Goal: Task Accomplishment & Management: Complete application form

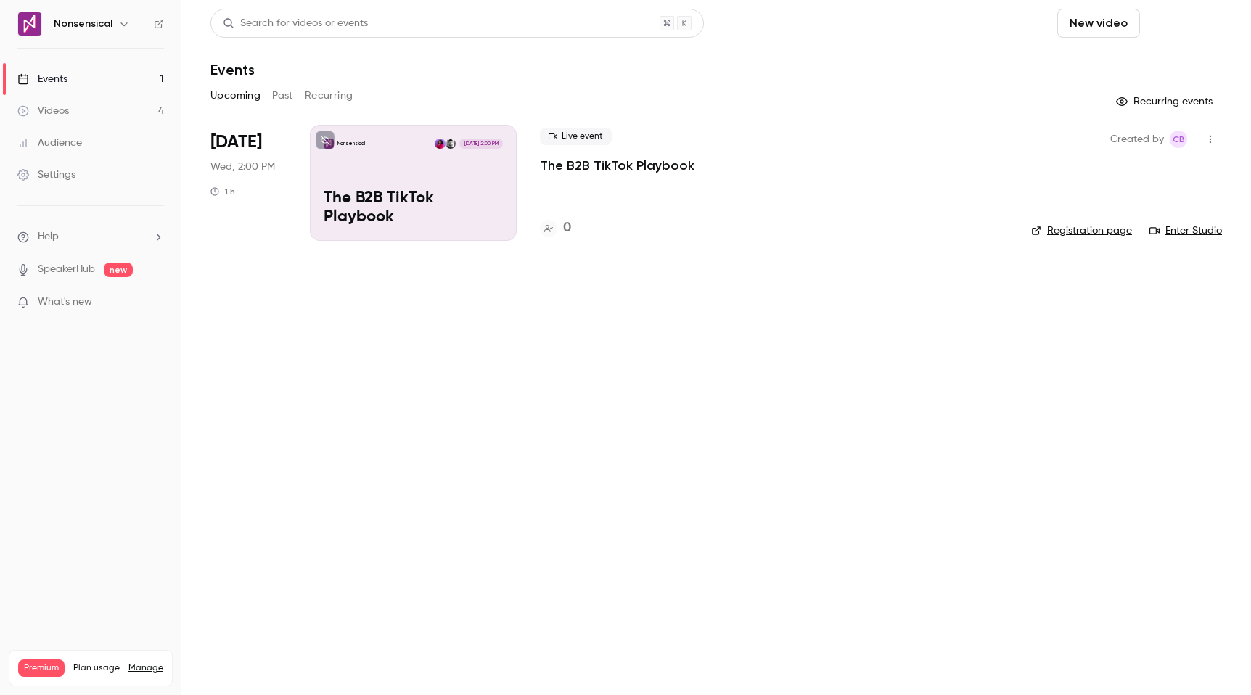
click at [1183, 28] on button "Schedule" at bounding box center [1183, 23] width 76 height 29
click at [1147, 57] on div "One time event" at bounding box center [1154, 63] width 110 height 15
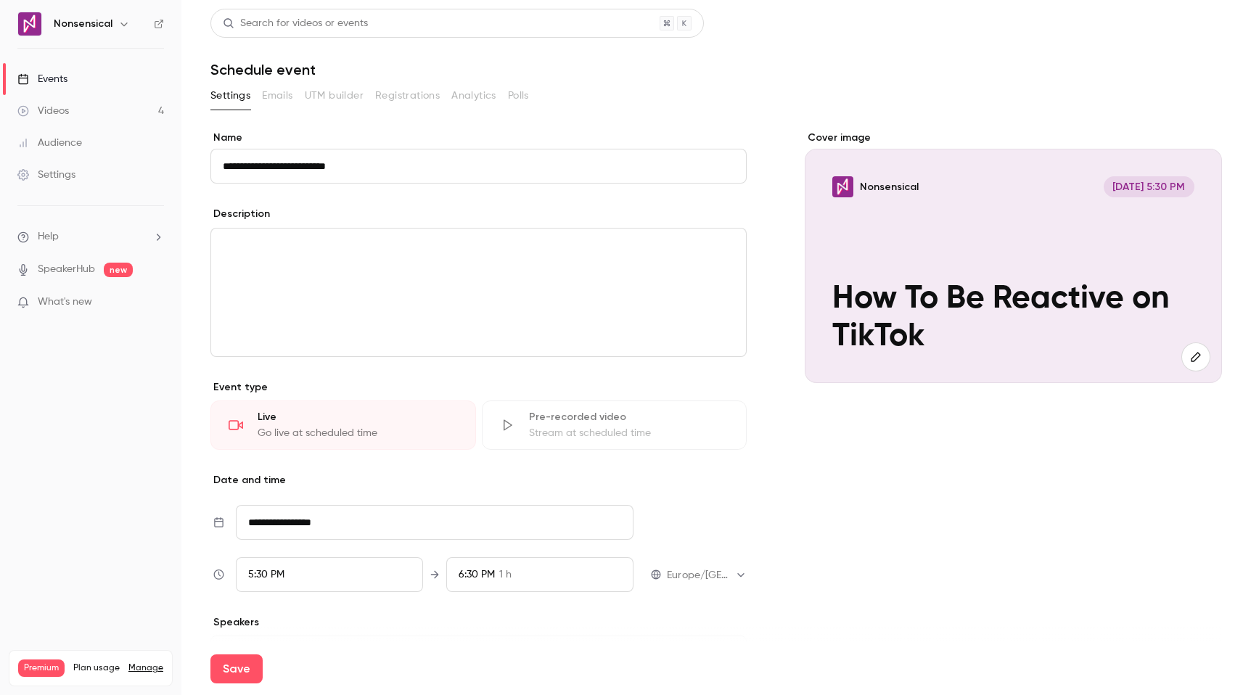
type input "**********"
click at [453, 254] on p "editor" at bounding box center [478, 245] width 511 height 17
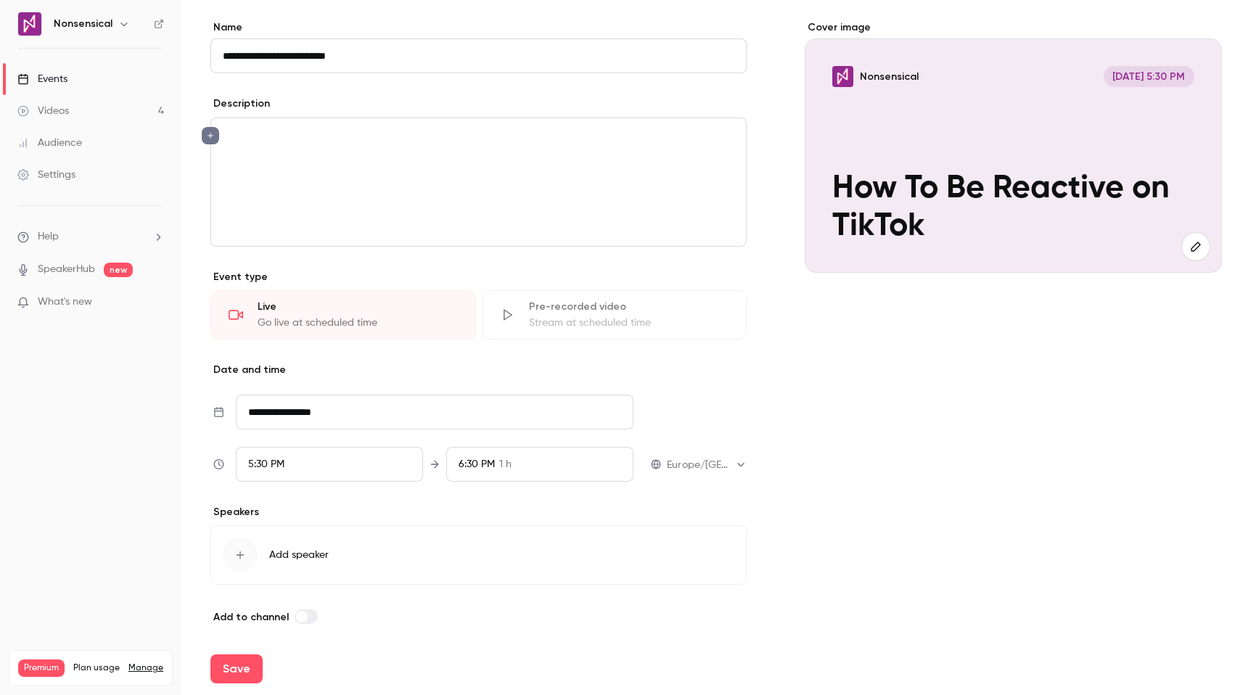
scroll to position [112, 0]
click at [390, 396] on input "**********" at bounding box center [435, 410] width 398 height 35
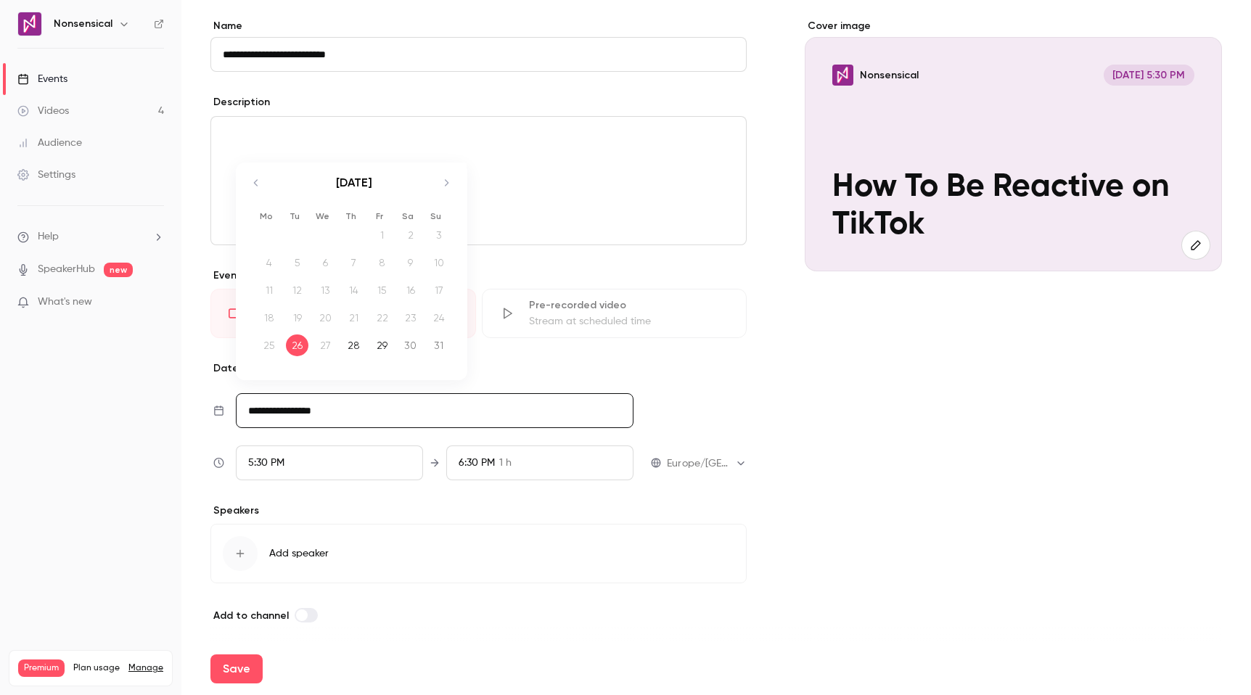
click at [442, 185] on icon "Move forward to switch to the next month." at bounding box center [445, 182] width 17 height 17
click at [289, 288] on div "16" at bounding box center [297, 290] width 22 height 22
type input "**********"
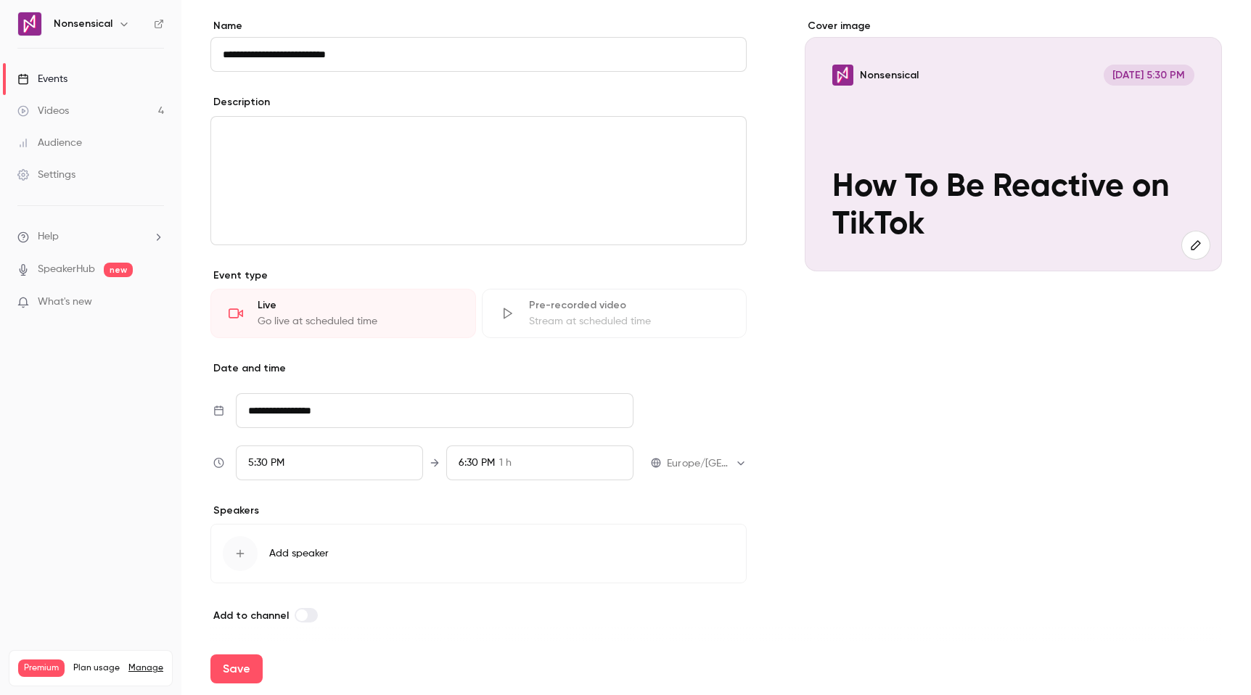
click at [338, 461] on div "5:30 PM" at bounding box center [329, 462] width 187 height 35
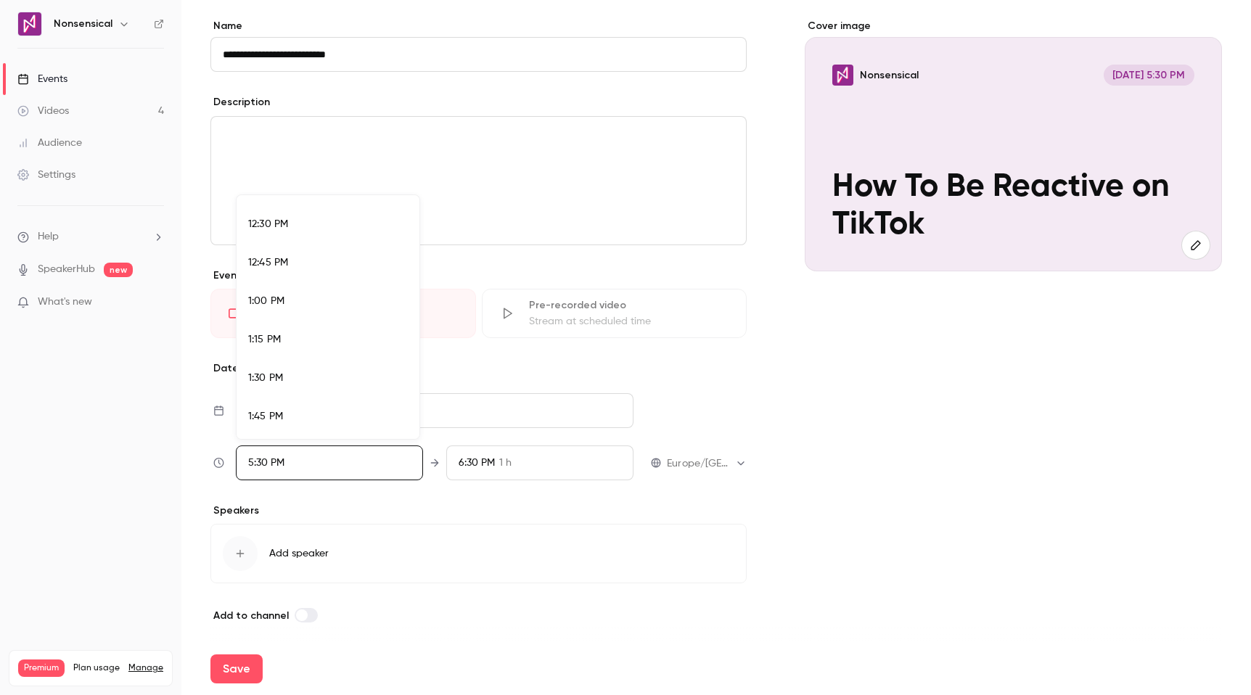
scroll to position [1838, 0]
click at [310, 225] on div "12:00 PM" at bounding box center [328, 221] width 160 height 15
click at [542, 461] on div at bounding box center [625, 347] width 1251 height 695
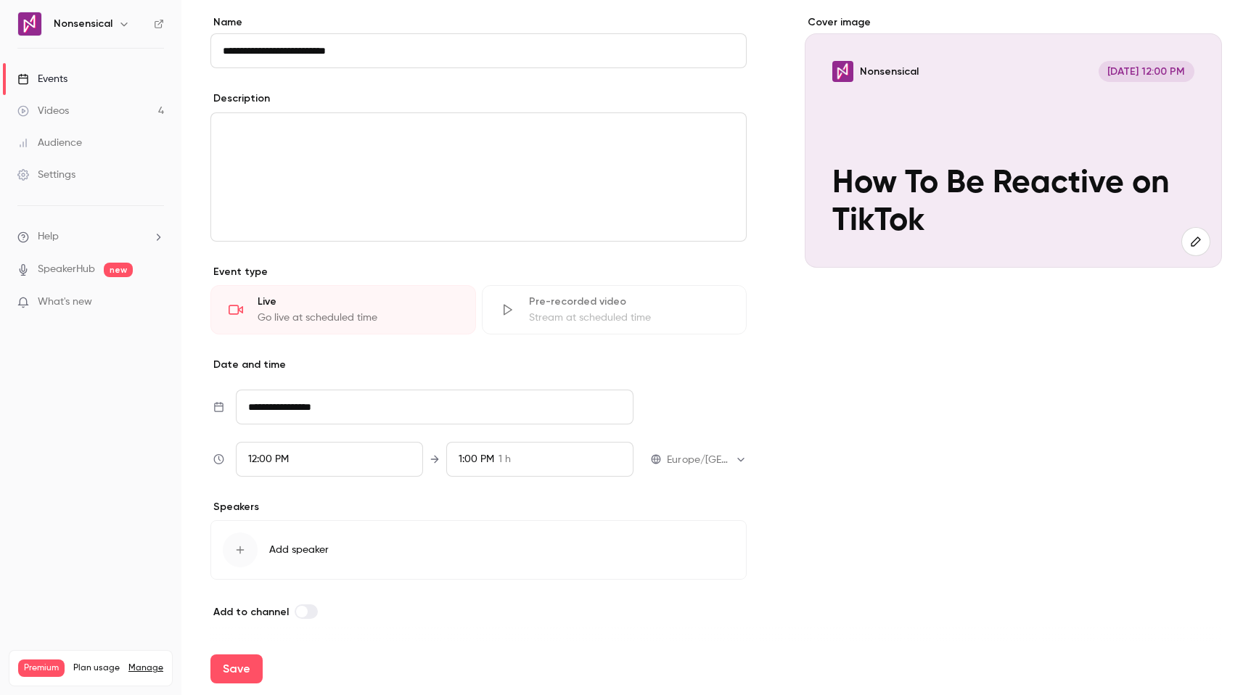
scroll to position [116, 0]
click at [238, 546] on icon "button" at bounding box center [240, 549] width 12 height 12
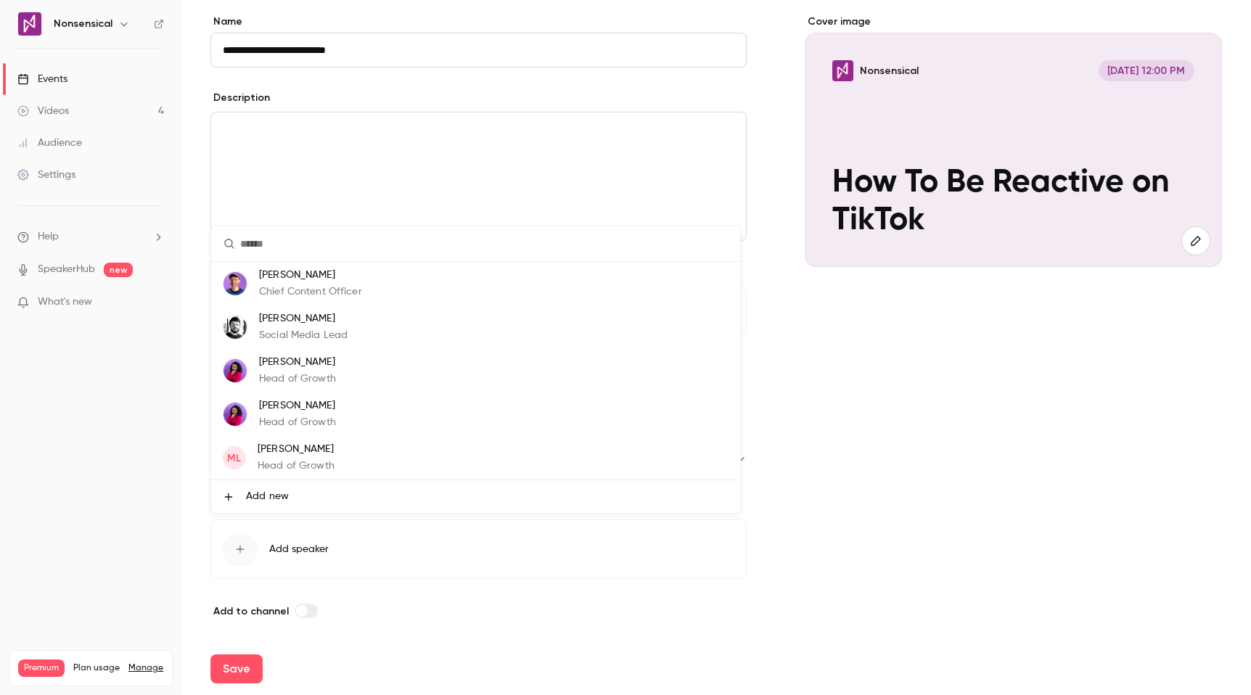
click at [340, 358] on li "[PERSON_NAME] Head of Growth" at bounding box center [475, 371] width 529 height 44
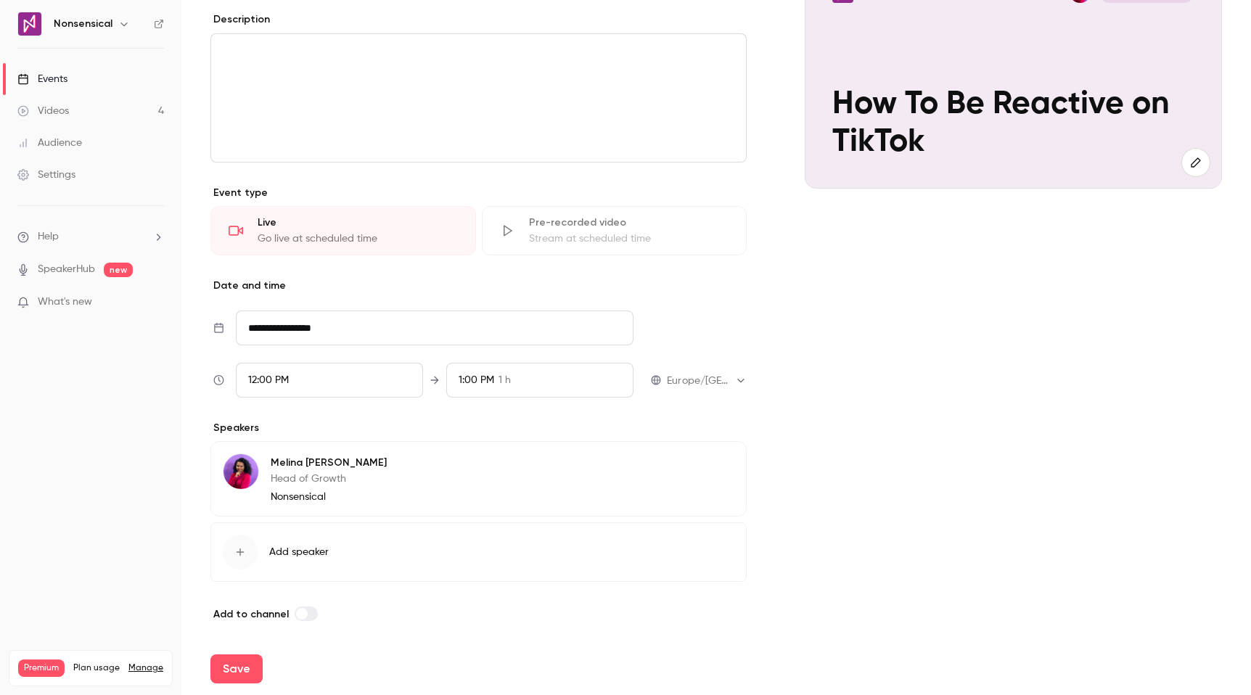
scroll to position [197, 0]
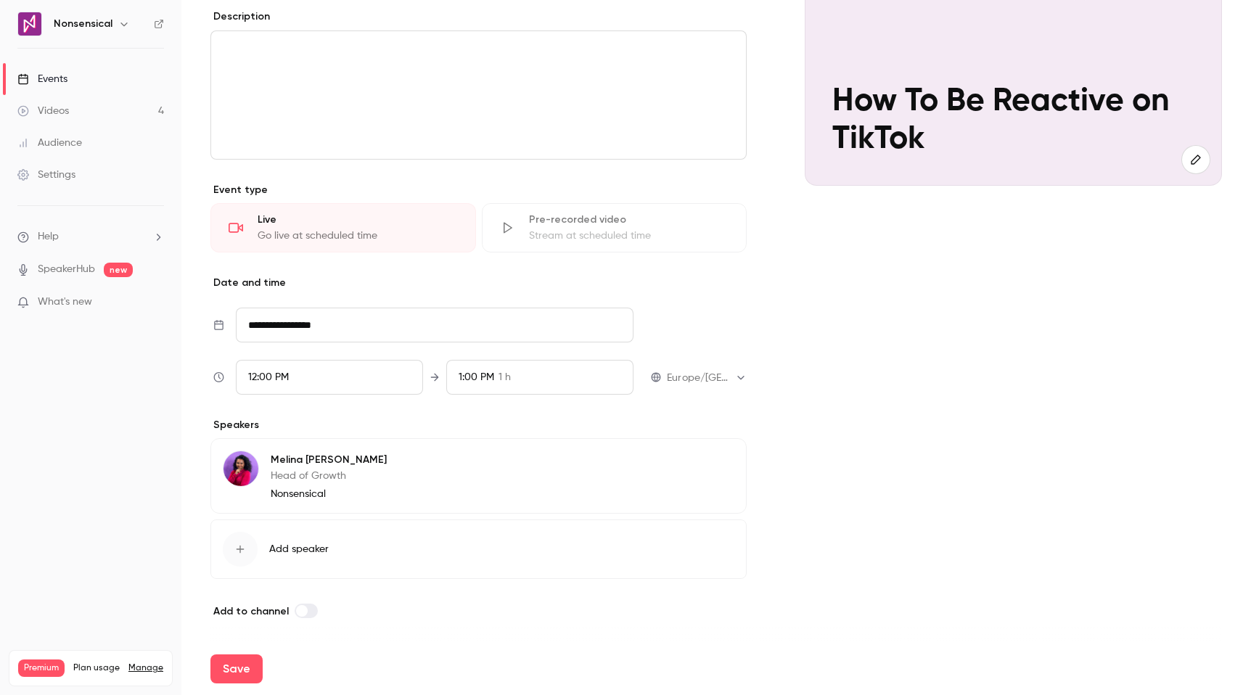
click at [242, 549] on icon "button" at bounding box center [240, 549] width 12 height 12
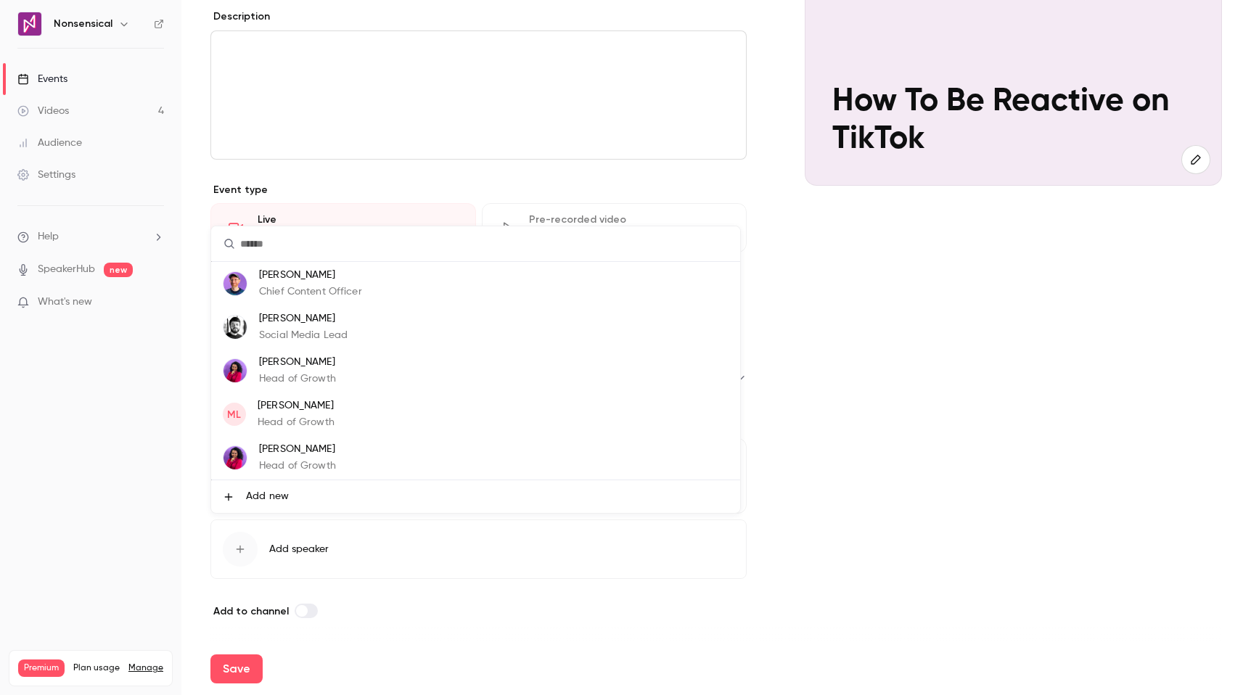
click at [331, 491] on li "Add new" at bounding box center [475, 496] width 529 height 33
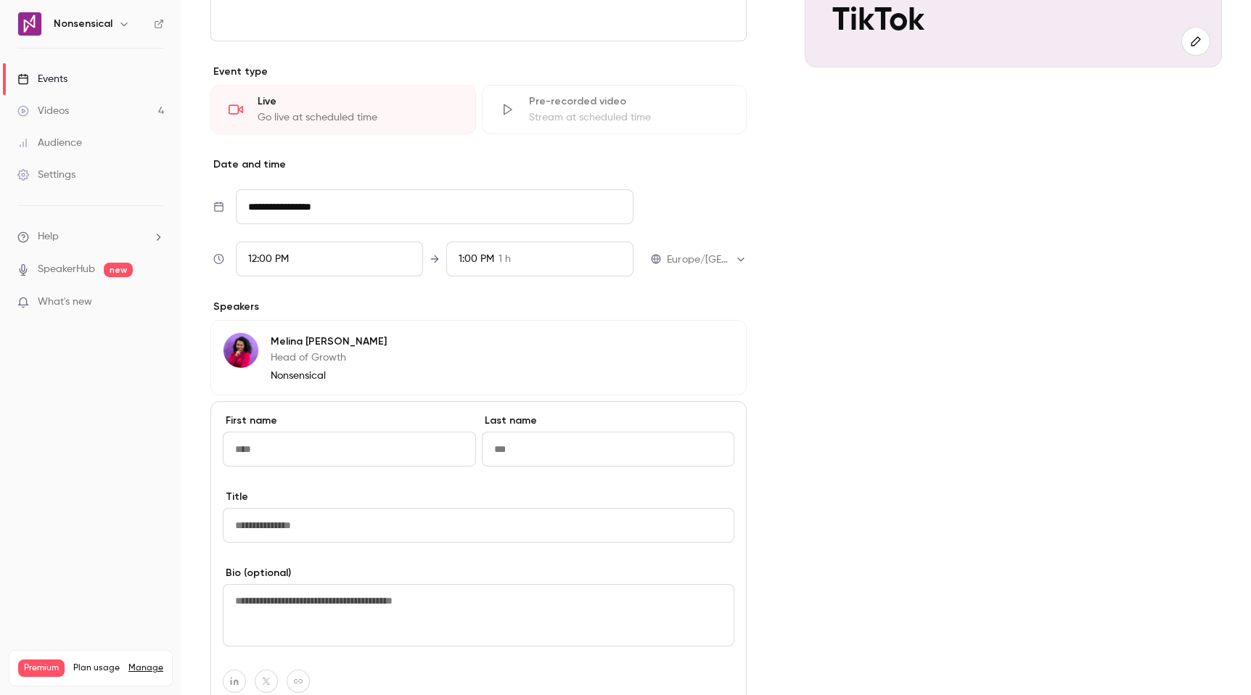
scroll to position [318, 0]
type input "*****"
click at [589, 453] on input "Last name" at bounding box center [608, 446] width 253 height 35
type input "*"
type input "**********"
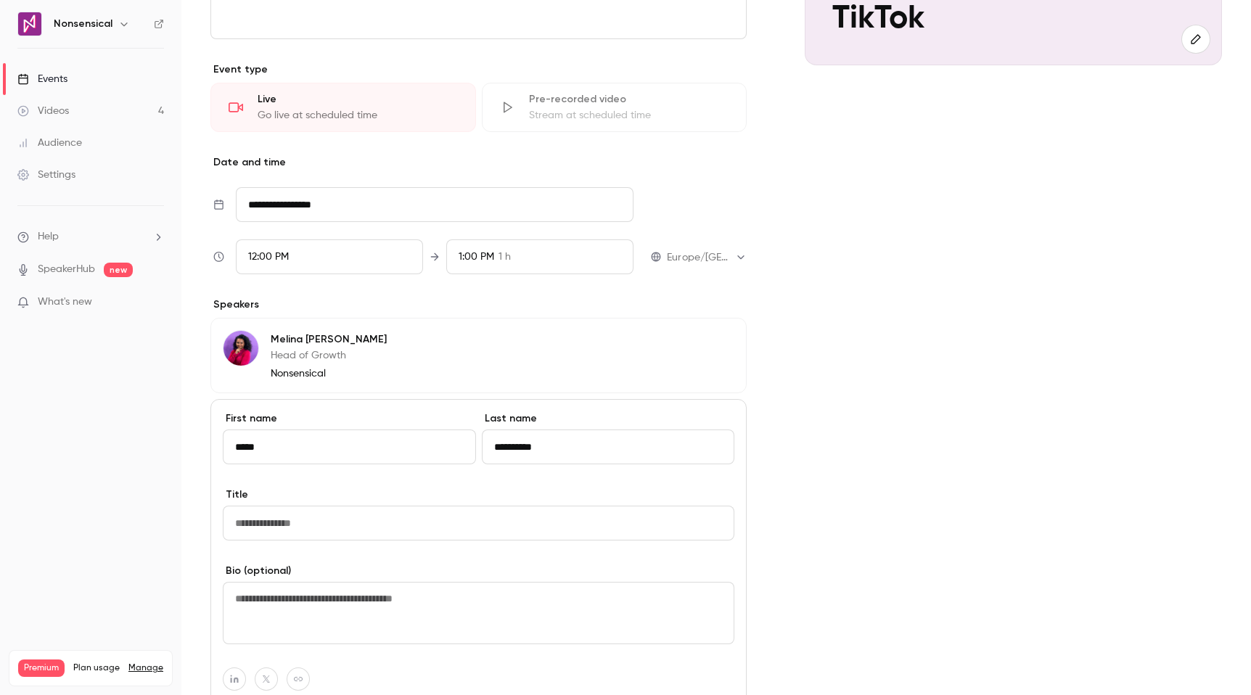
click at [499, 519] on input "Title" at bounding box center [478, 523] width 511 height 35
type input "**********"
click at [497, 588] on textarea at bounding box center [478, 613] width 511 height 62
type textarea "**********"
click at [832, 536] on div "Cover image Nonsensical C [DATE] 12:00 PM How To Be Reactive on TikTok" at bounding box center [1012, 333] width 417 height 1041
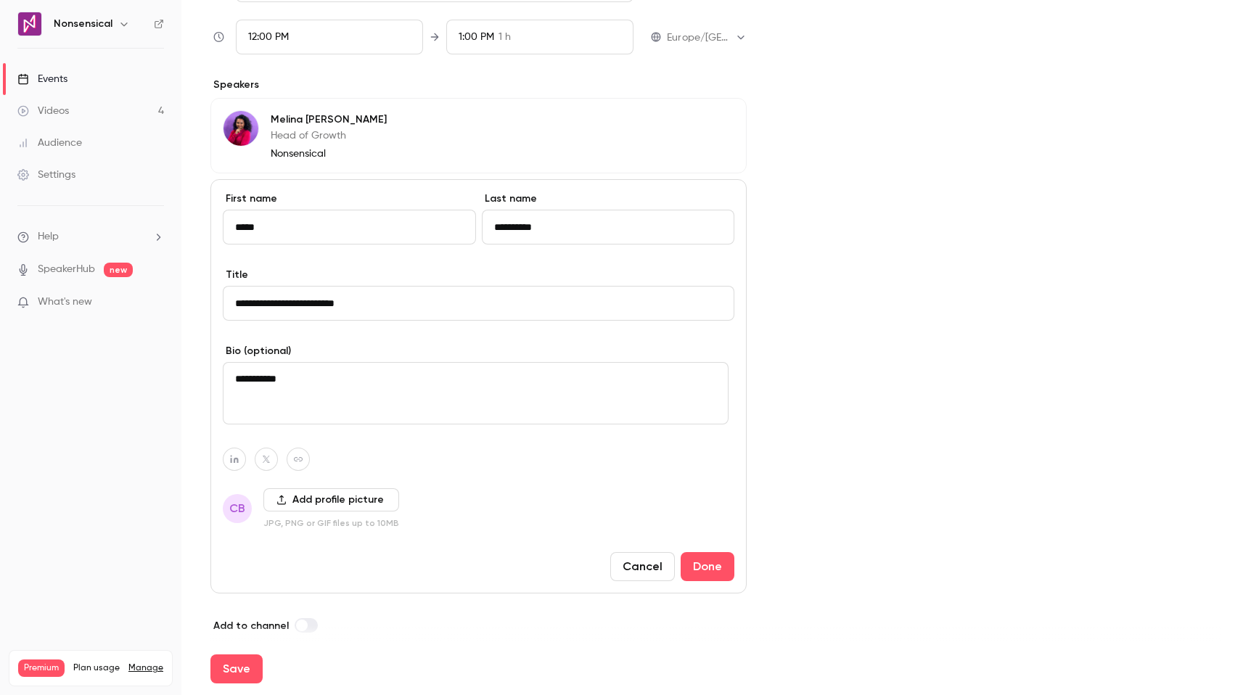
scroll to position [544, 0]
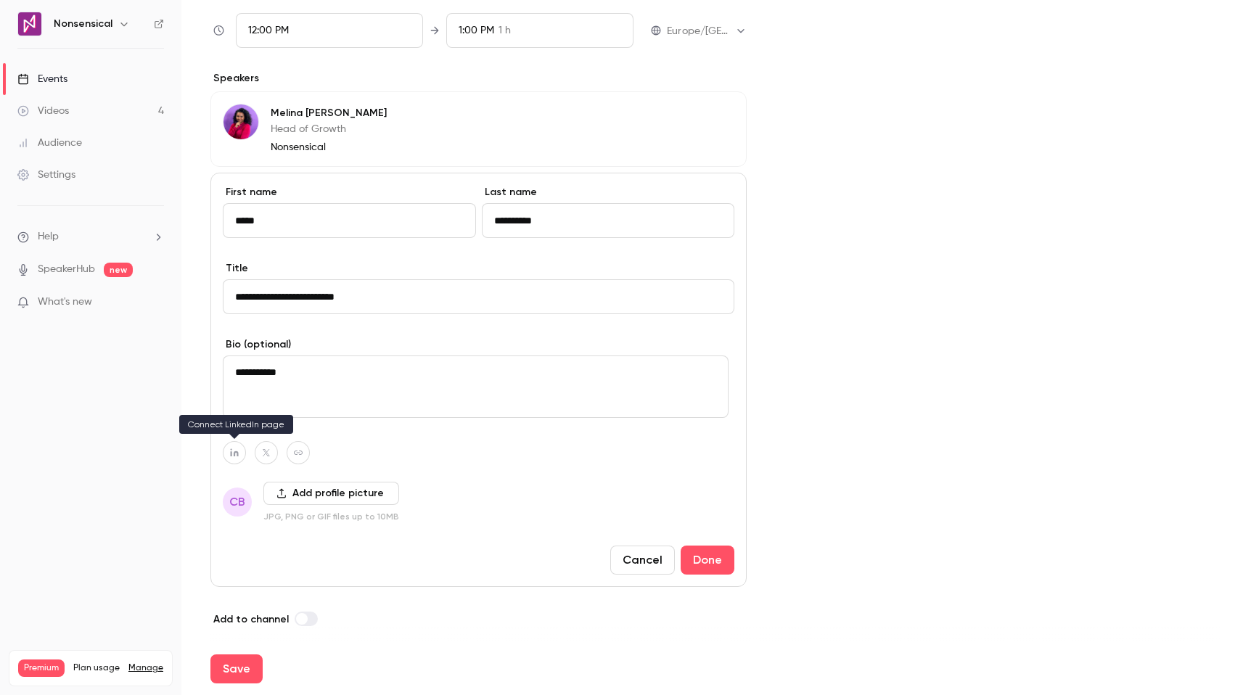
click at [228, 458] on button "button" at bounding box center [234, 452] width 23 height 23
paste input "**********"
type input "**********"
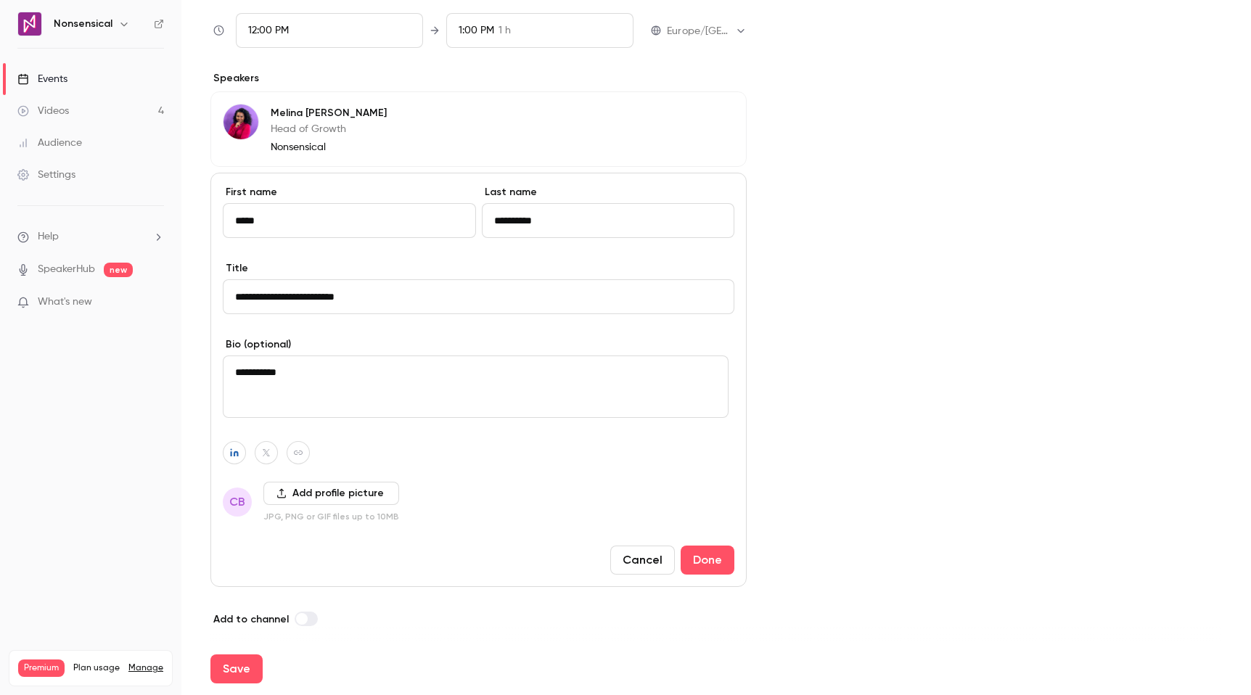
click at [312, 492] on button "Add profile picture" at bounding box center [331, 493] width 136 height 23
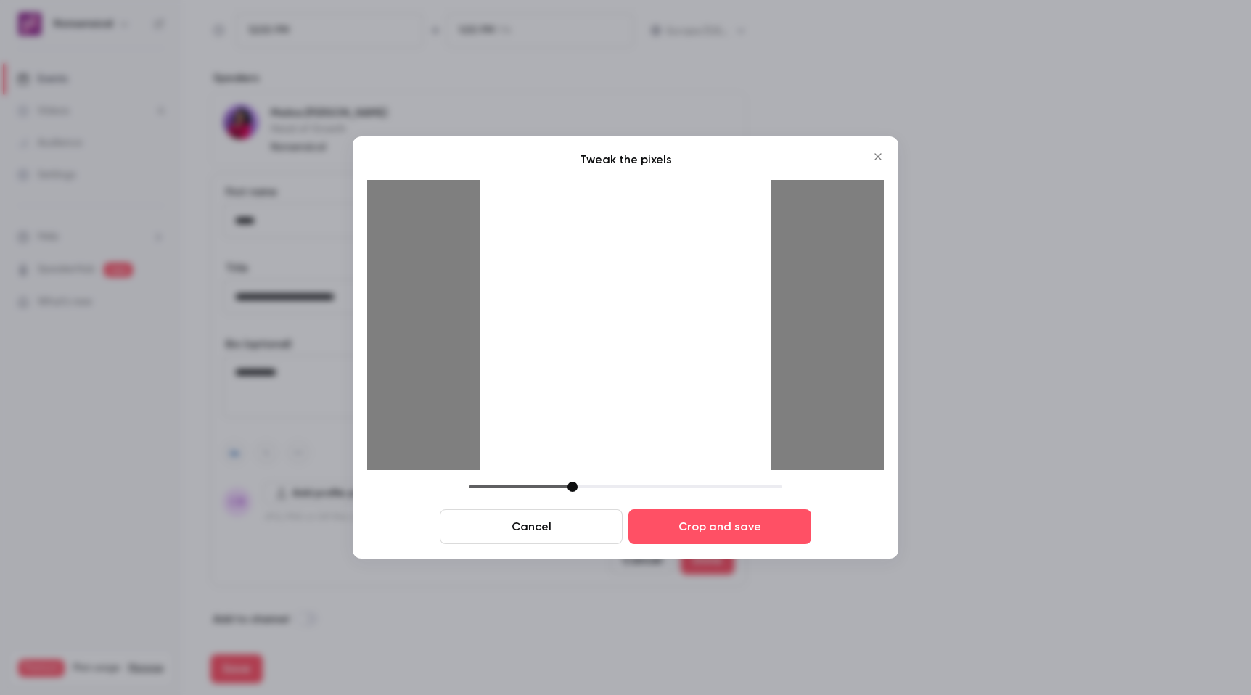
drag, startPoint x: 735, startPoint y: 366, endPoint x: 733, endPoint y: 355, distance: 10.4
click at [733, 355] on div at bounding box center [625, 325] width 290 height 290
drag, startPoint x: 568, startPoint y: 482, endPoint x: 579, endPoint y: 483, distance: 10.9
click at [579, 483] on div at bounding box center [582, 487] width 10 height 10
drag, startPoint x: 646, startPoint y: 401, endPoint x: 677, endPoint y: 399, distance: 30.5
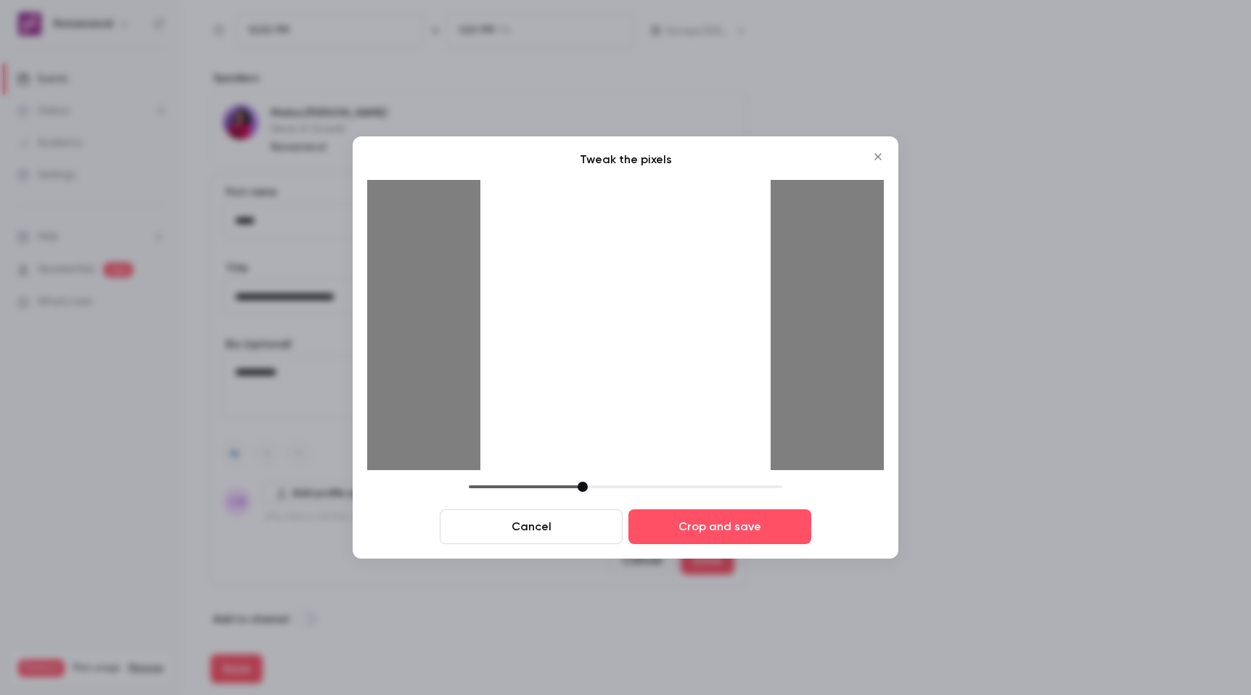
click at [677, 399] on div at bounding box center [625, 325] width 290 height 290
click at [710, 519] on button "Crop and save" at bounding box center [719, 526] width 183 height 35
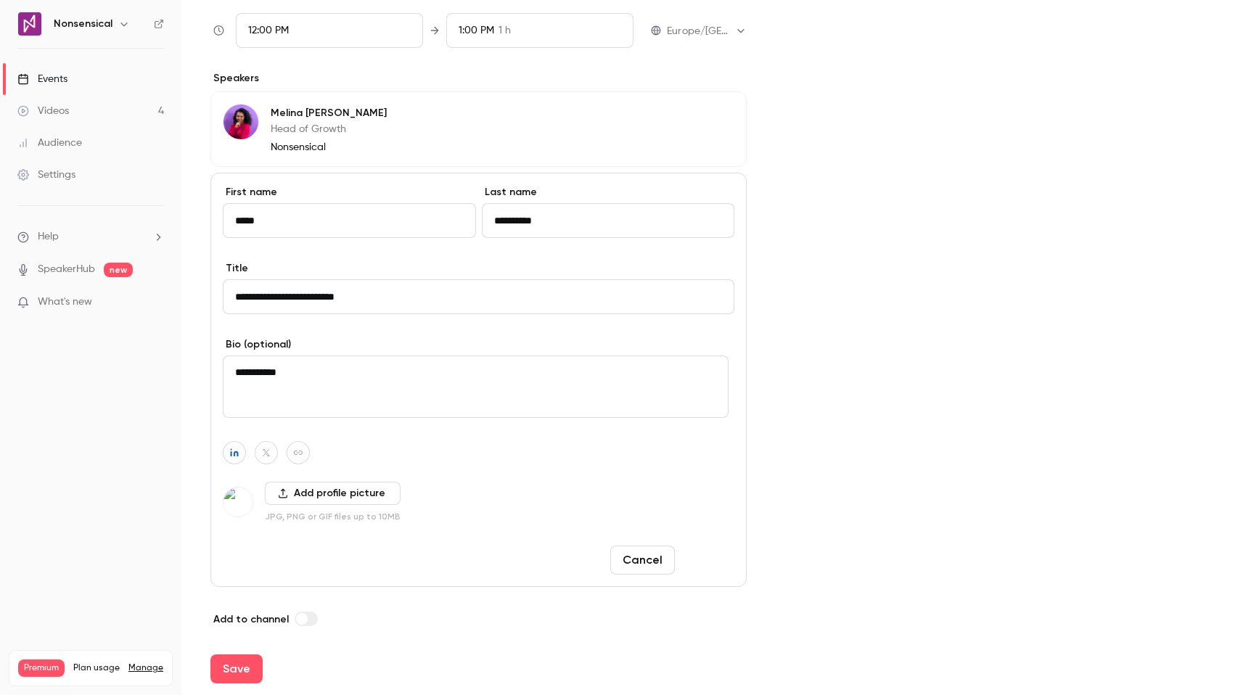
click at [697, 553] on button "Done" at bounding box center [707, 559] width 54 height 29
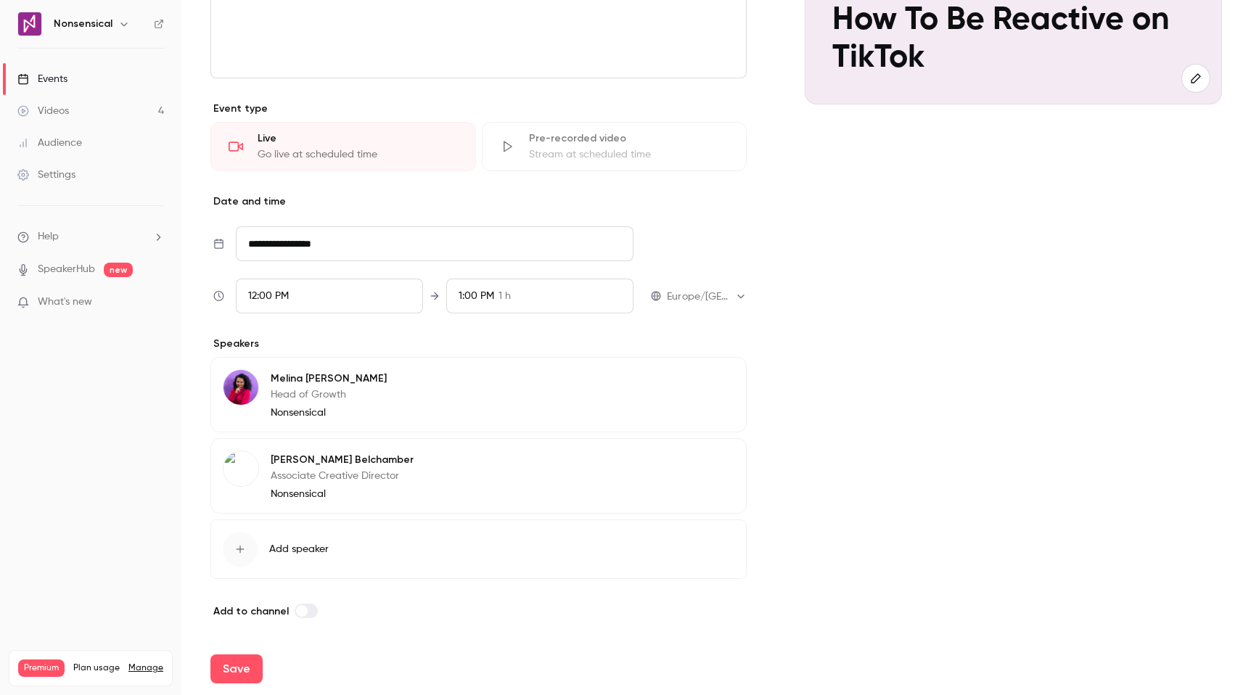
click at [244, 553] on icon "button" at bounding box center [240, 549] width 12 height 12
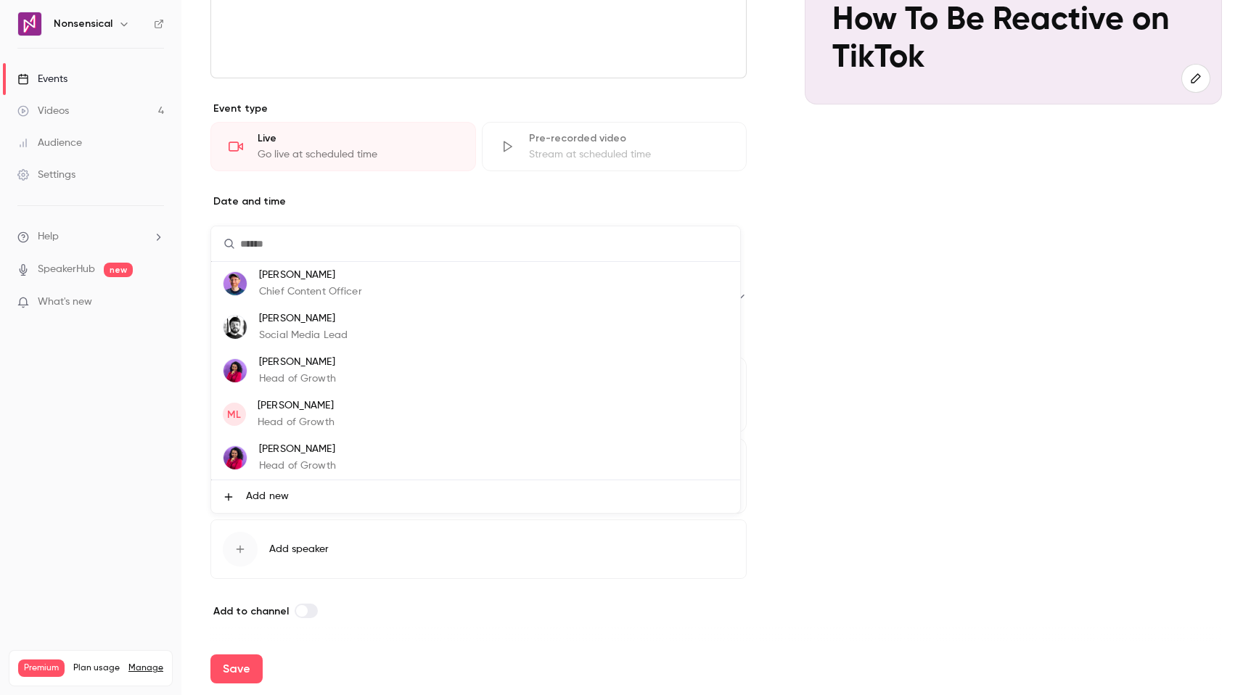
click at [350, 487] on li "Add new" at bounding box center [475, 496] width 529 height 33
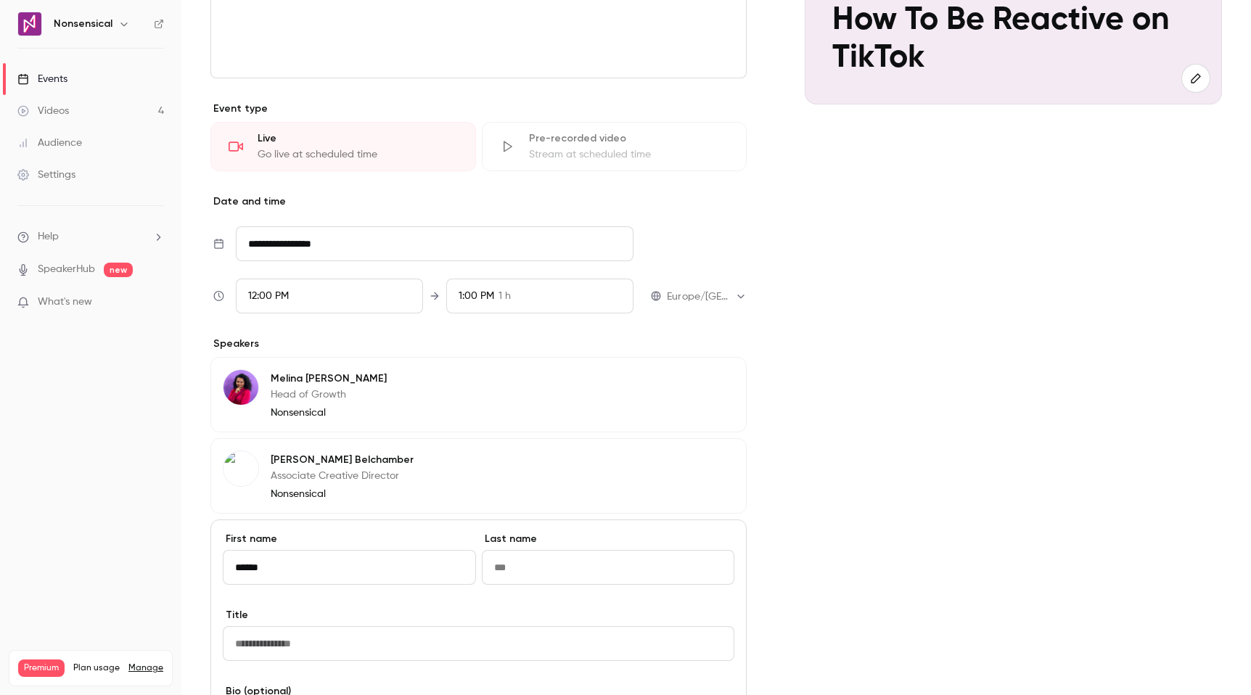
type input "******"
click at [509, 578] on input "Last name" at bounding box center [608, 567] width 253 height 35
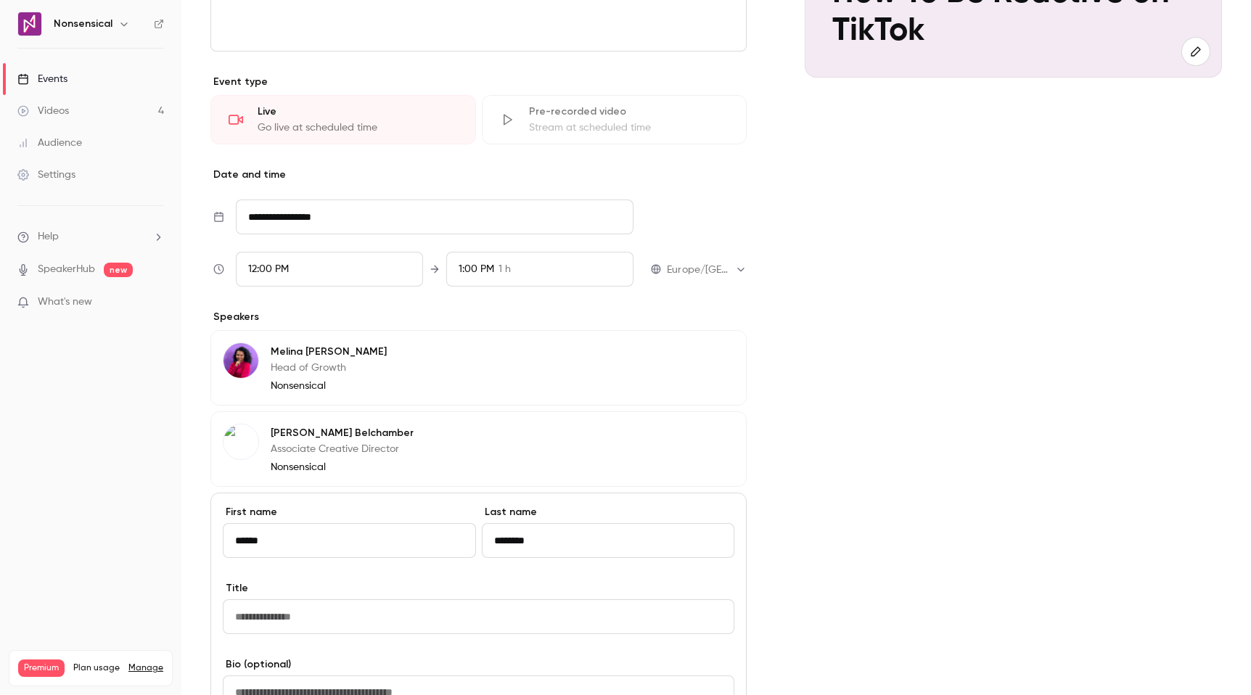
type input "********"
click at [342, 609] on input "Title" at bounding box center [478, 616] width 511 height 35
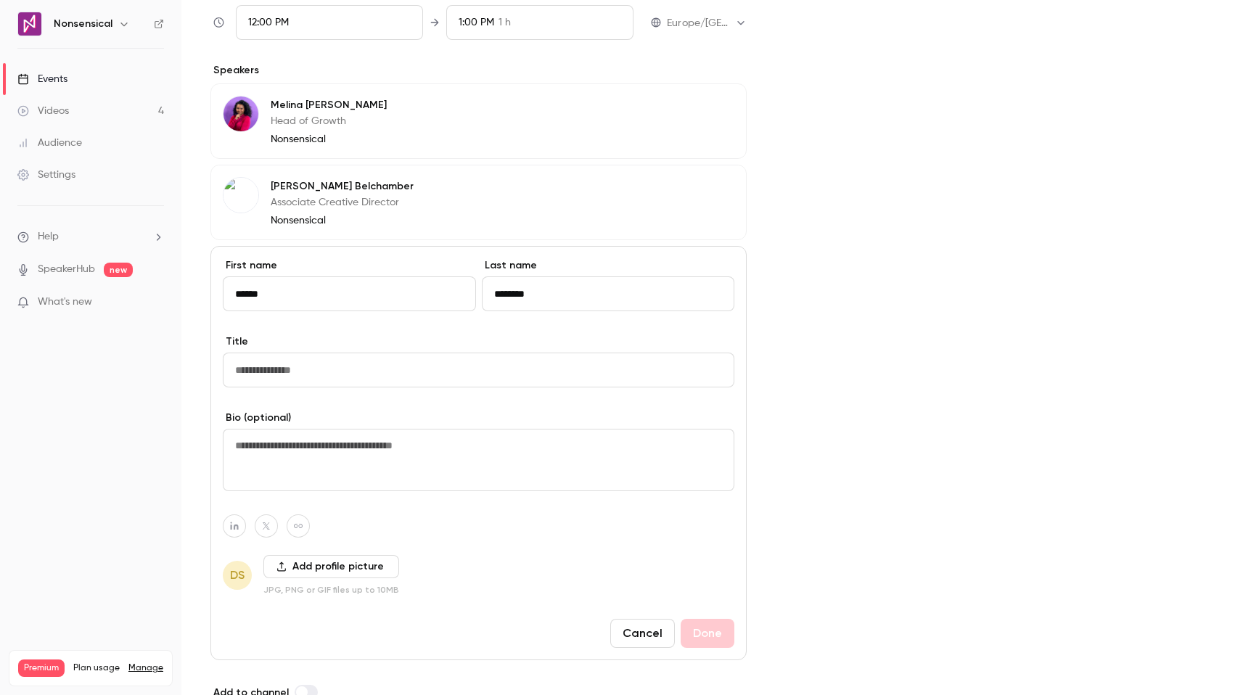
scroll to position [563, 0]
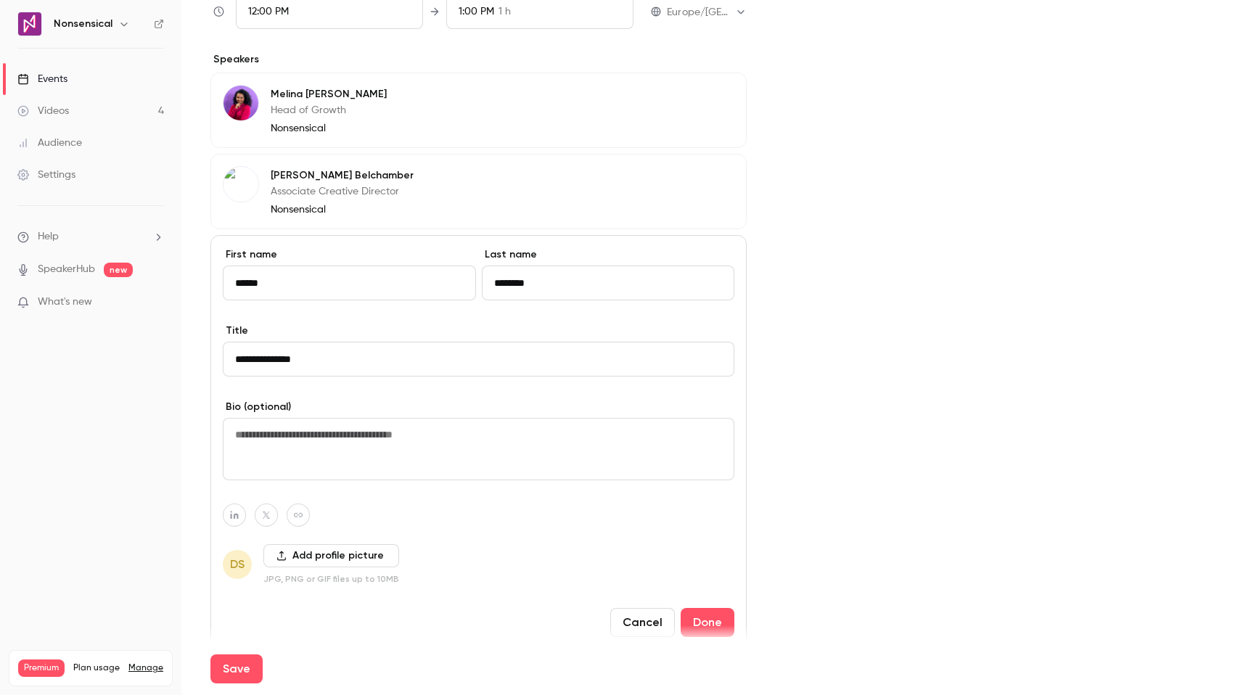
type input "**********"
click at [350, 461] on textarea at bounding box center [478, 449] width 511 height 62
type textarea "**********"
click at [244, 515] on button "button" at bounding box center [234, 514] width 23 height 23
paste input "**********"
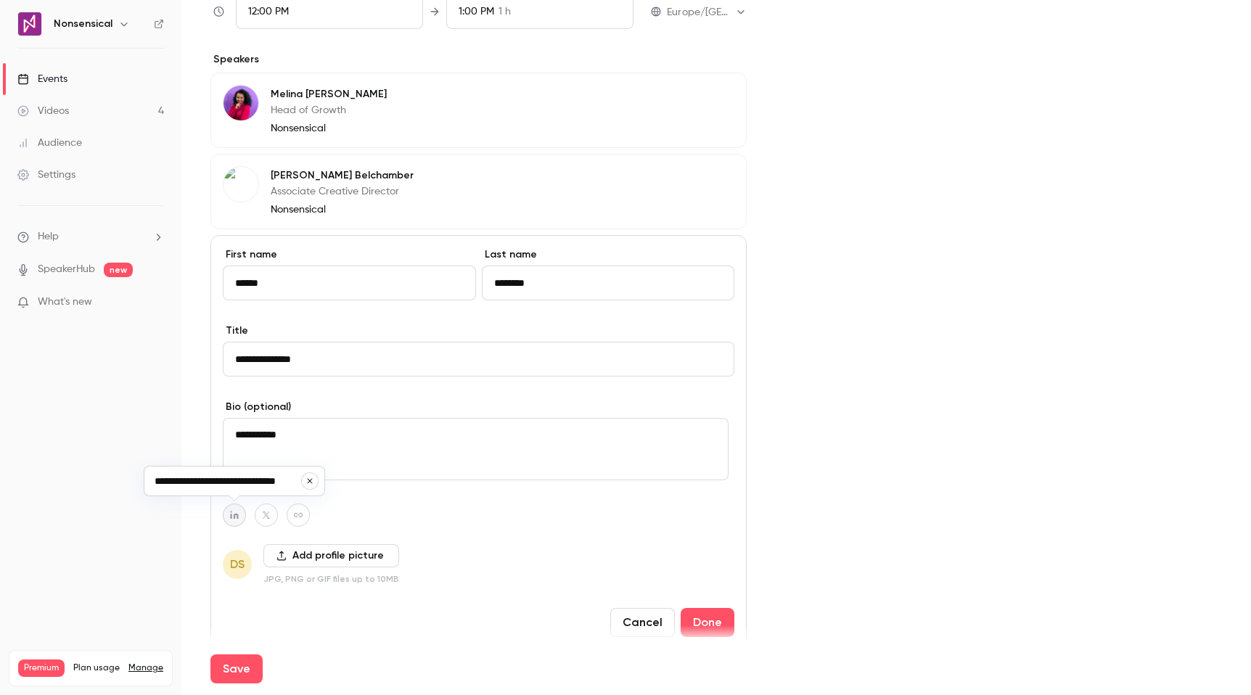
scroll to position [0, 4]
type input "**********"
click at [355, 560] on button "Add profile picture" at bounding box center [331, 555] width 136 height 23
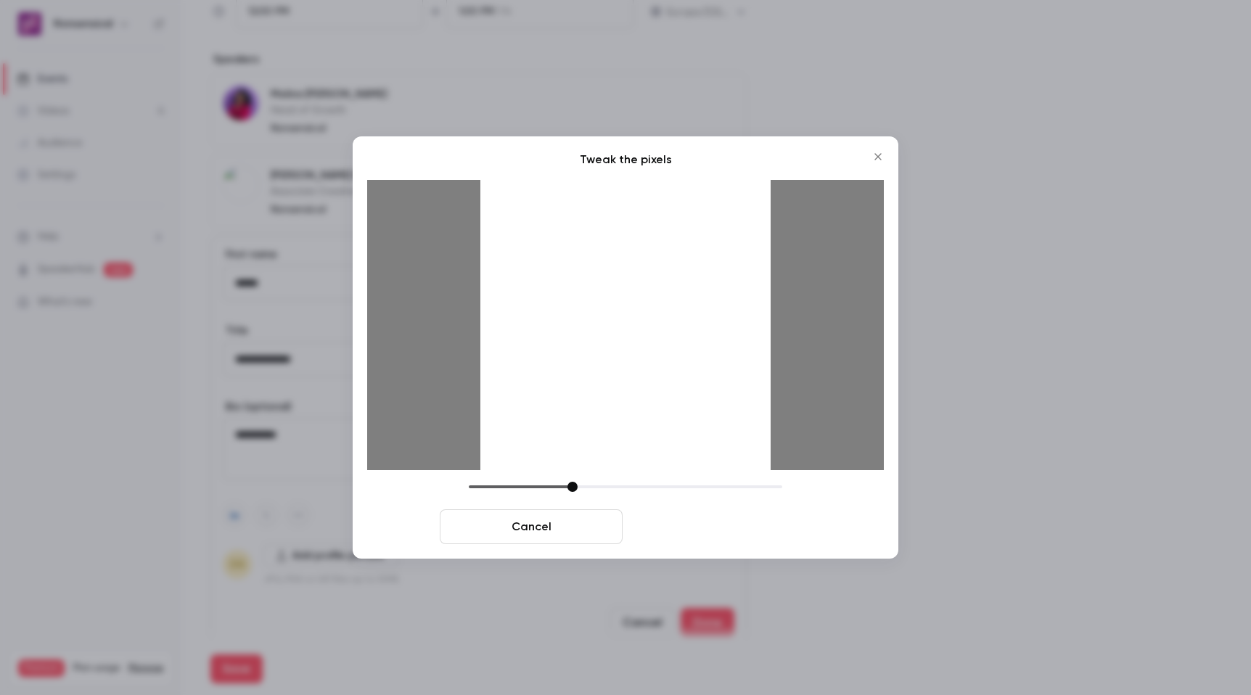
click at [738, 537] on button "Crop and save" at bounding box center [719, 526] width 183 height 35
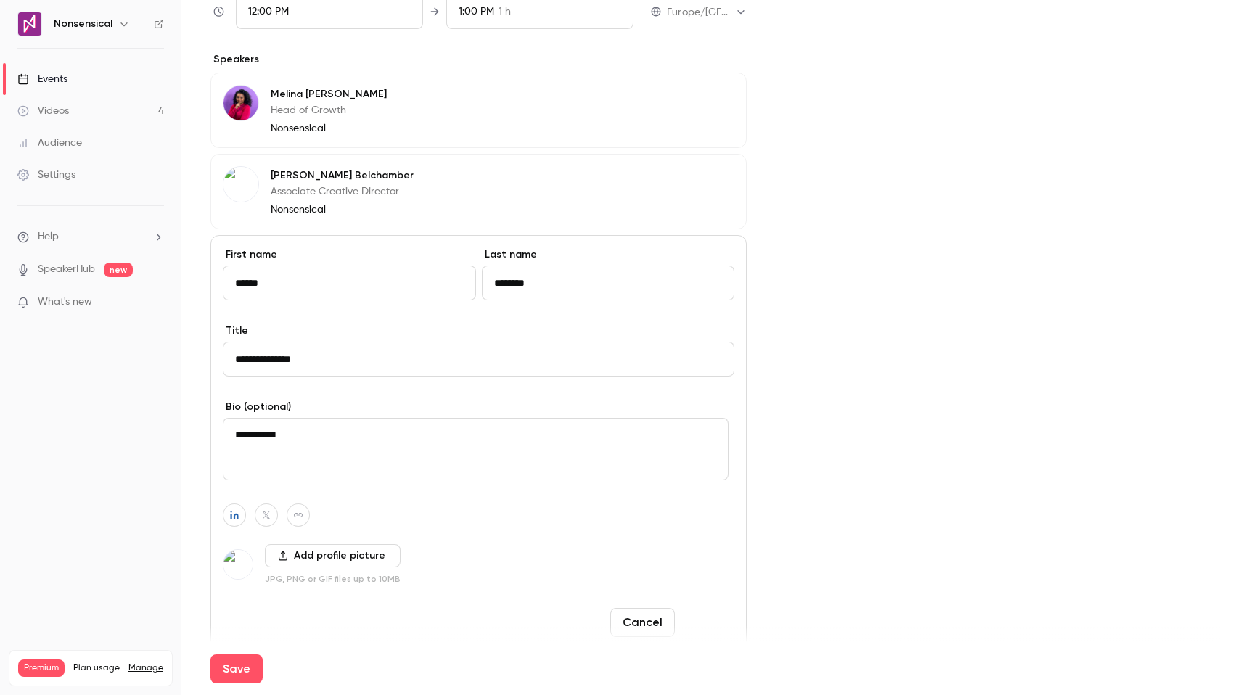
click at [712, 624] on button "Done" at bounding box center [707, 622] width 54 height 29
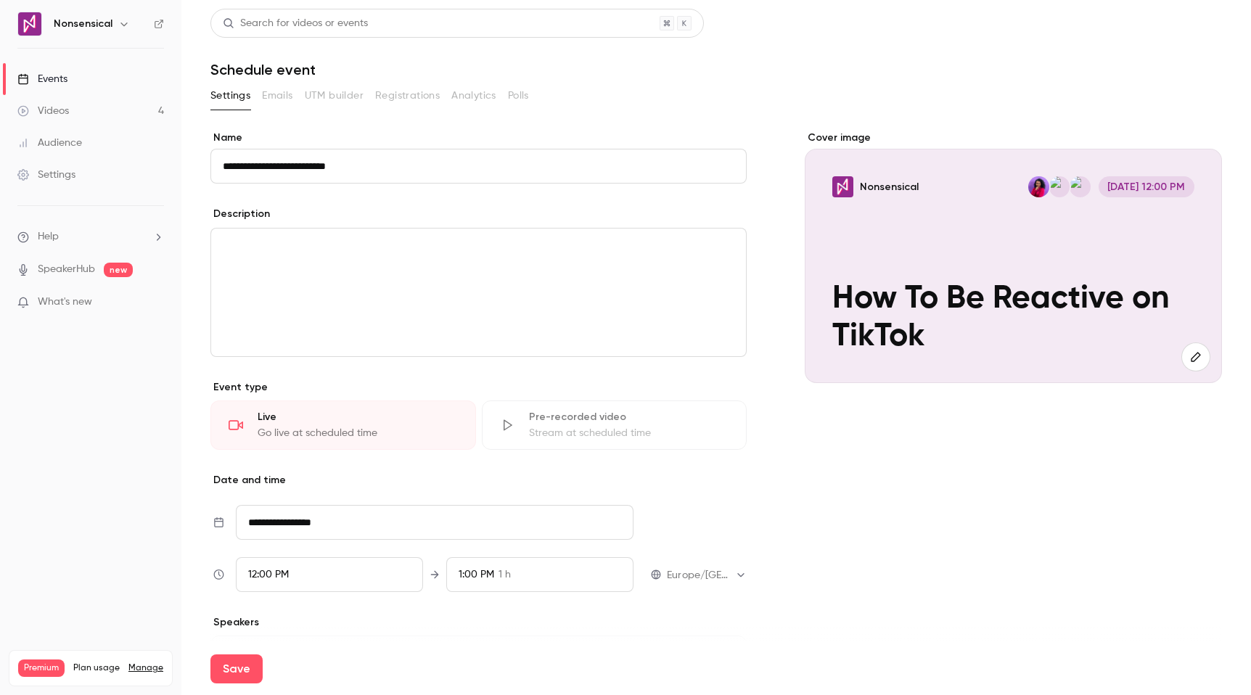
click at [332, 231] on div "editor" at bounding box center [478, 292] width 535 height 128
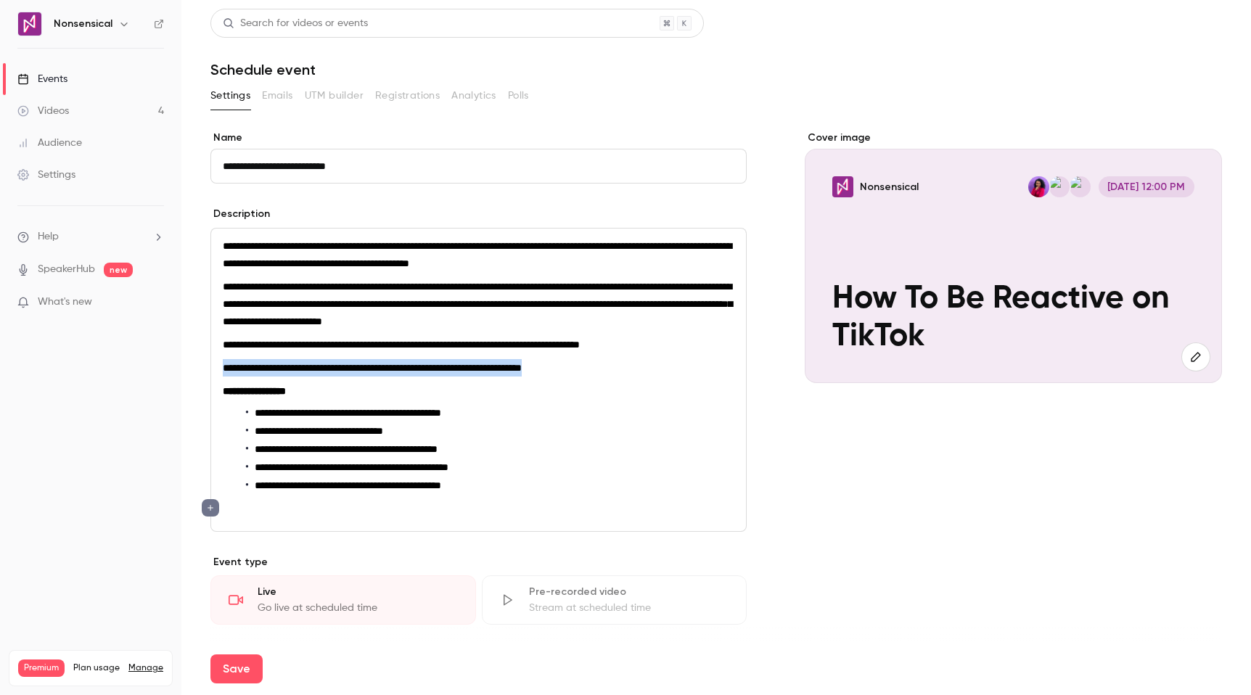
drag, startPoint x: 617, startPoint y: 373, endPoint x: 215, endPoint y: 376, distance: 401.1
click at [215, 376] on div "**********" at bounding box center [478, 379] width 535 height 302
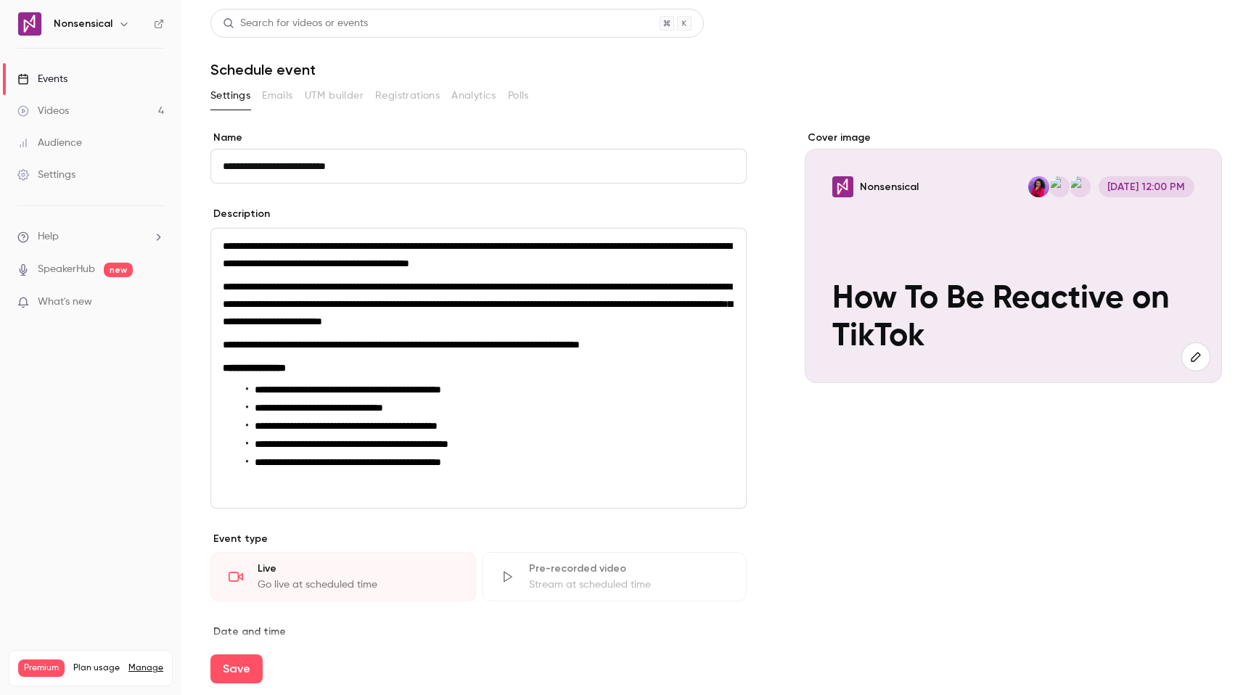
click at [565, 466] on li "**********" at bounding box center [490, 462] width 488 height 15
click at [441, 485] on p "editor" at bounding box center [478, 484] width 511 height 17
click at [291, 489] on div "**********" at bounding box center [478, 365] width 535 height 274
click at [559, 461] on li "**********" at bounding box center [490, 462] width 488 height 15
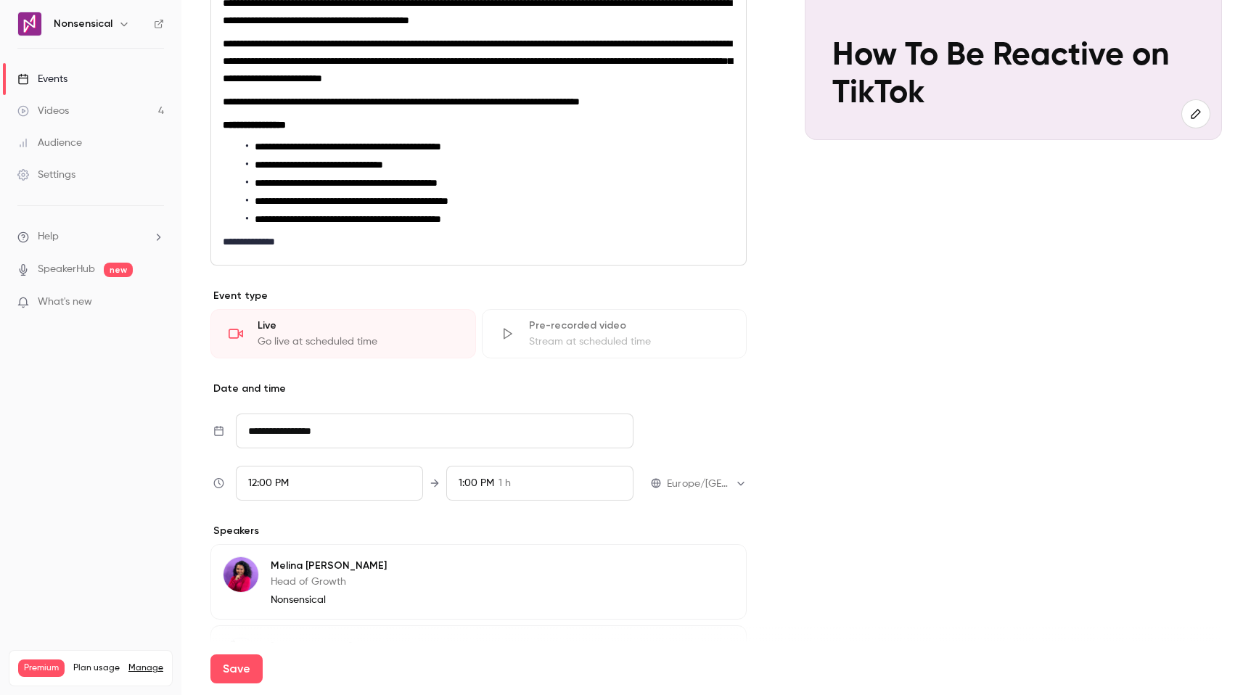
scroll to position [245, 0]
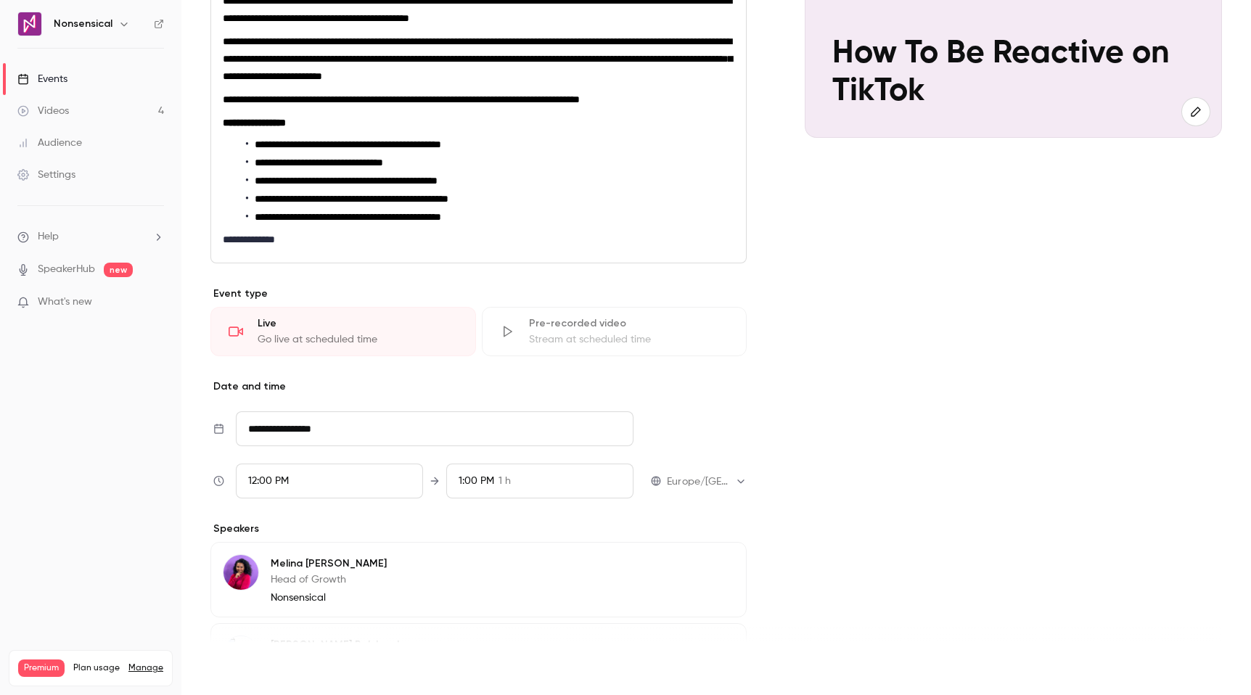
click at [245, 666] on button "Save" at bounding box center [236, 668] width 52 height 29
type input "**********"
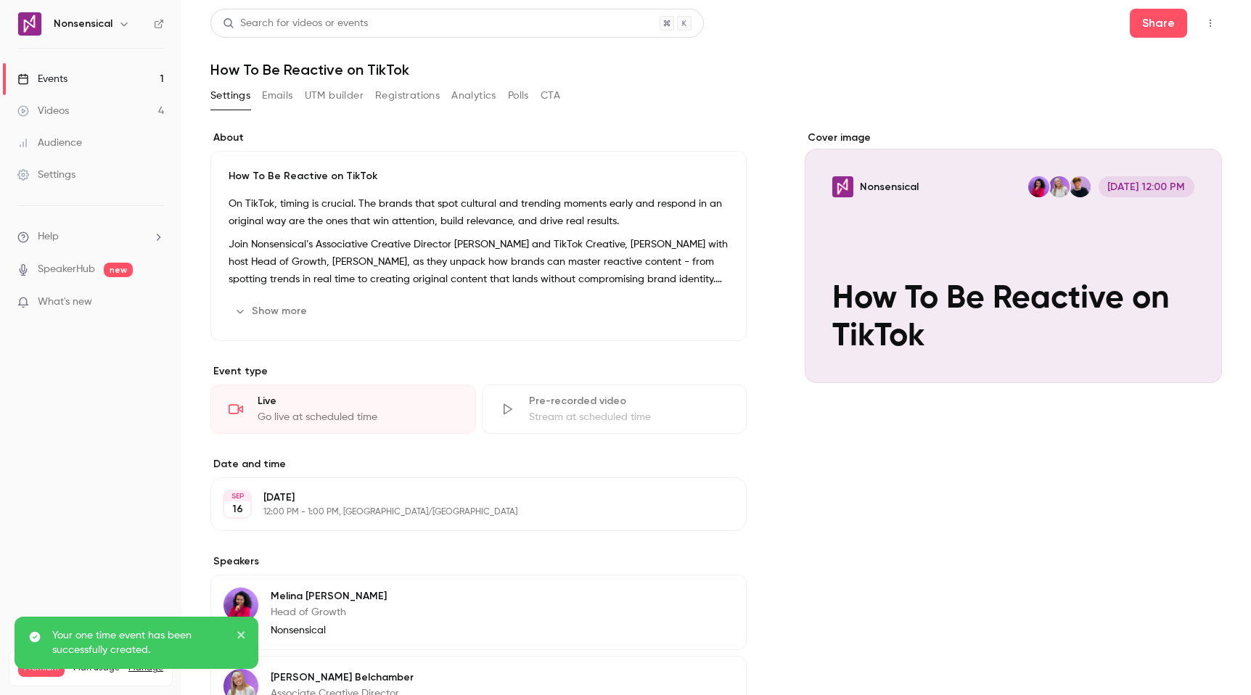
click at [285, 94] on button "Emails" at bounding box center [277, 95] width 30 height 23
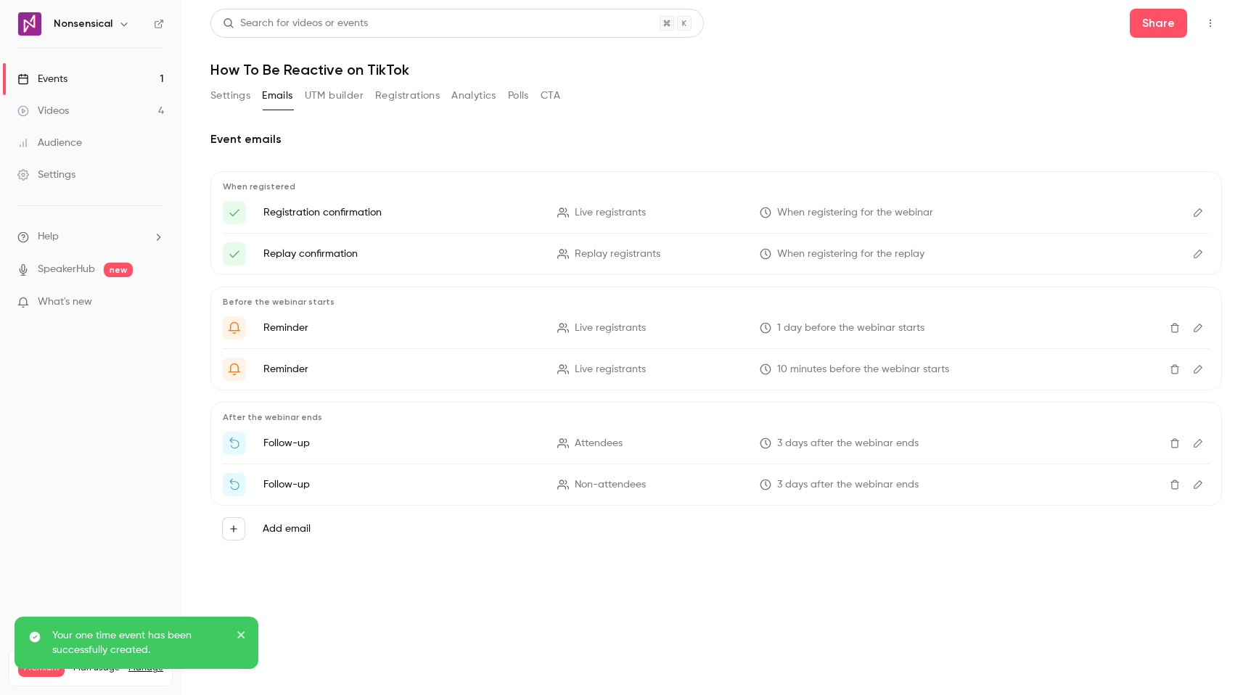
click at [353, 95] on button "UTM builder" at bounding box center [334, 95] width 59 height 23
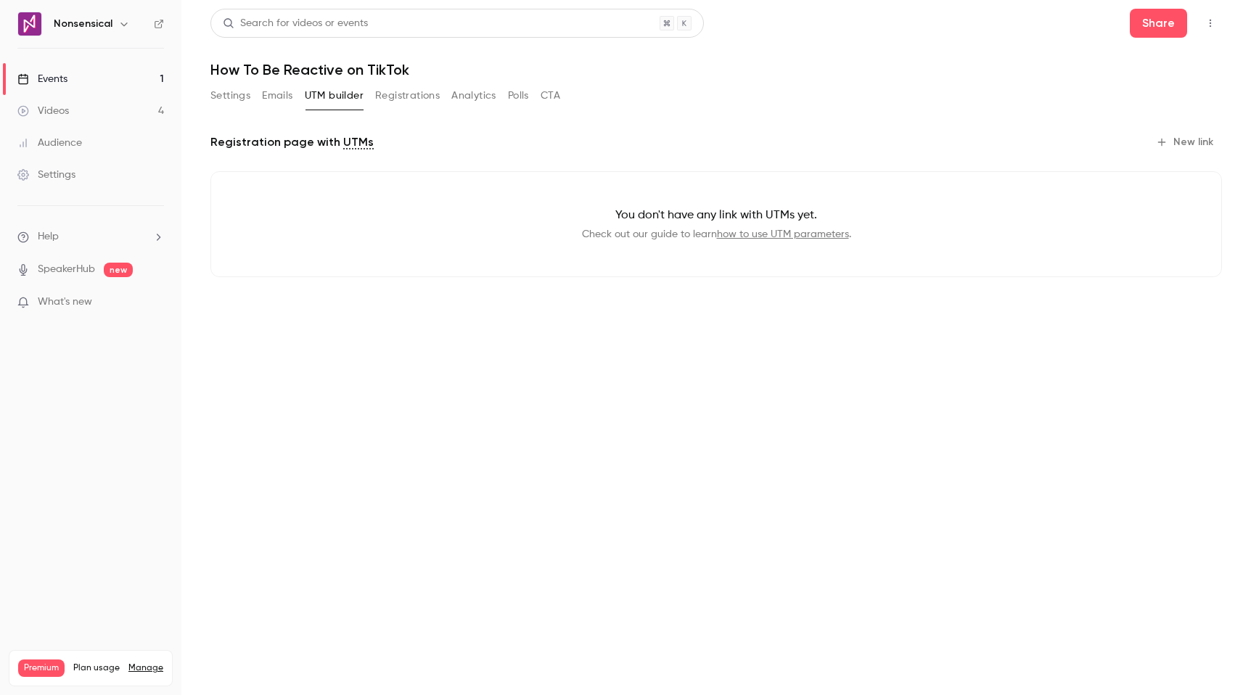
click at [414, 94] on button "Registrations" at bounding box center [407, 95] width 65 height 23
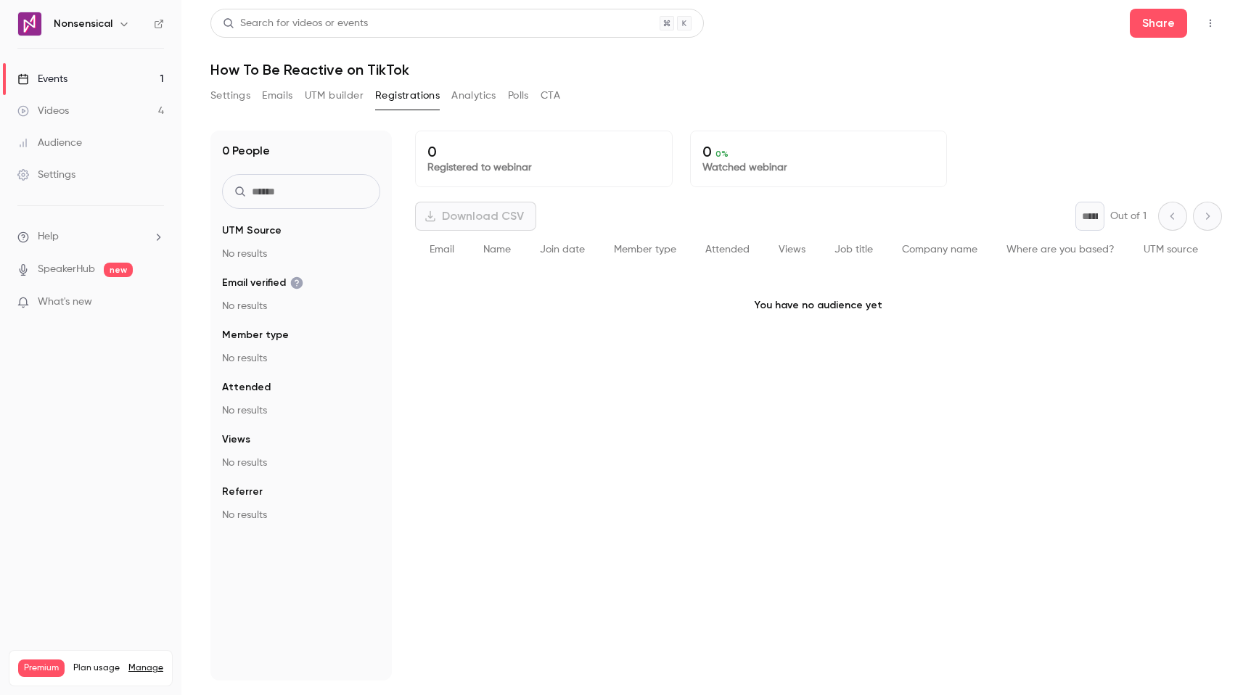
click at [338, 96] on button "UTM builder" at bounding box center [334, 95] width 59 height 23
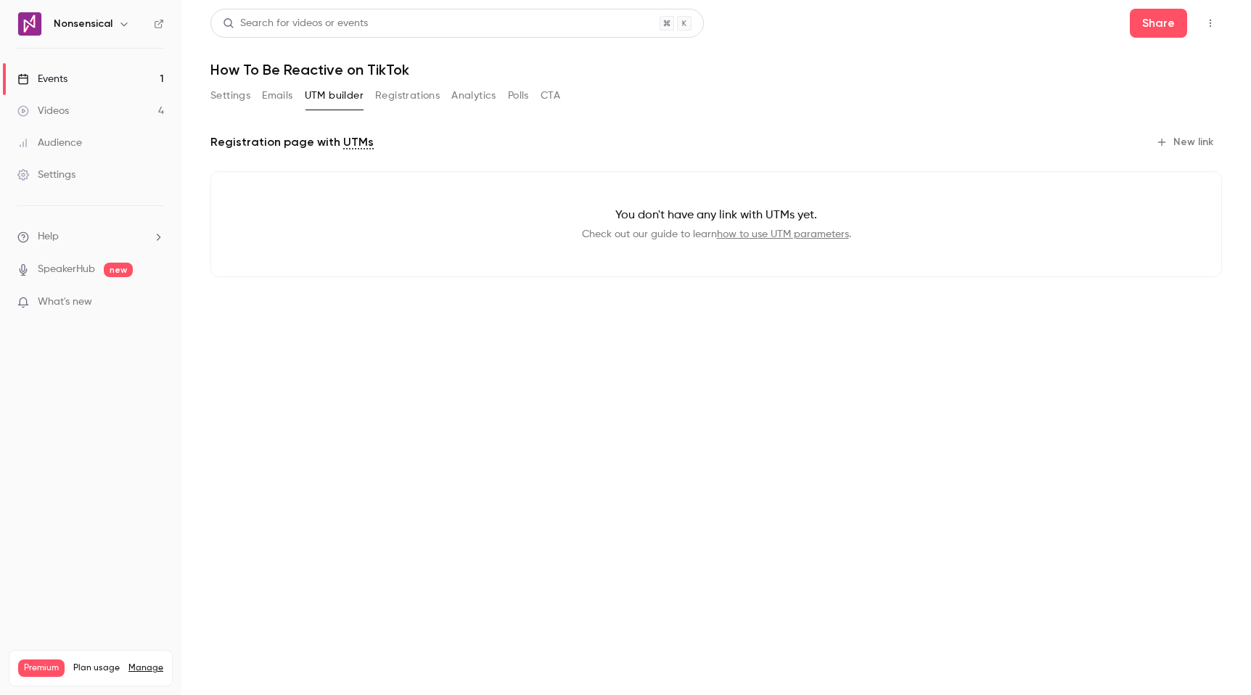
click at [1208, 142] on button "New link" at bounding box center [1186, 142] width 72 height 23
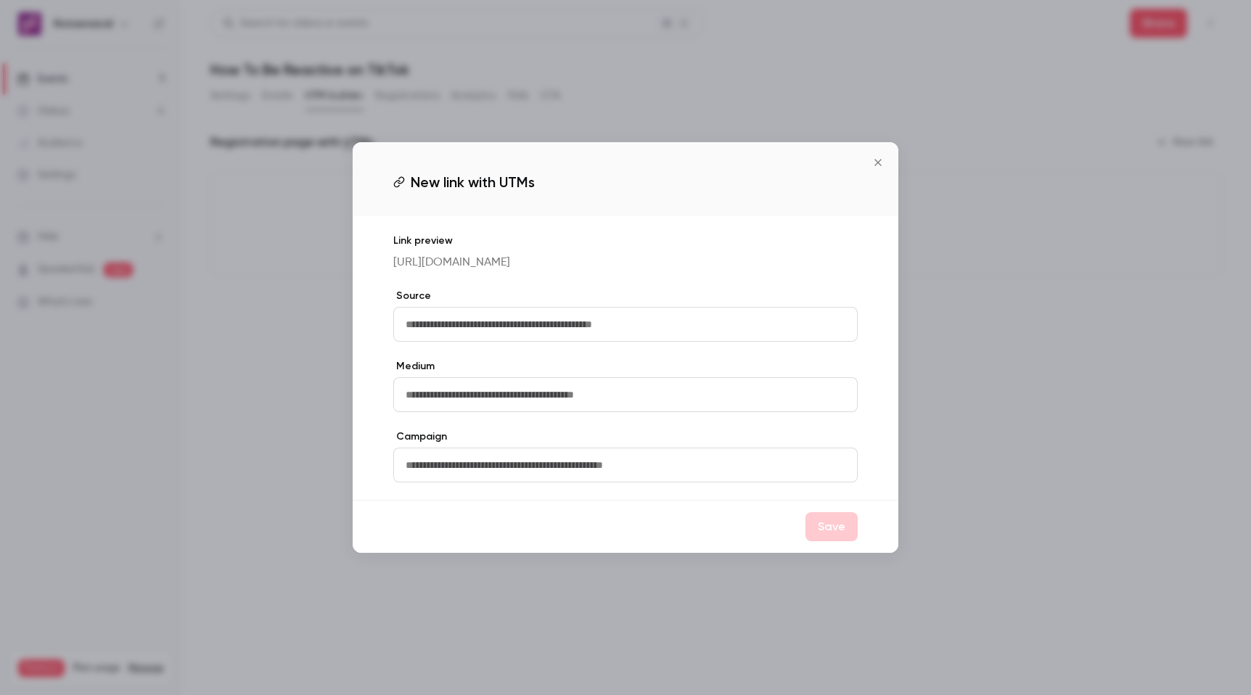
click at [481, 325] on input "text" at bounding box center [625, 324] width 464 height 35
type input "*****"
click at [842, 529] on button "Save" at bounding box center [831, 526] width 52 height 29
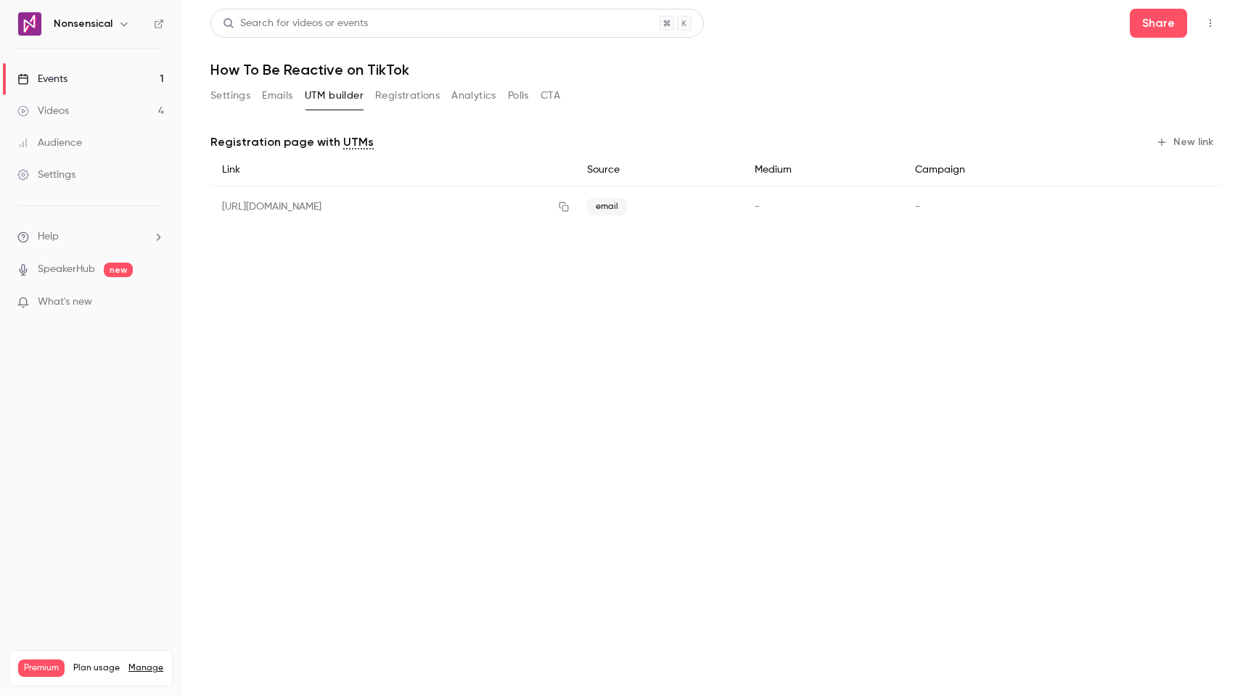
click at [1202, 136] on button "New link" at bounding box center [1186, 142] width 72 height 23
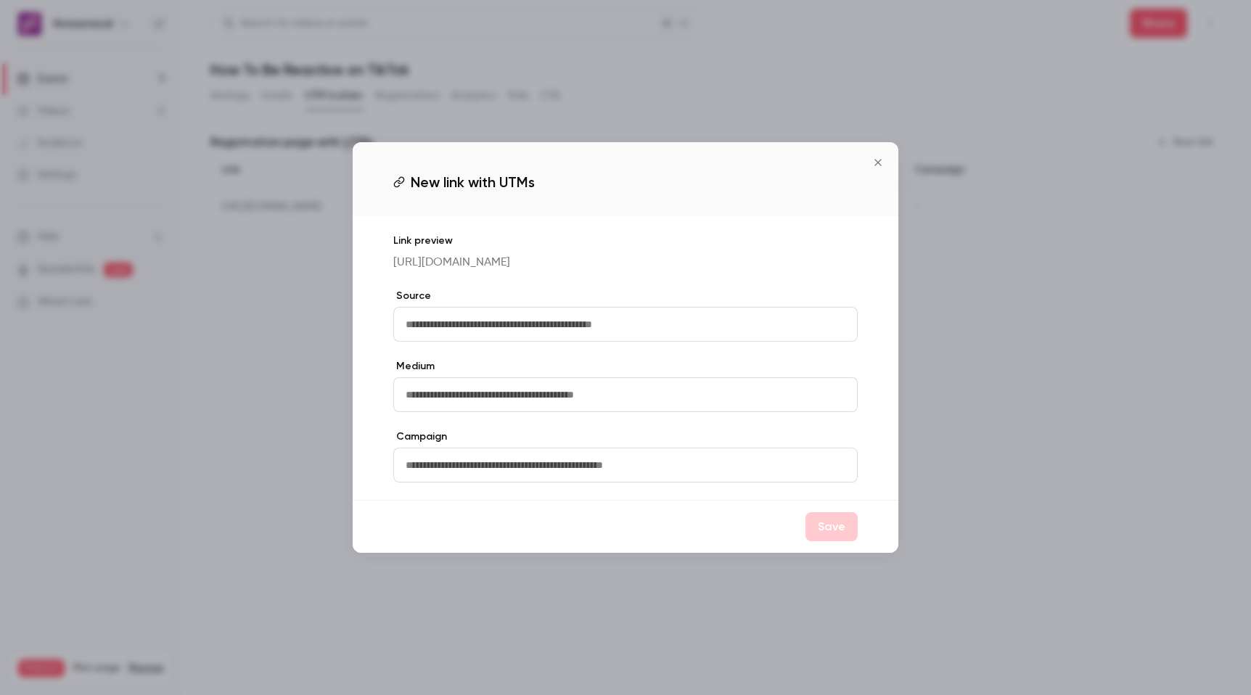
click at [622, 304] on div "Source" at bounding box center [625, 315] width 464 height 53
click at [618, 313] on input "text" at bounding box center [625, 324] width 464 height 35
type input "**********"
click at [826, 531] on button "Save" at bounding box center [831, 526] width 52 height 29
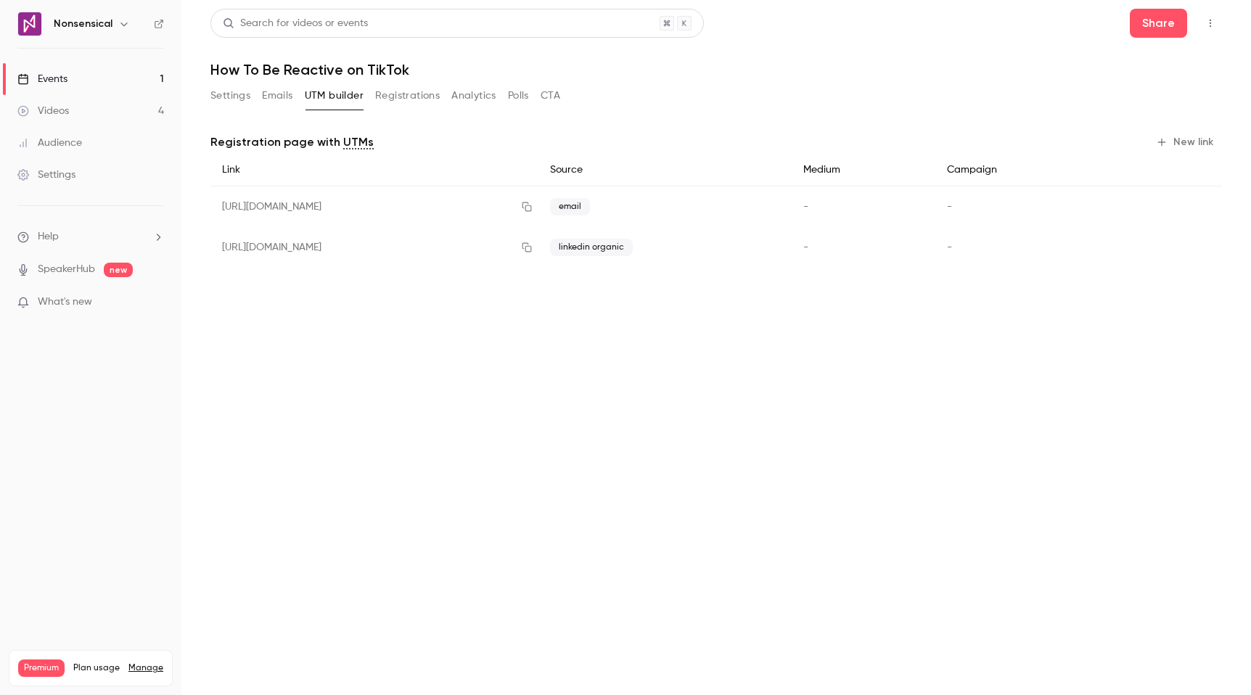
click at [1174, 137] on button "New link" at bounding box center [1186, 142] width 72 height 23
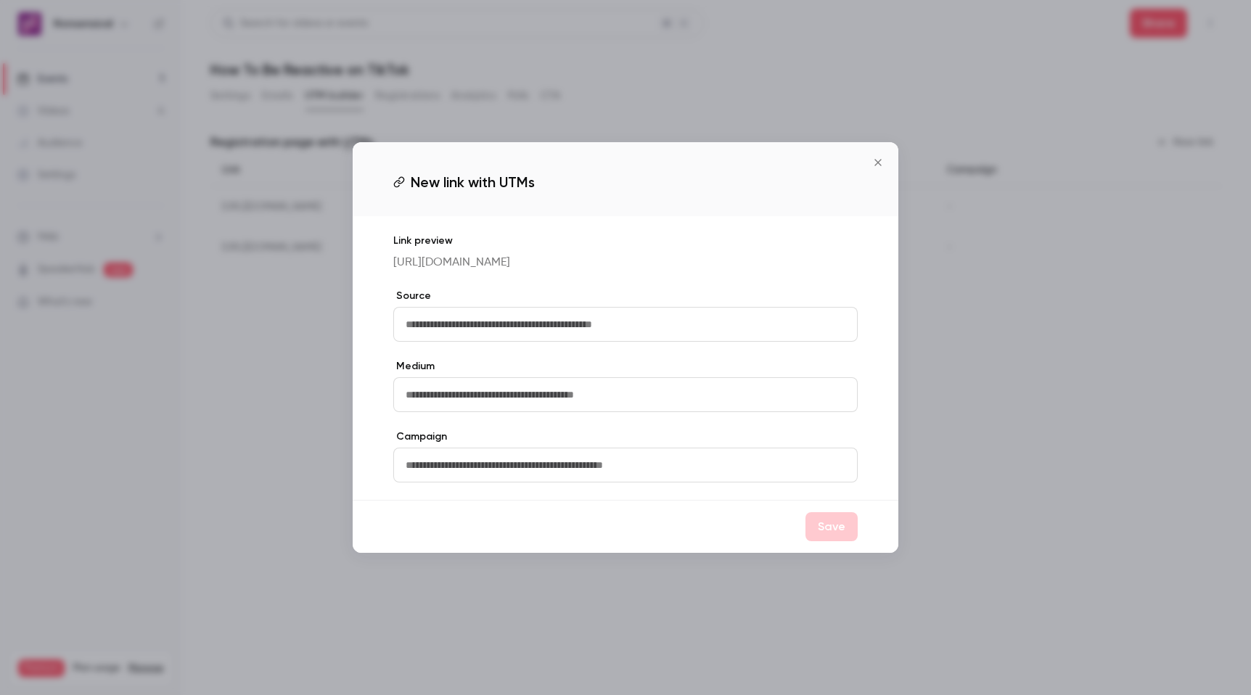
click at [522, 331] on input "text" at bounding box center [625, 324] width 464 height 35
type input "**********"
click at [842, 536] on button "Save" at bounding box center [831, 526] width 52 height 29
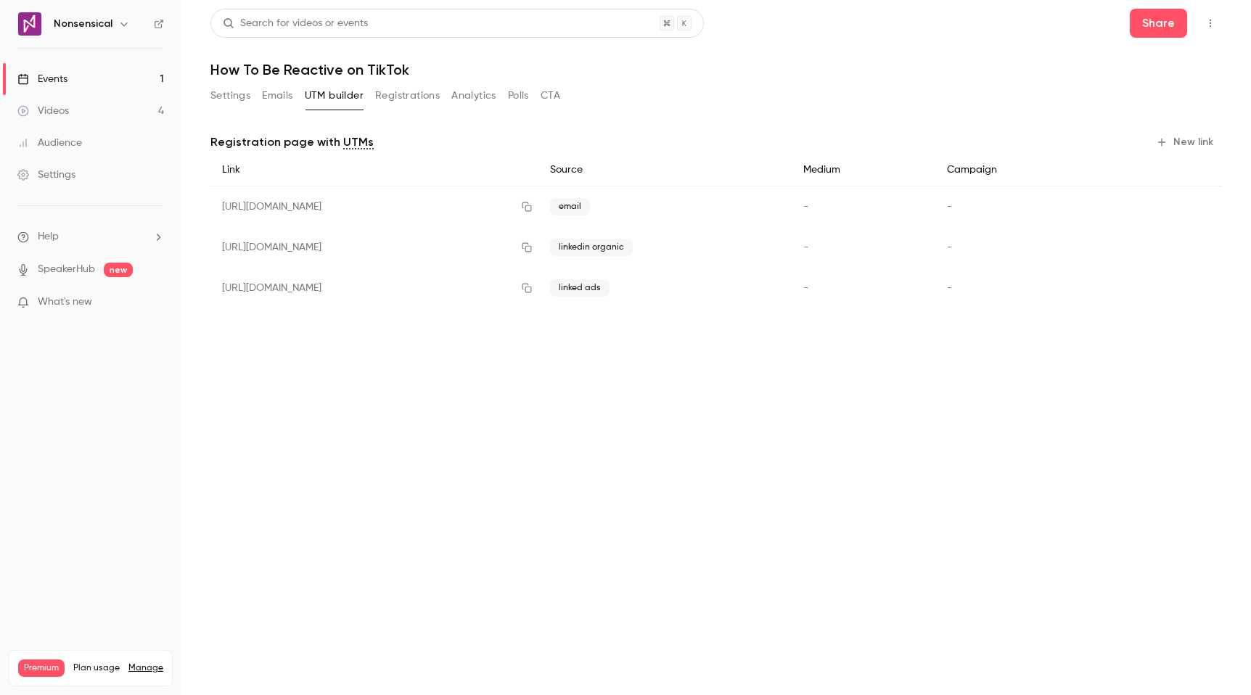
click at [1185, 133] on button "New link" at bounding box center [1186, 142] width 72 height 23
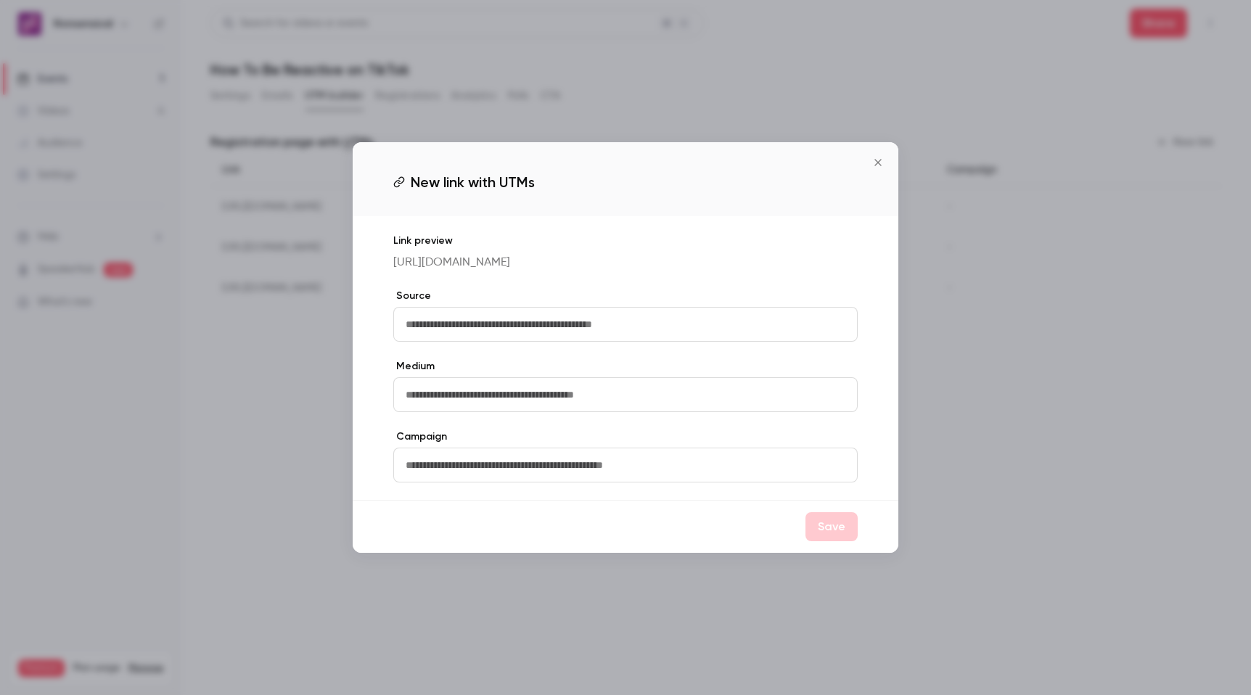
click at [503, 327] on input "text" at bounding box center [625, 324] width 464 height 35
type input "*******"
click at [810, 536] on button "Save" at bounding box center [831, 526] width 52 height 29
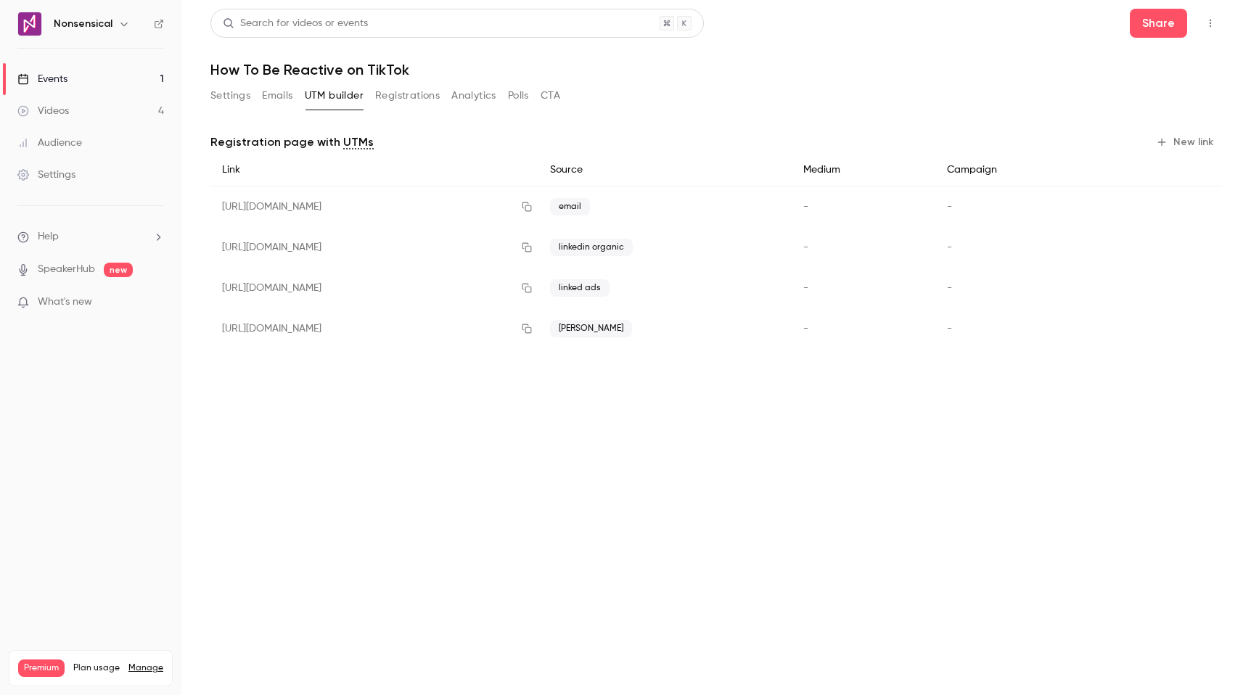
click at [1193, 143] on button "New link" at bounding box center [1186, 142] width 72 height 23
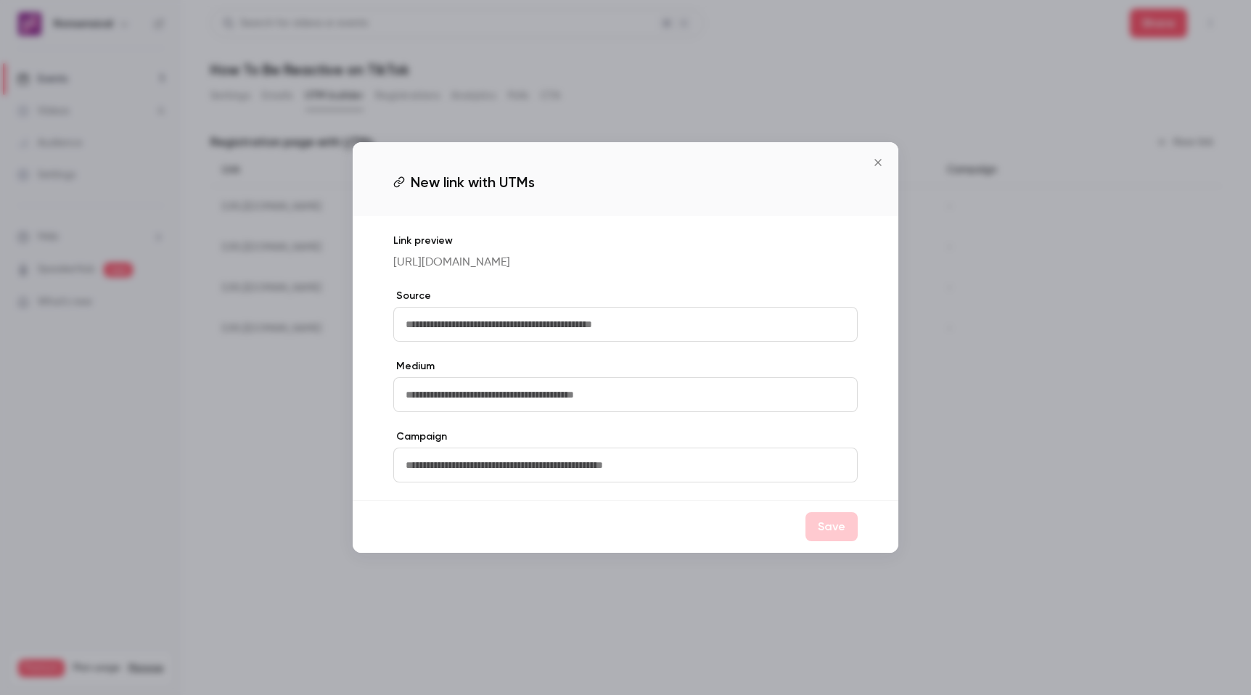
click at [482, 323] on input "text" at bounding box center [625, 324] width 464 height 35
type input "******"
click at [833, 533] on button "Save" at bounding box center [831, 526] width 52 height 29
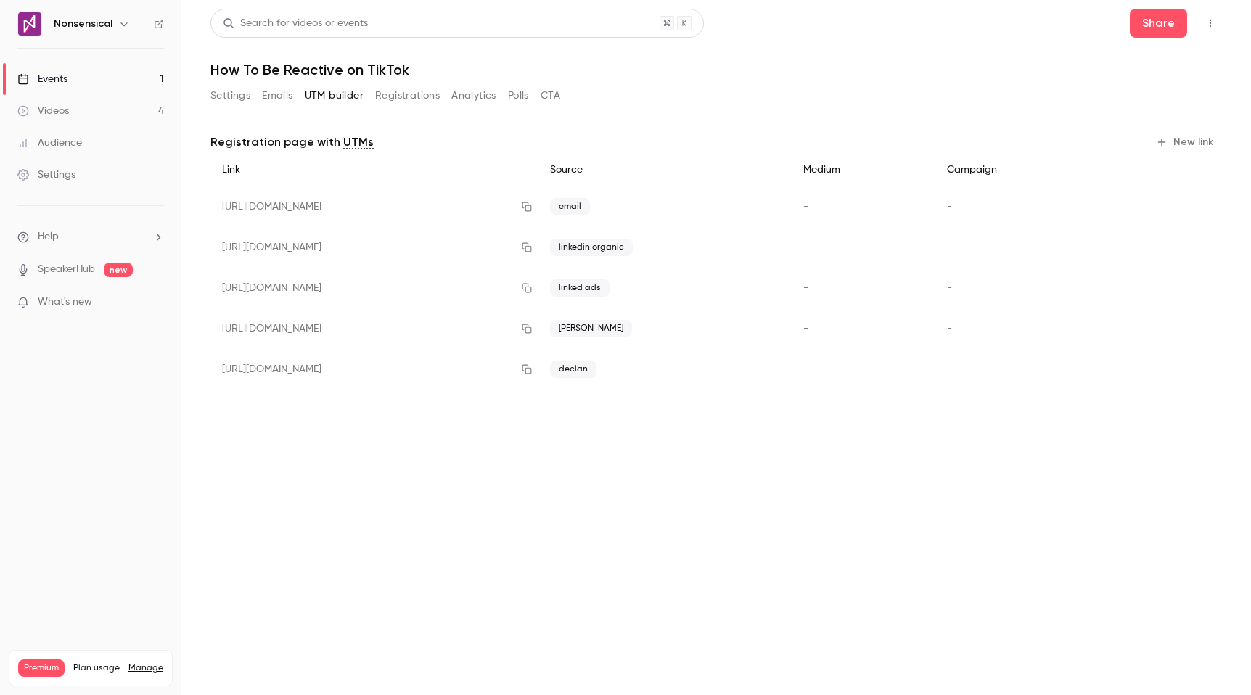
click at [1189, 138] on button "New link" at bounding box center [1186, 142] width 72 height 23
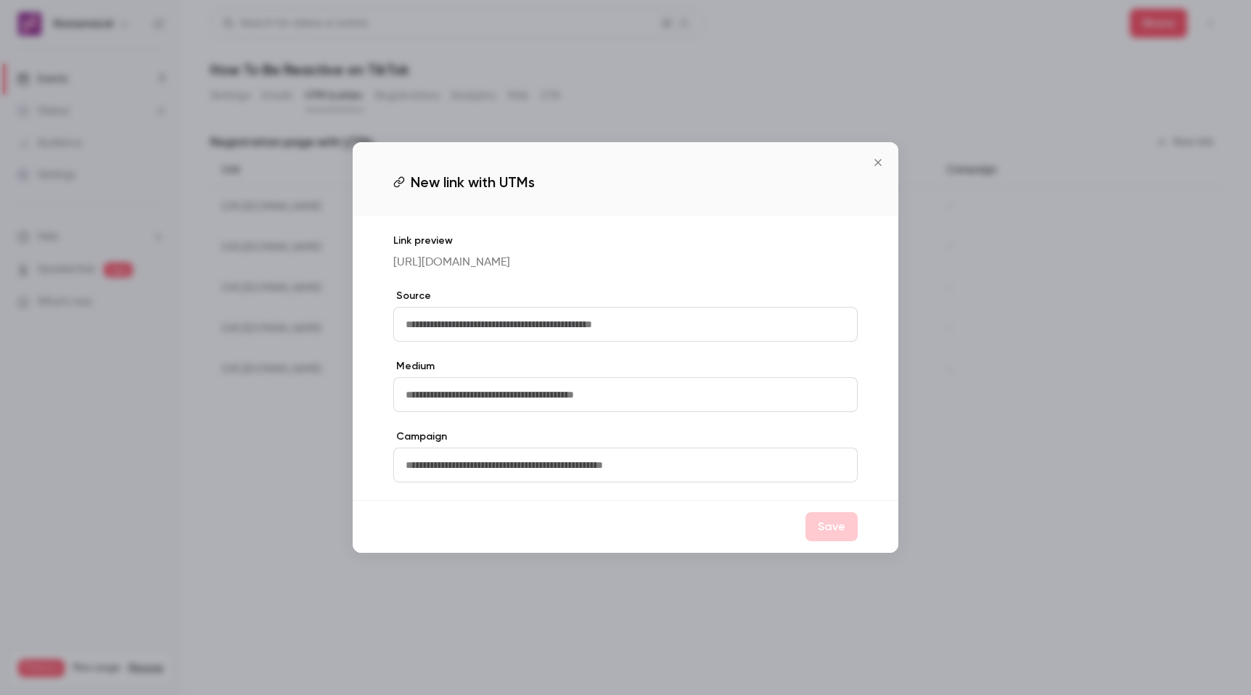
click at [482, 318] on input "text" at bounding box center [625, 324] width 464 height 35
type input "**********"
click at [836, 529] on button "Save" at bounding box center [831, 526] width 52 height 29
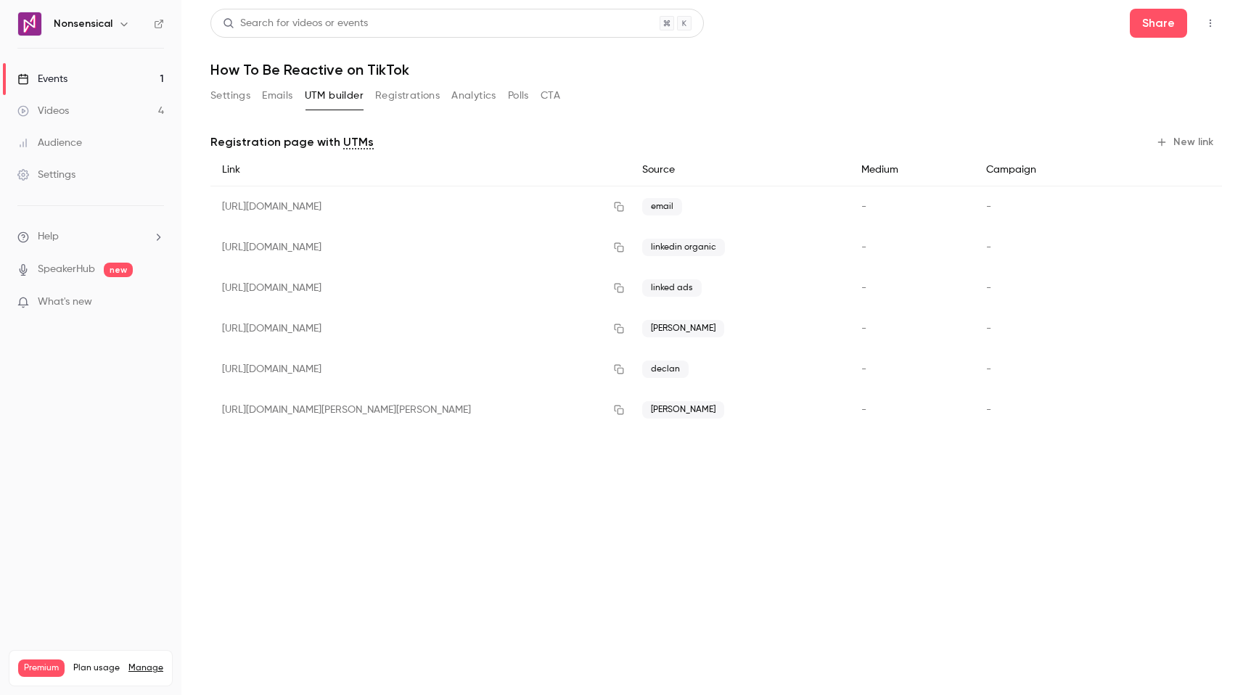
click at [1171, 139] on button "New link" at bounding box center [1186, 142] width 72 height 23
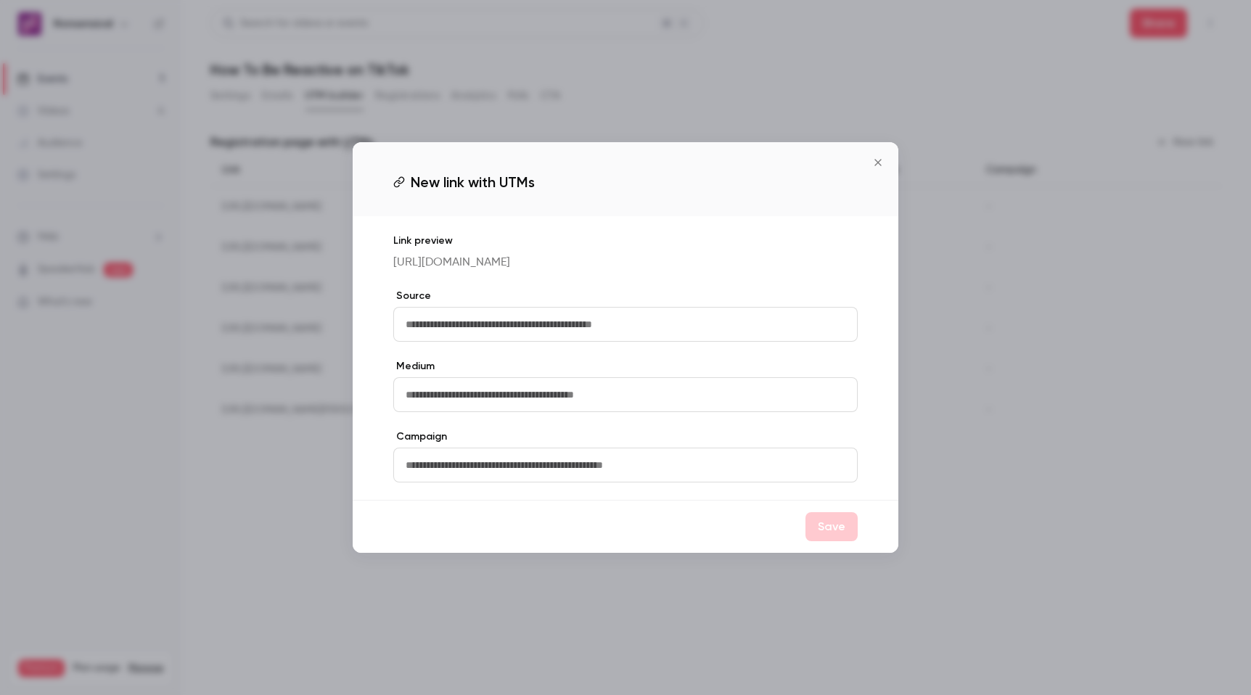
click at [614, 313] on input "text" at bounding box center [625, 324] width 464 height 35
click at [688, 316] on input "***" at bounding box center [625, 324] width 464 height 35
type input "***"
click at [842, 526] on button "Save" at bounding box center [831, 526] width 52 height 29
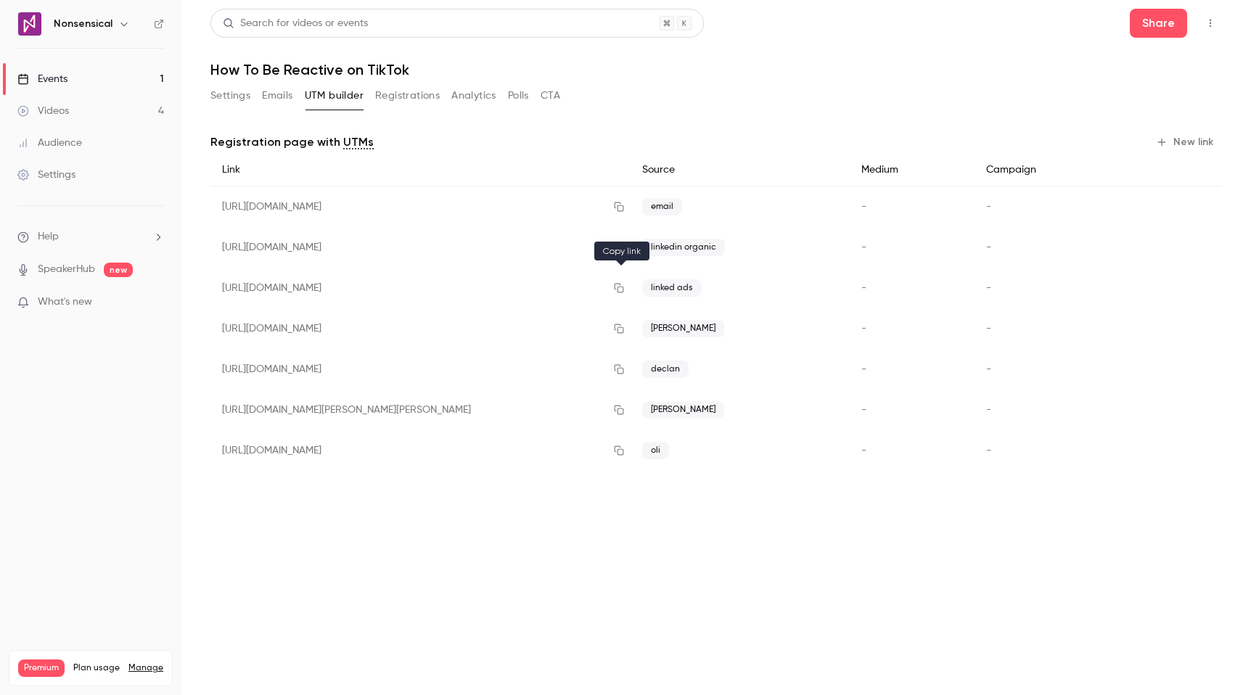
click at [619, 289] on icon "button" at bounding box center [619, 288] width 12 height 10
click at [416, 82] on div "Search for videos or events Share How To Be Reactive on TikTok Settings Emails …" at bounding box center [715, 251] width 1011 height 485
click at [413, 89] on button "Registrations" at bounding box center [407, 95] width 65 height 23
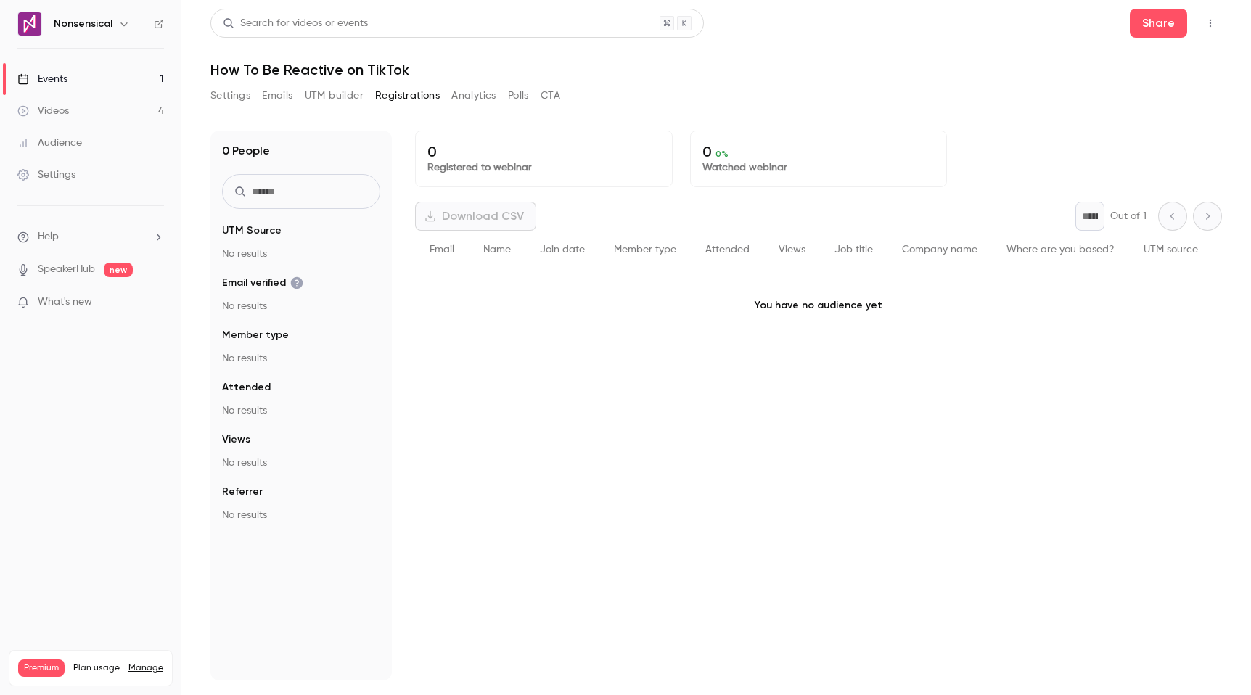
click at [84, 167] on link "Settings" at bounding box center [90, 175] width 181 height 32
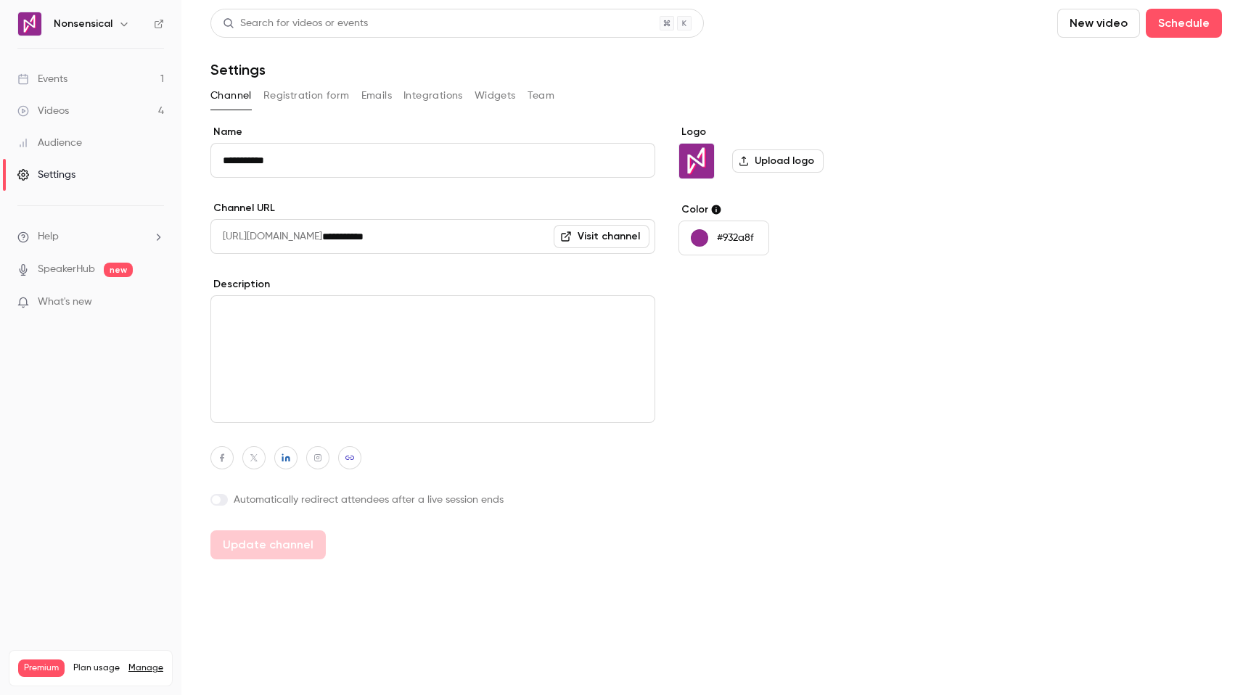
click at [331, 99] on button "Registration form" at bounding box center [306, 95] width 86 height 23
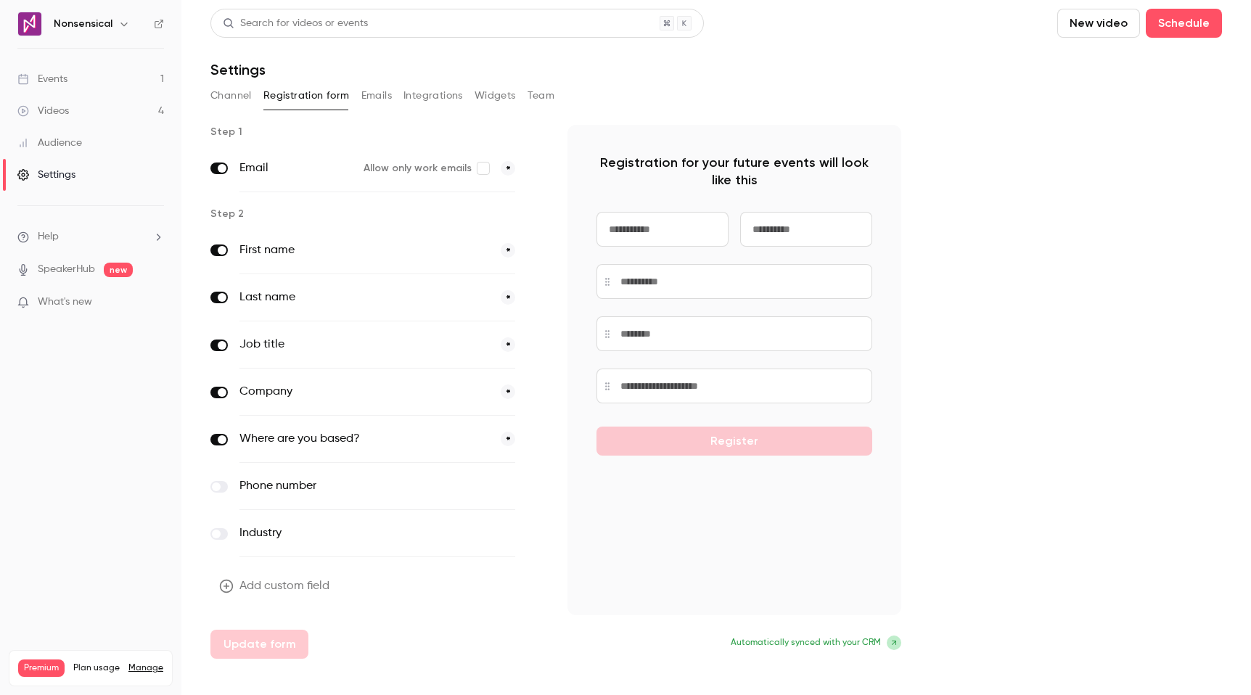
click at [217, 536] on span at bounding box center [216, 534] width 9 height 9
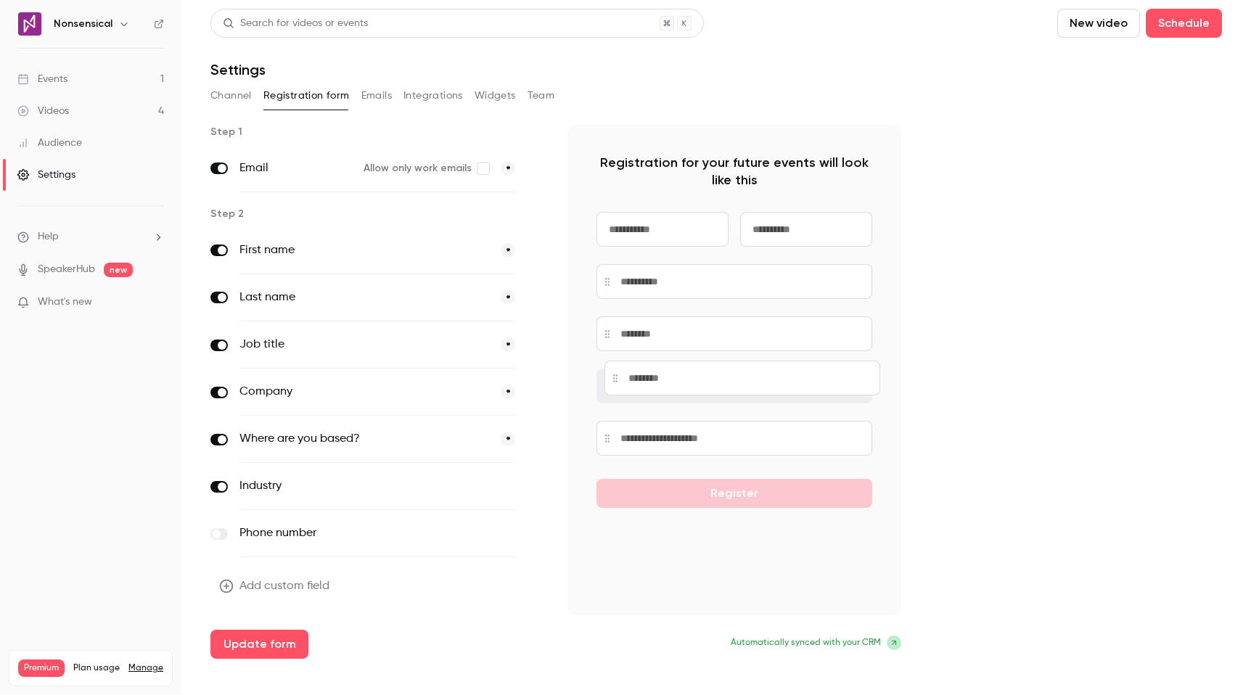
drag, startPoint x: 603, startPoint y: 443, endPoint x: 606, endPoint y: 375, distance: 68.2
click at [606, 375] on input at bounding box center [742, 378] width 276 height 35
click at [503, 434] on button "optional" at bounding box center [490, 439] width 49 height 15
click at [247, 99] on button "Channel" at bounding box center [230, 95] width 41 height 23
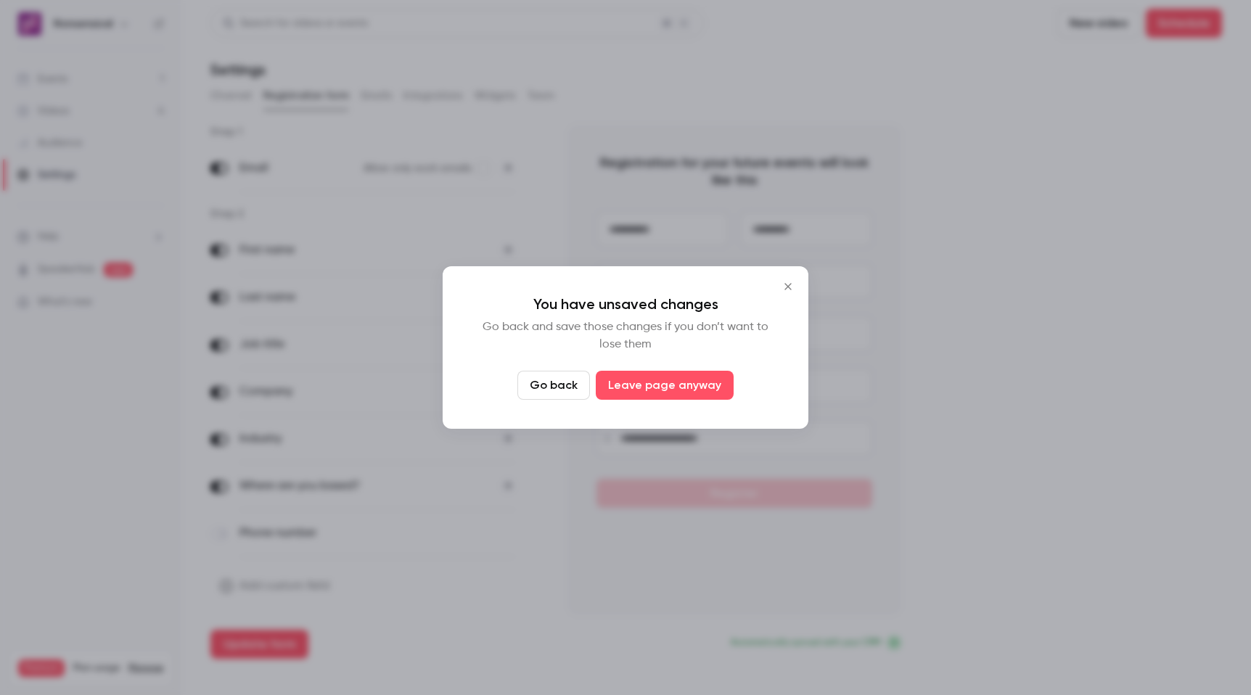
drag, startPoint x: 553, startPoint y: 383, endPoint x: 590, endPoint y: 361, distance: 42.9
click at [553, 383] on button "Go back" at bounding box center [553, 385] width 73 height 29
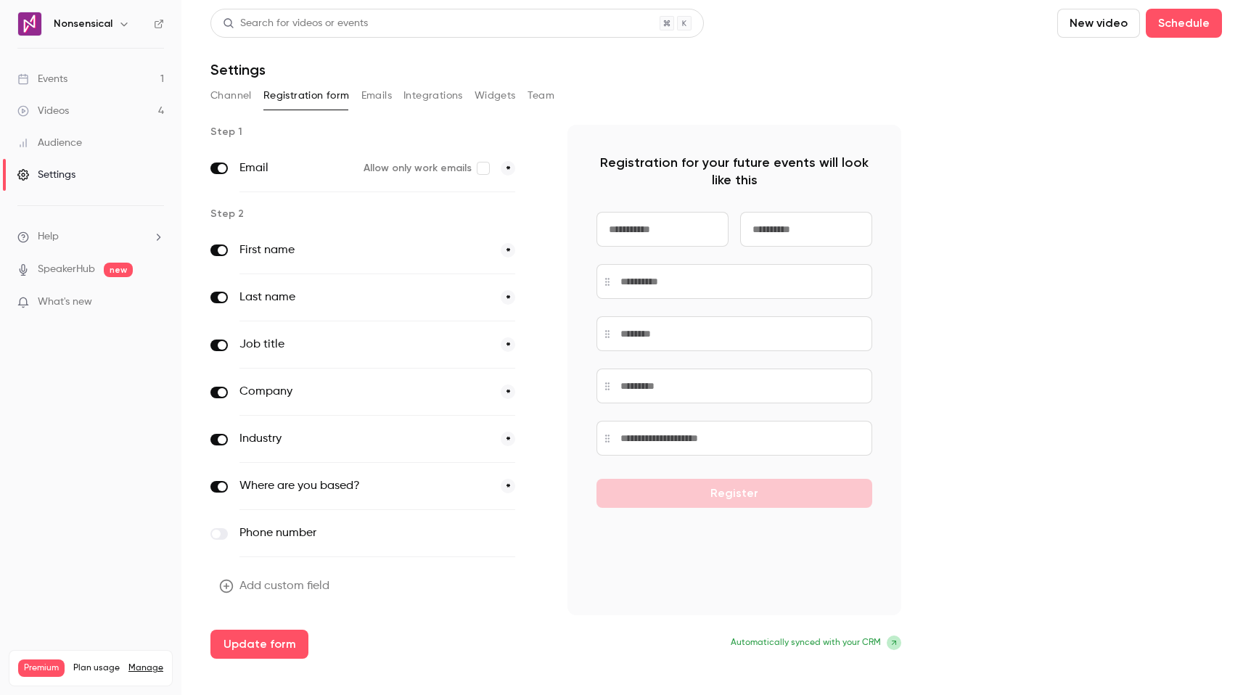
drag, startPoint x: 255, startPoint y: 642, endPoint x: 305, endPoint y: 619, distance: 54.5
click at [255, 642] on button "Update form" at bounding box center [259, 644] width 98 height 29
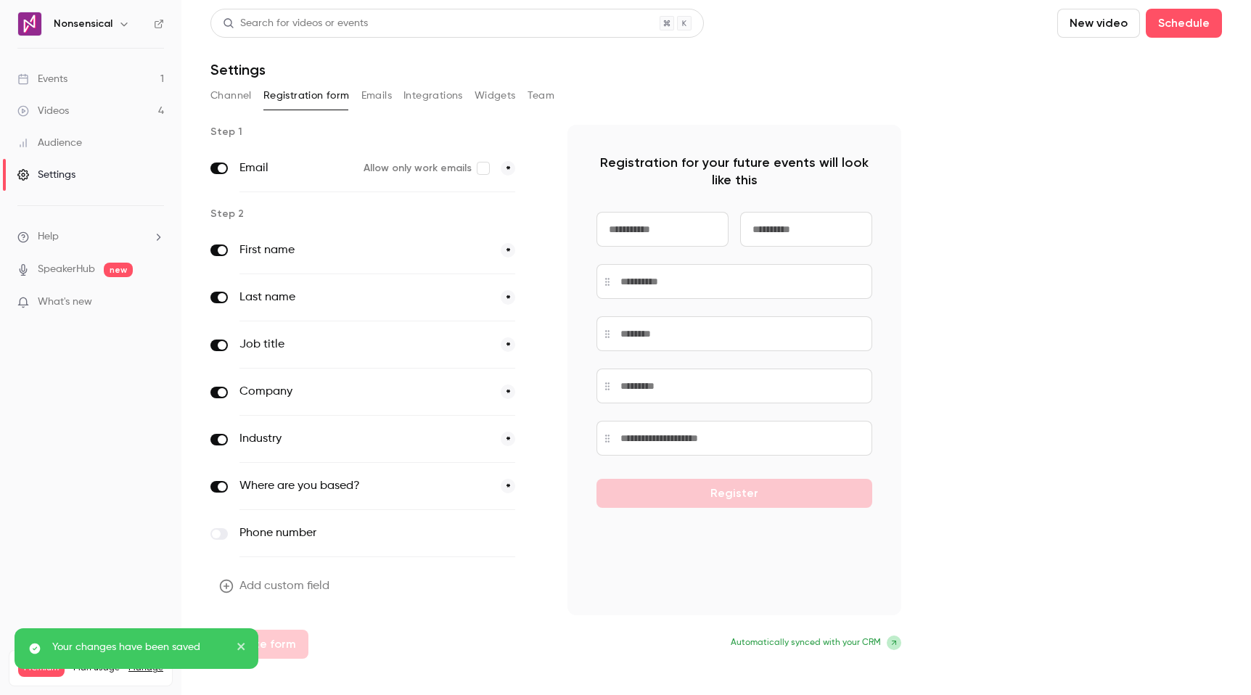
click at [83, 118] on link "Videos 4" at bounding box center [90, 111] width 181 height 32
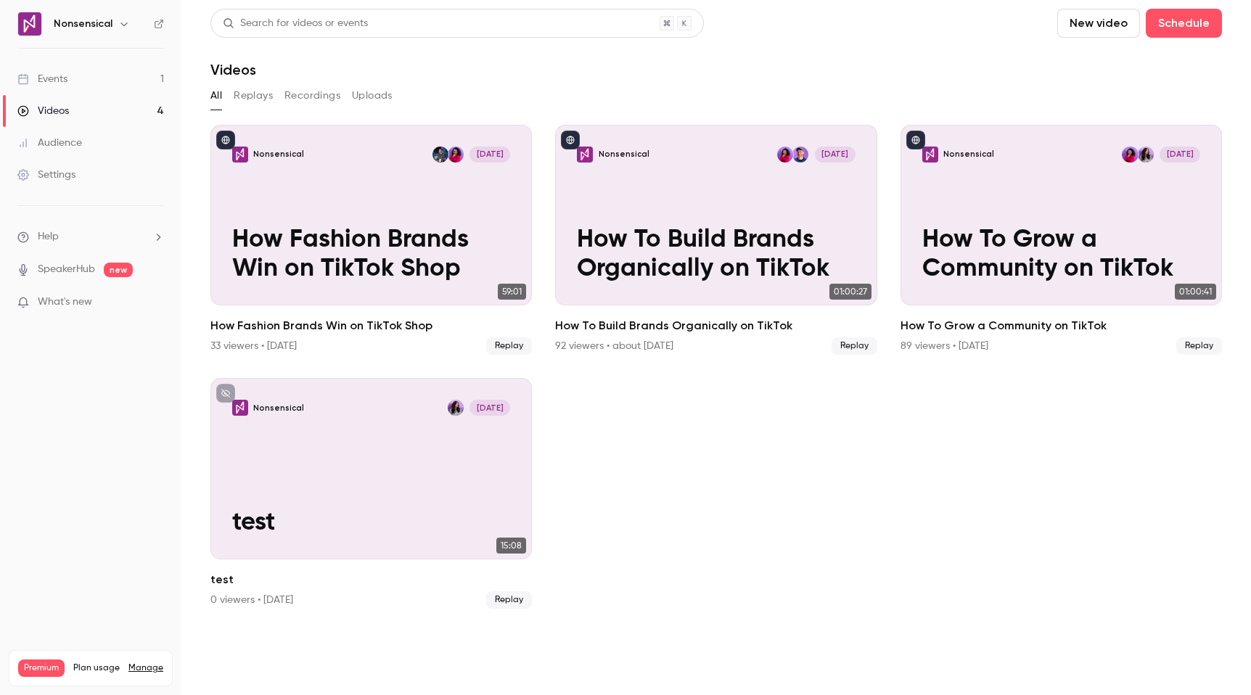
click at [111, 82] on link "Events 1" at bounding box center [90, 79] width 181 height 32
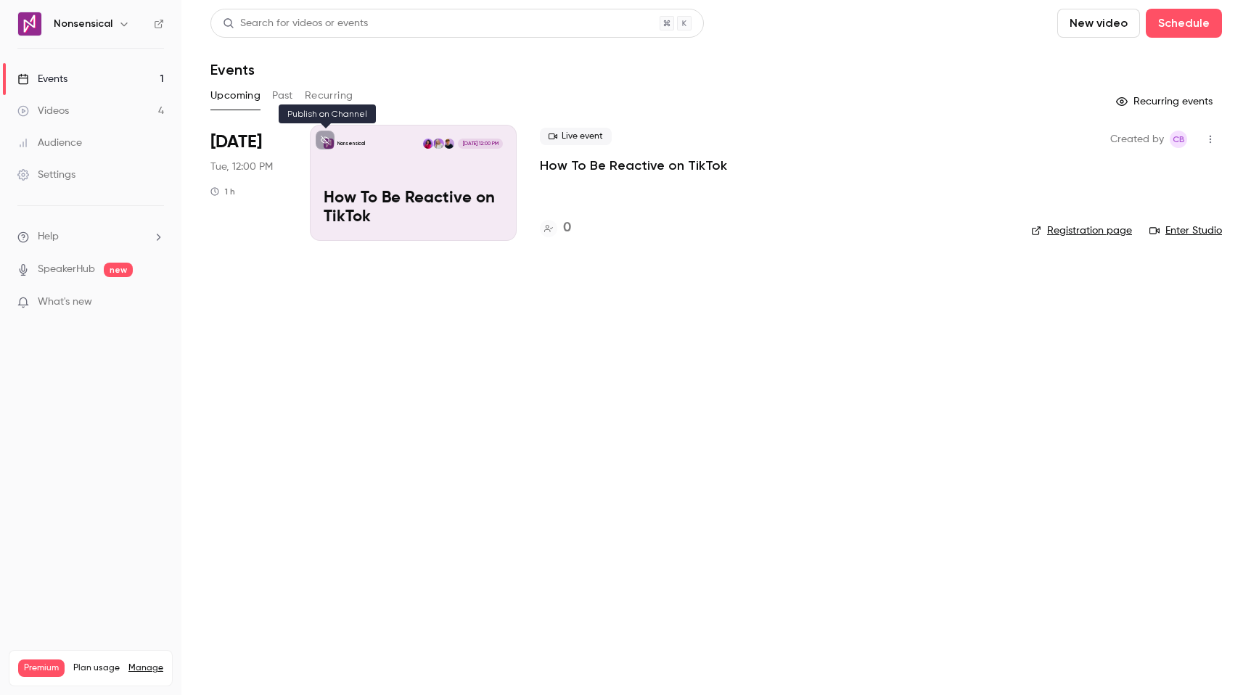
click at [323, 140] on icon at bounding box center [325, 140] width 9 height 9
click at [1074, 235] on link "Registration page" at bounding box center [1081, 230] width 101 height 15
click at [479, 189] on p "How To Be Reactive on TikTok" at bounding box center [413, 208] width 179 height 38
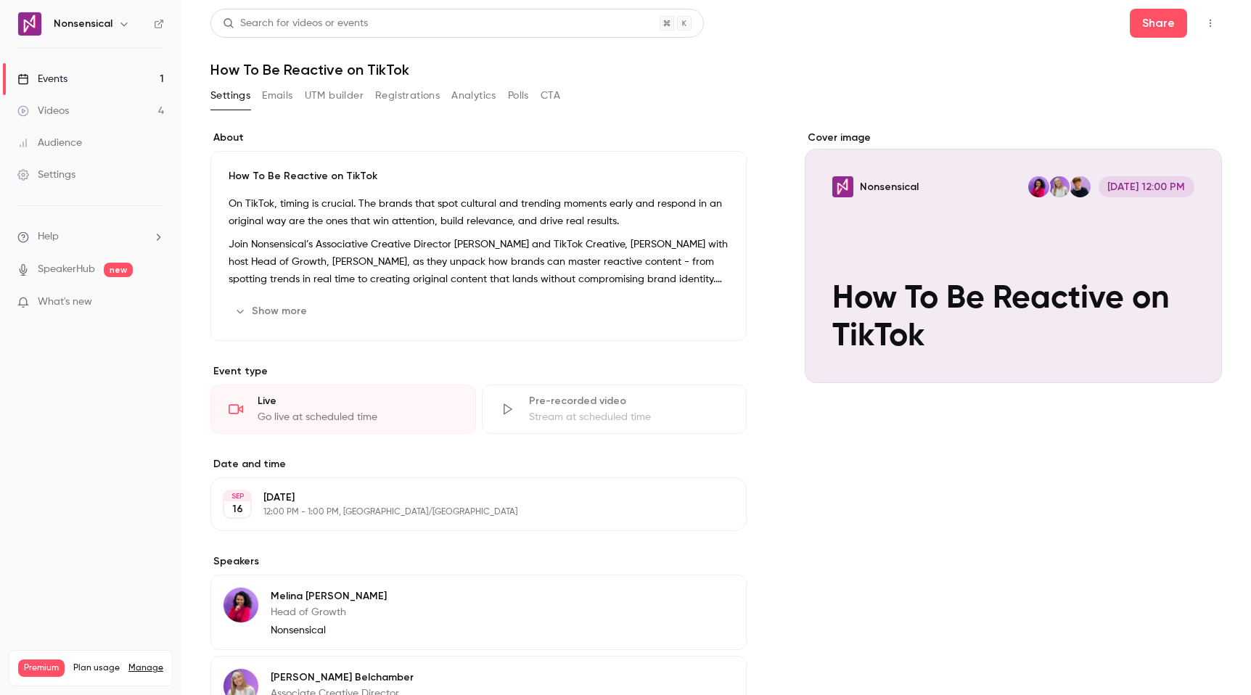
click at [350, 102] on button "UTM builder" at bounding box center [334, 95] width 59 height 23
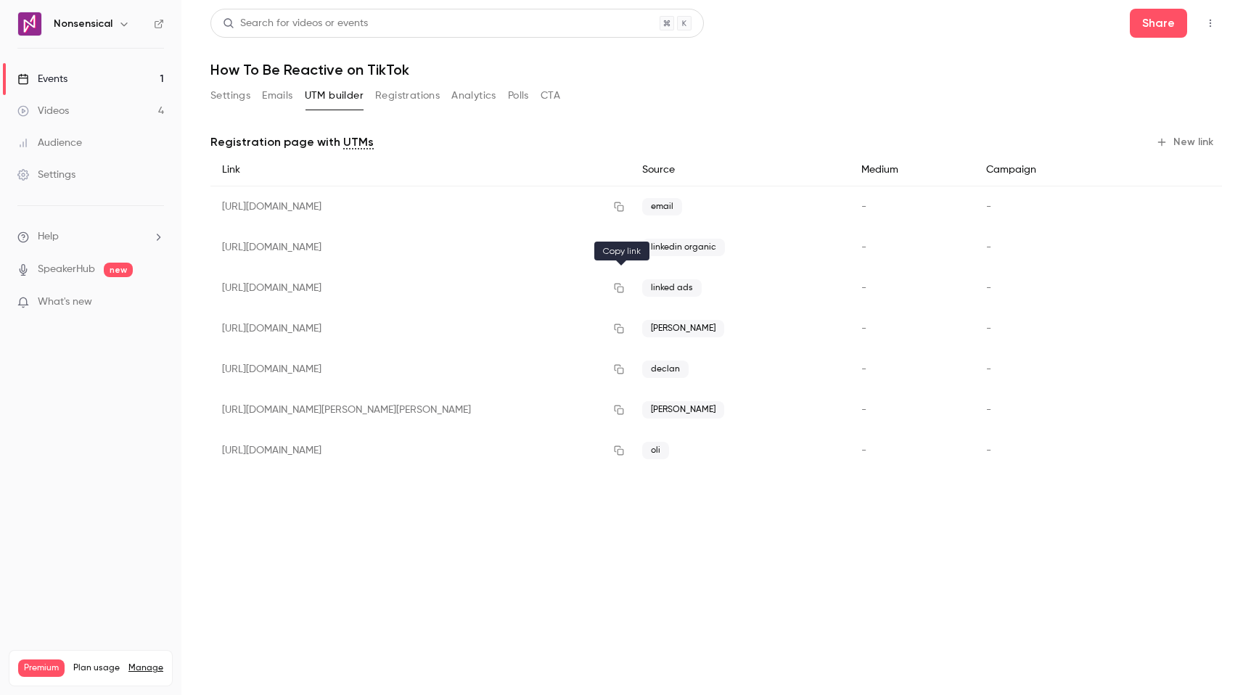
click at [617, 285] on icon "button" at bounding box center [619, 288] width 12 height 10
click at [624, 205] on icon "button" at bounding box center [618, 206] width 9 height 9
click at [104, 107] on link "Videos 4" at bounding box center [90, 111] width 181 height 32
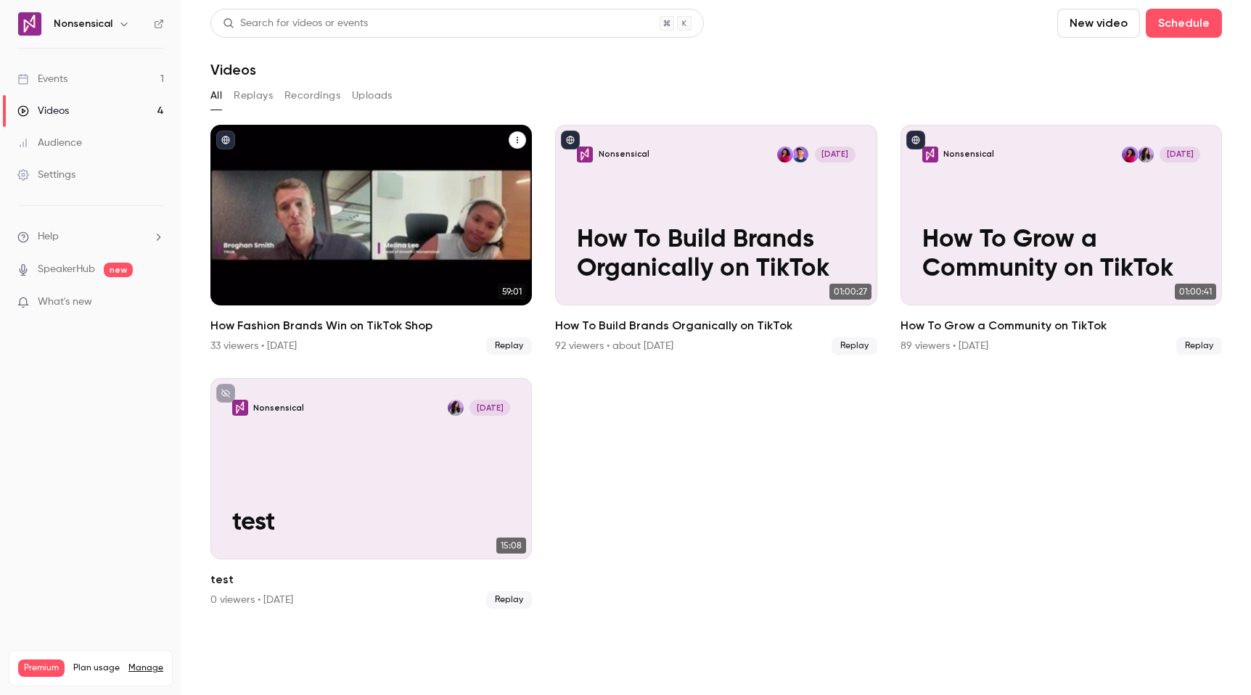
click at [466, 235] on p "How Fashion Brands Win on TikTok Shop" at bounding box center [371, 255] width 279 height 58
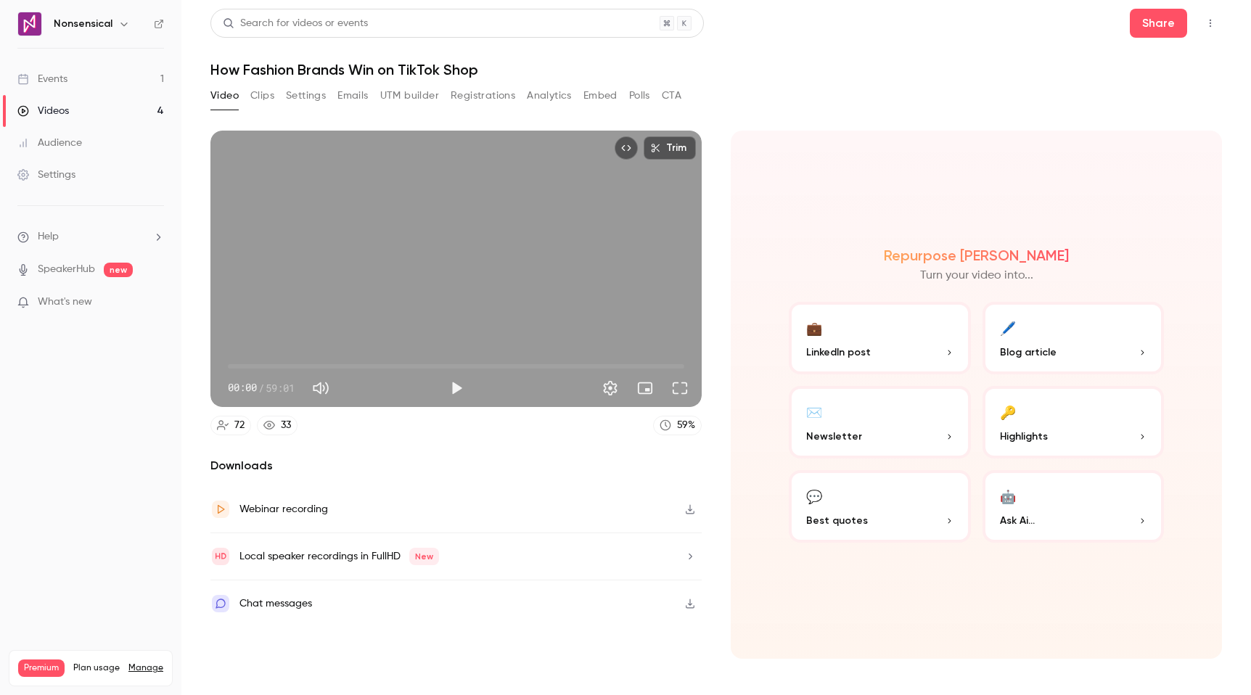
click at [494, 97] on button "Registrations" at bounding box center [482, 95] width 65 height 23
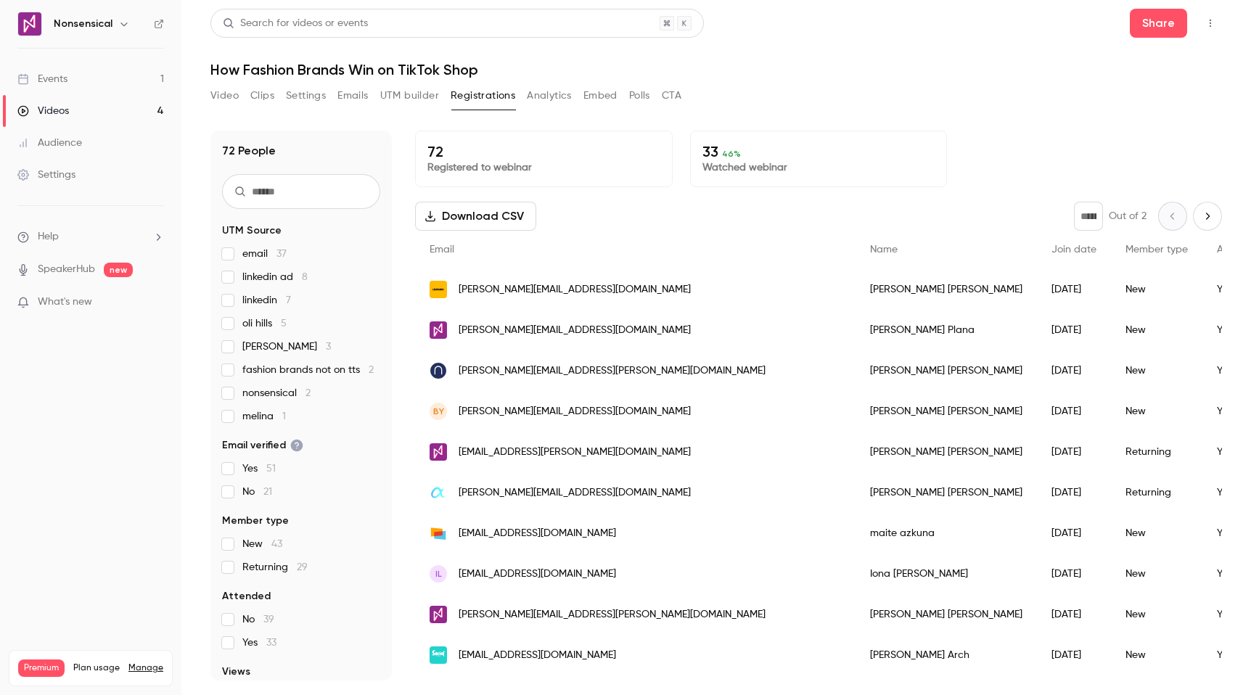
click at [487, 220] on button "Download CSV" at bounding box center [475, 216] width 121 height 29
click at [86, 110] on link "Videos 4" at bounding box center [90, 111] width 181 height 32
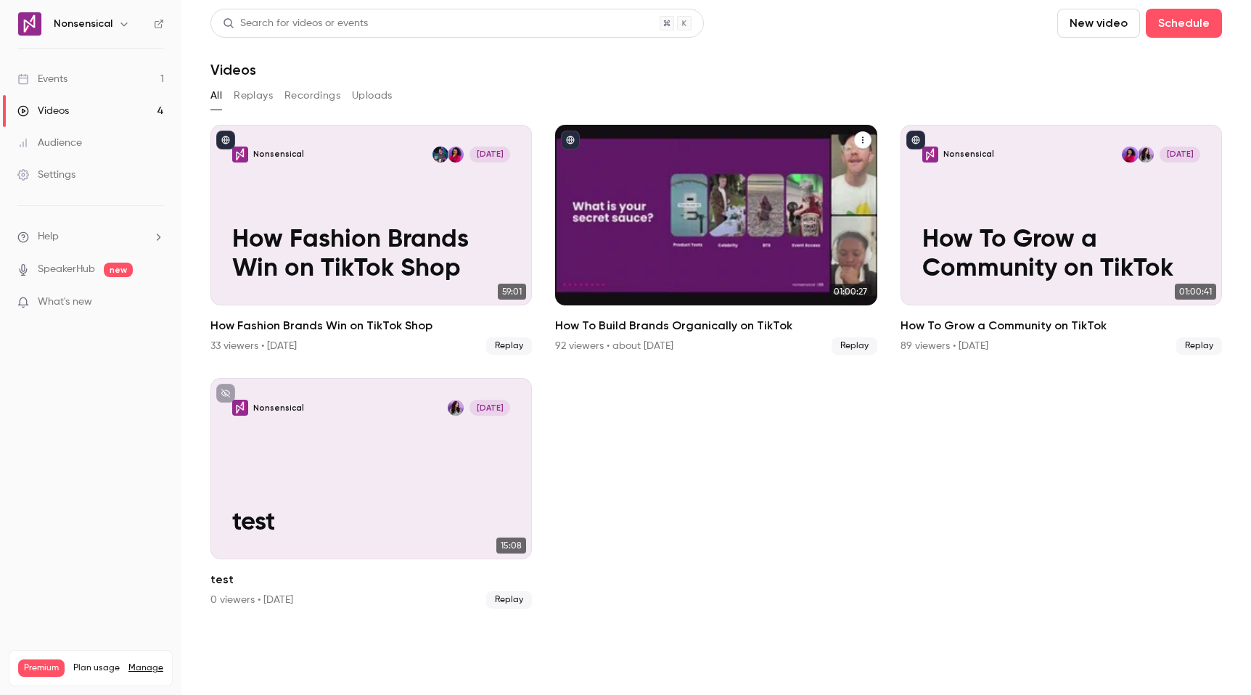
click at [797, 207] on div "Nonsensical [DATE] How To Build Brands Organically on TikTok" at bounding box center [715, 215] width 321 height 181
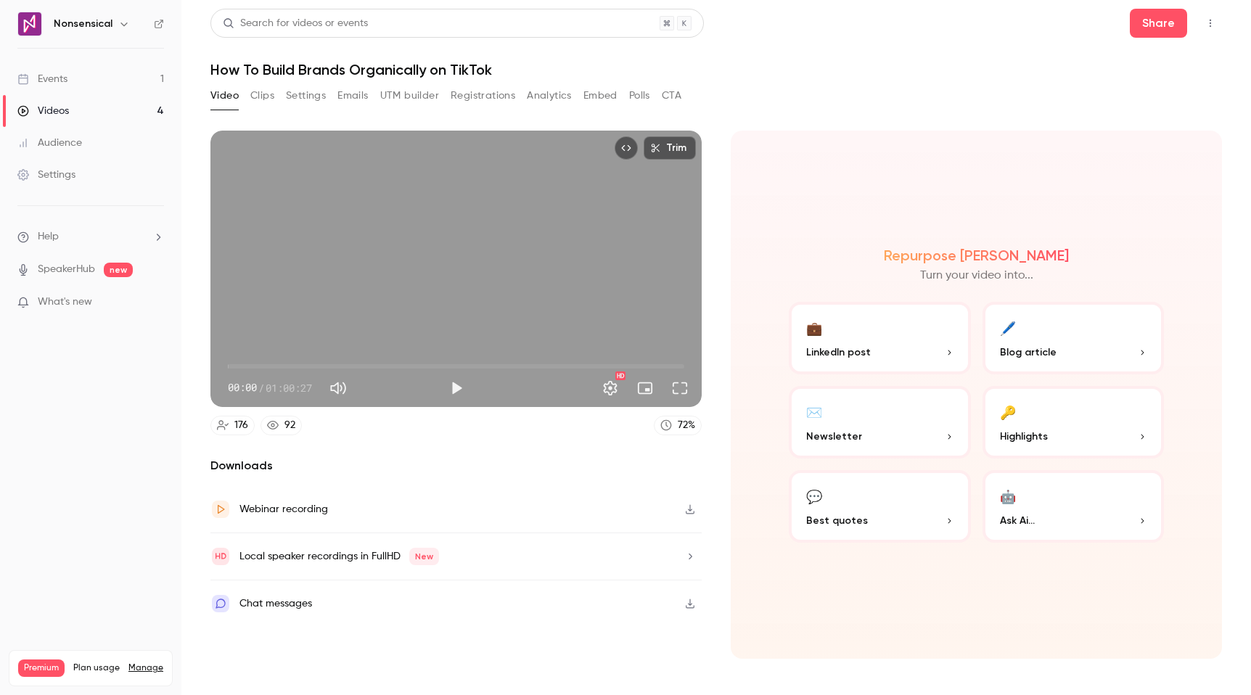
click at [475, 88] on button "Registrations" at bounding box center [482, 95] width 65 height 23
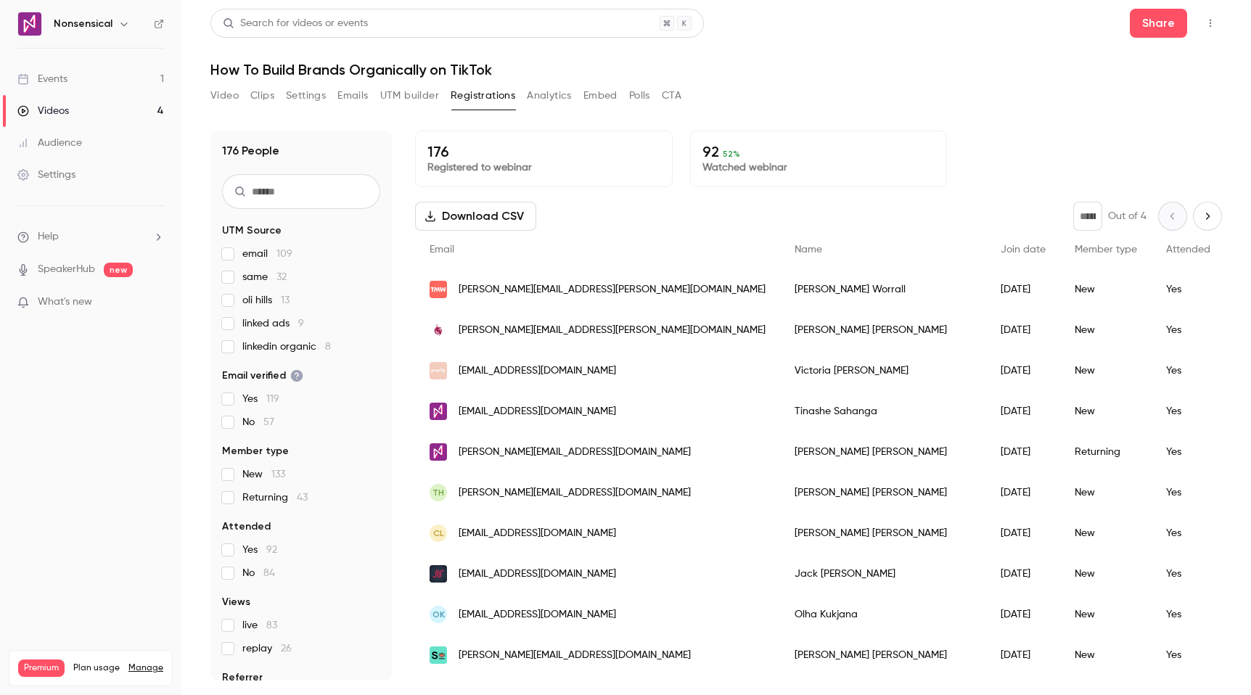
click at [504, 221] on button "Download CSV" at bounding box center [475, 216] width 121 height 29
click at [362, 72] on h1 "How To Build Brands Organically on TikTok" at bounding box center [715, 69] width 1011 height 17
copy div "How To Build Brands Organically on TikTok Video Clips Settings Emails UTM build…"
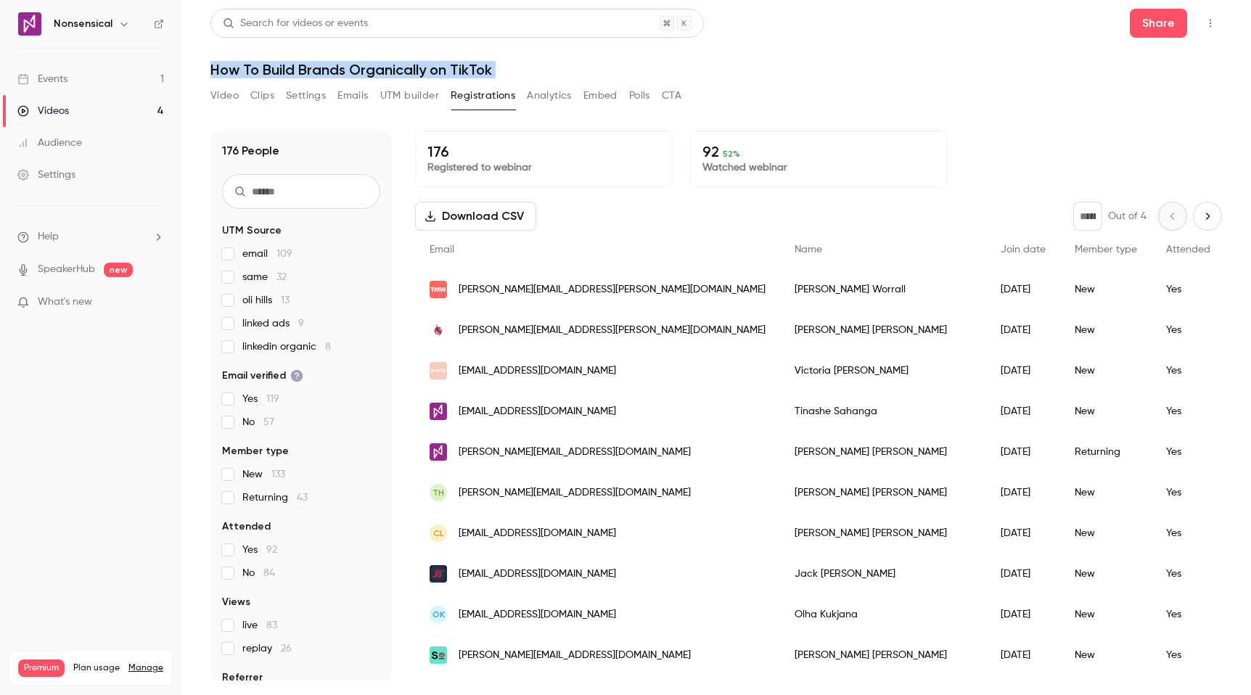
click at [236, 102] on button "Video" at bounding box center [224, 95] width 28 height 23
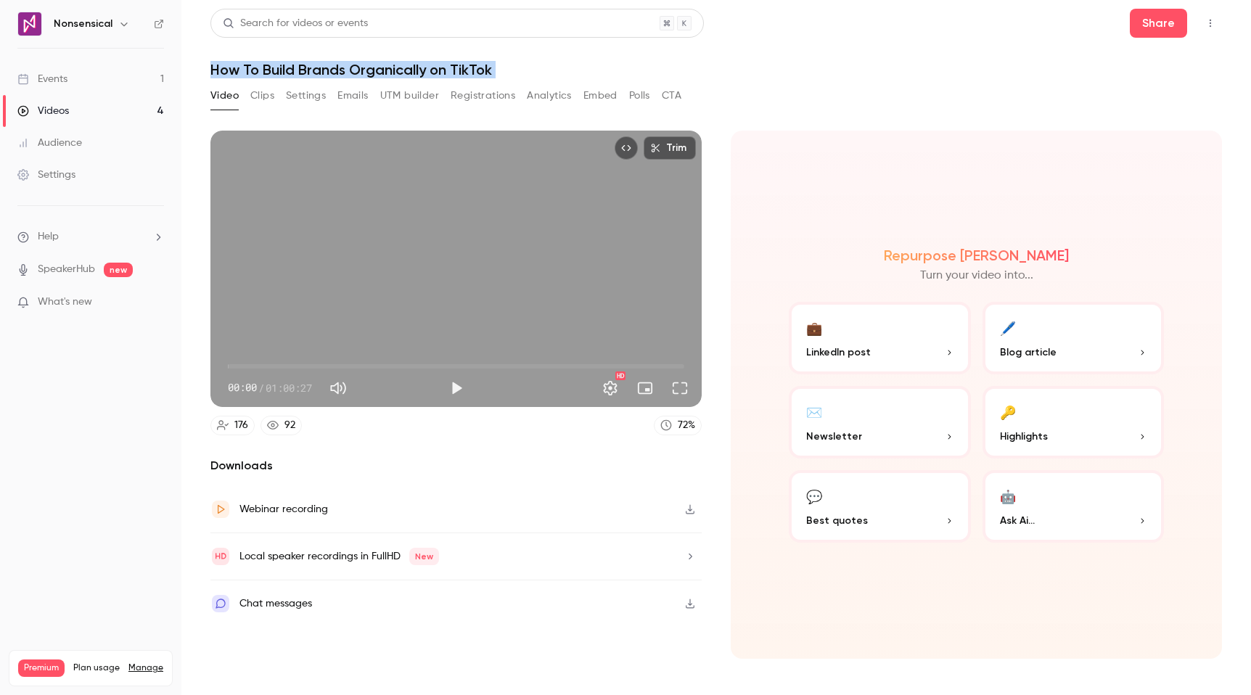
click at [72, 107] on link "Videos 4" at bounding box center [90, 111] width 181 height 32
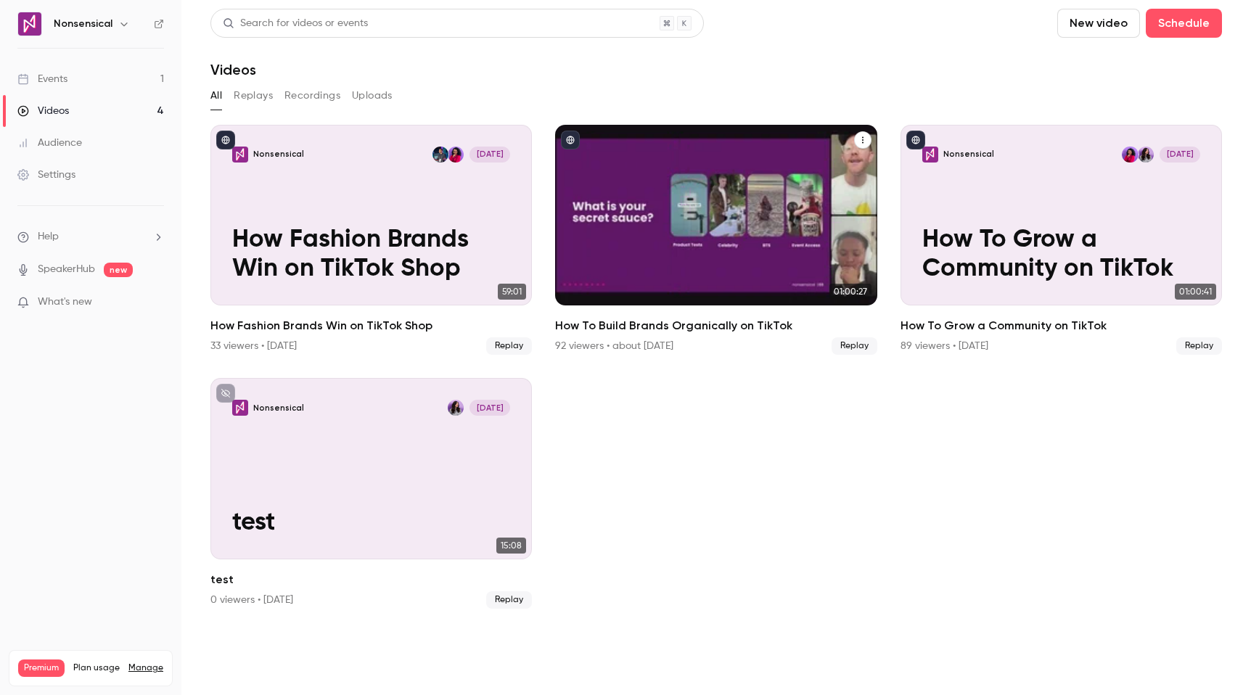
click at [741, 221] on div "Nonsensical [DATE] How To Build Brands Organically on TikTok" at bounding box center [715, 215] width 321 height 181
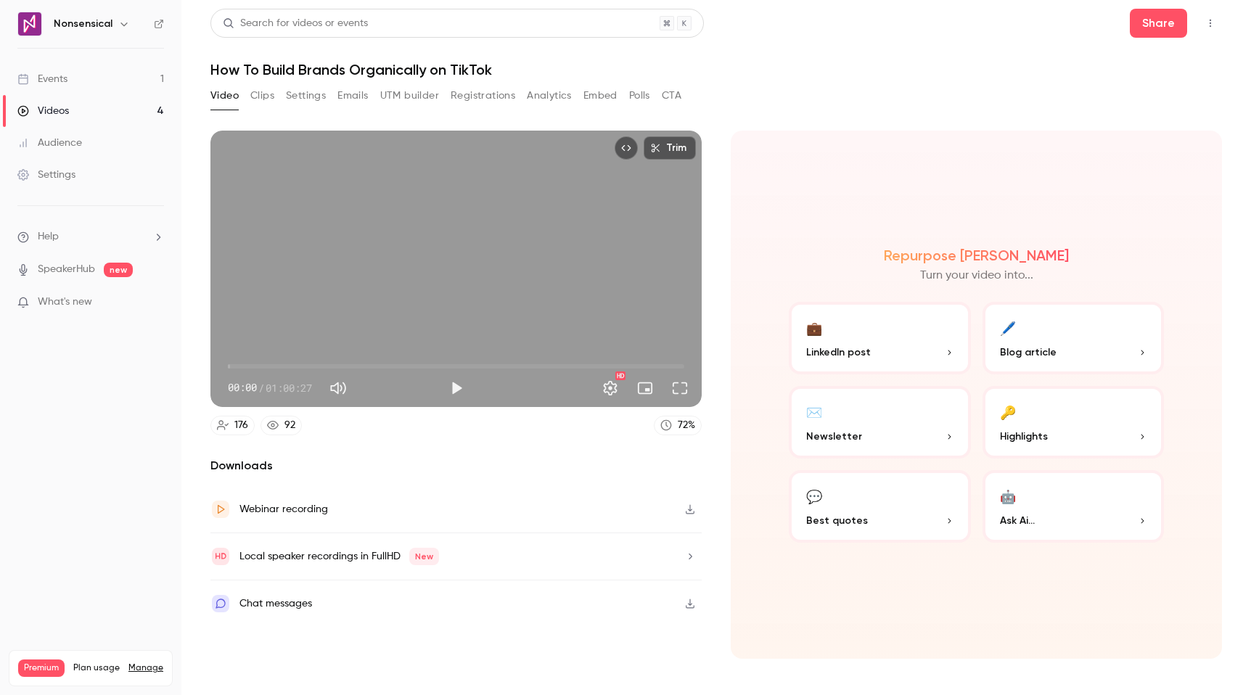
click at [489, 96] on button "Registrations" at bounding box center [482, 95] width 65 height 23
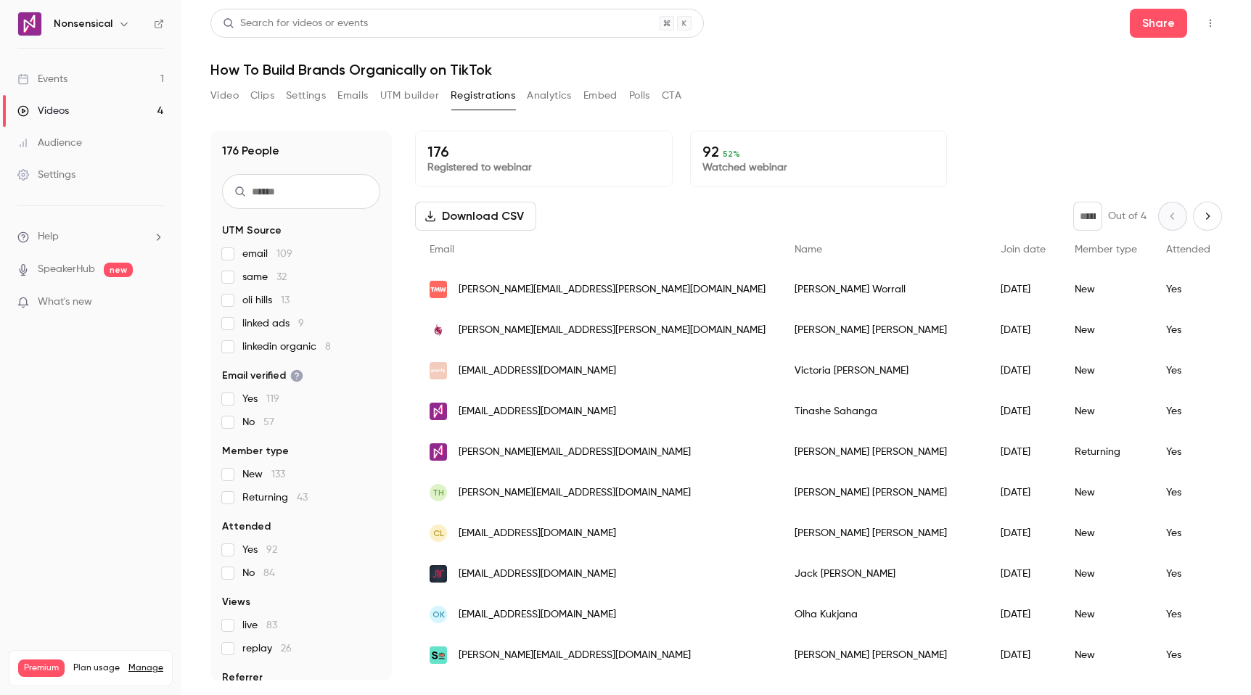
click at [396, 97] on button "UTM builder" at bounding box center [409, 95] width 59 height 23
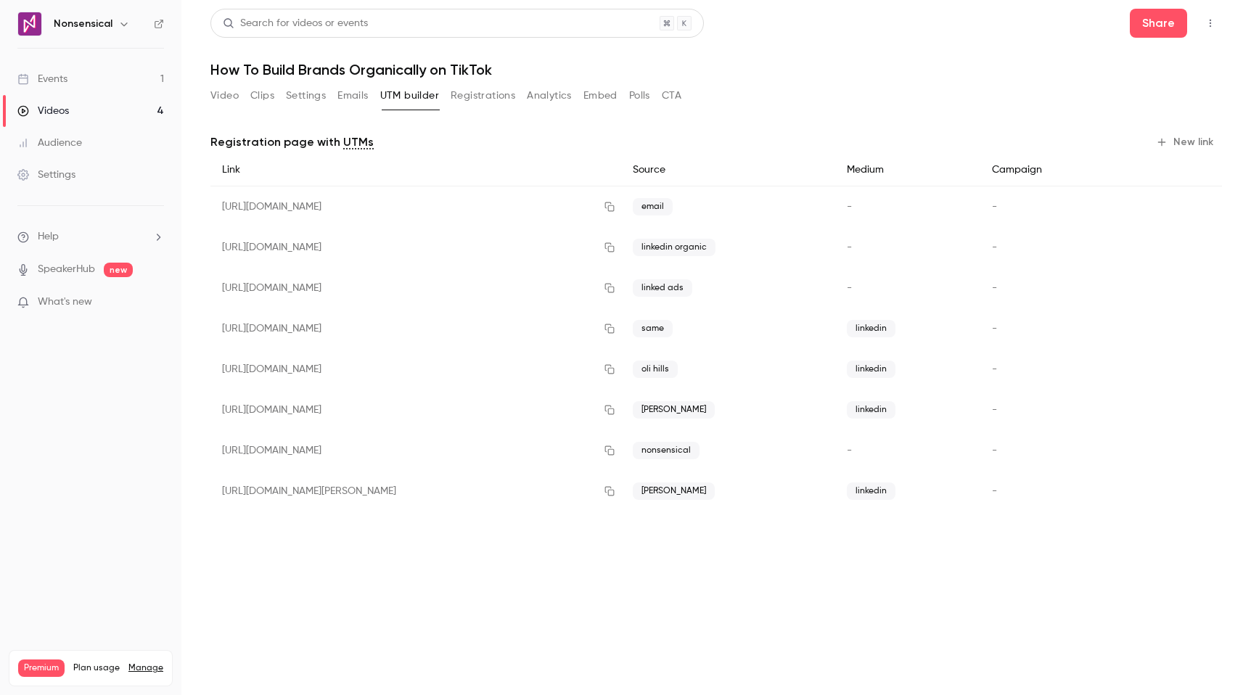
click at [213, 96] on button "Video" at bounding box center [224, 95] width 28 height 23
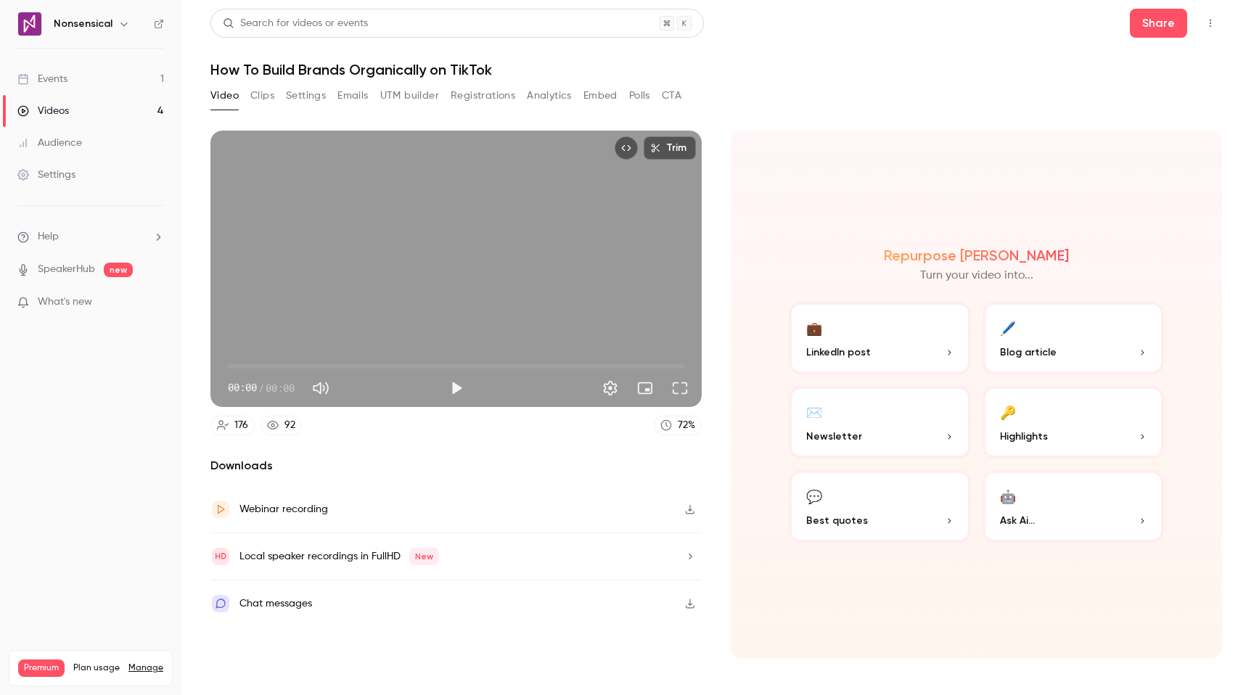
click at [99, 107] on link "Videos 4" at bounding box center [90, 111] width 181 height 32
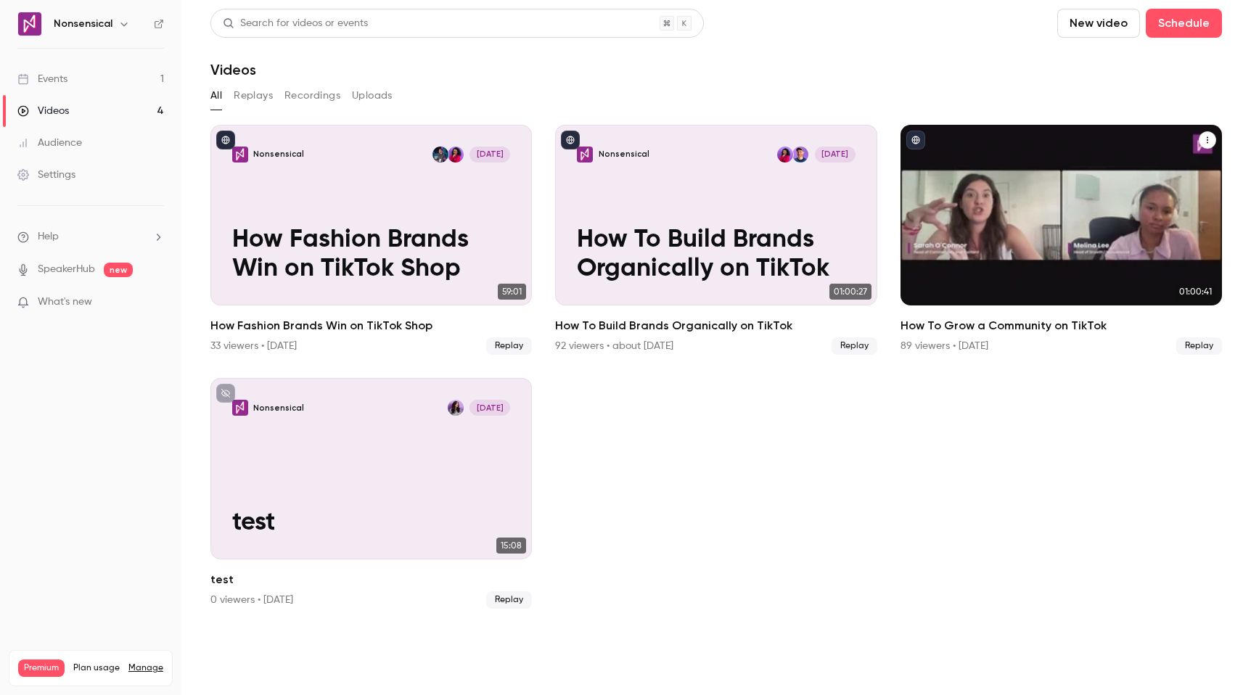
click at [1068, 249] on p "How To Grow a Community on TikTok" at bounding box center [1061, 255] width 279 height 58
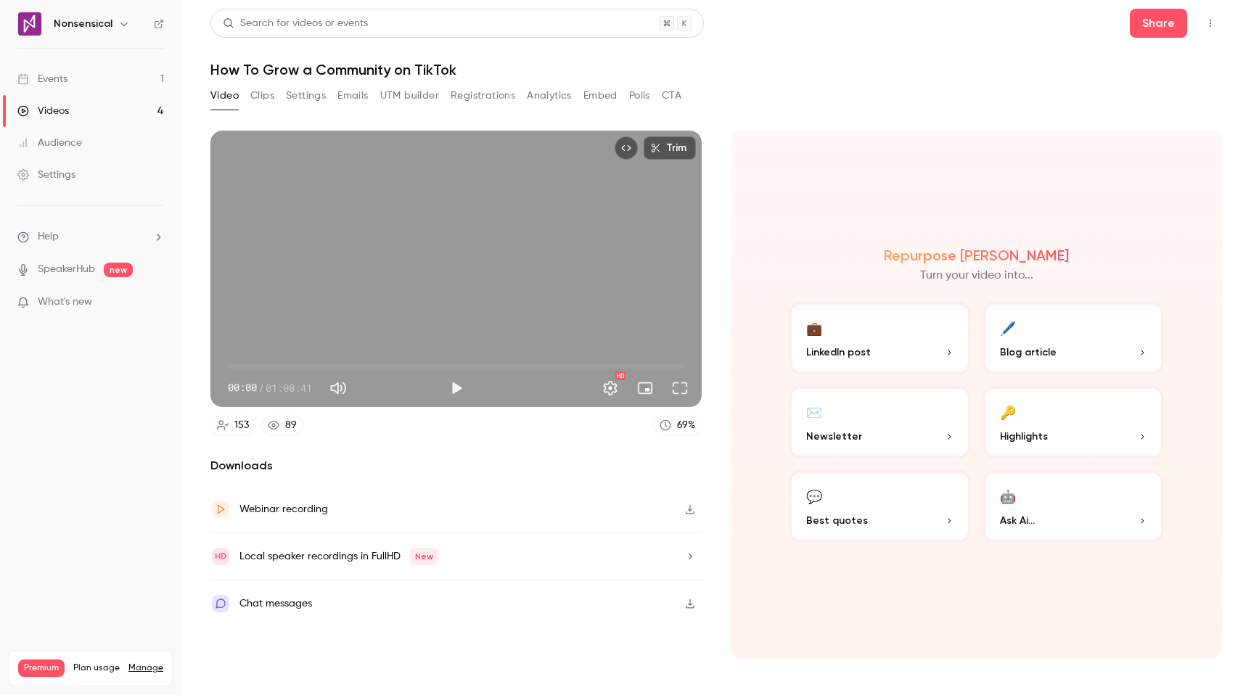
click at [484, 98] on button "Registrations" at bounding box center [482, 95] width 65 height 23
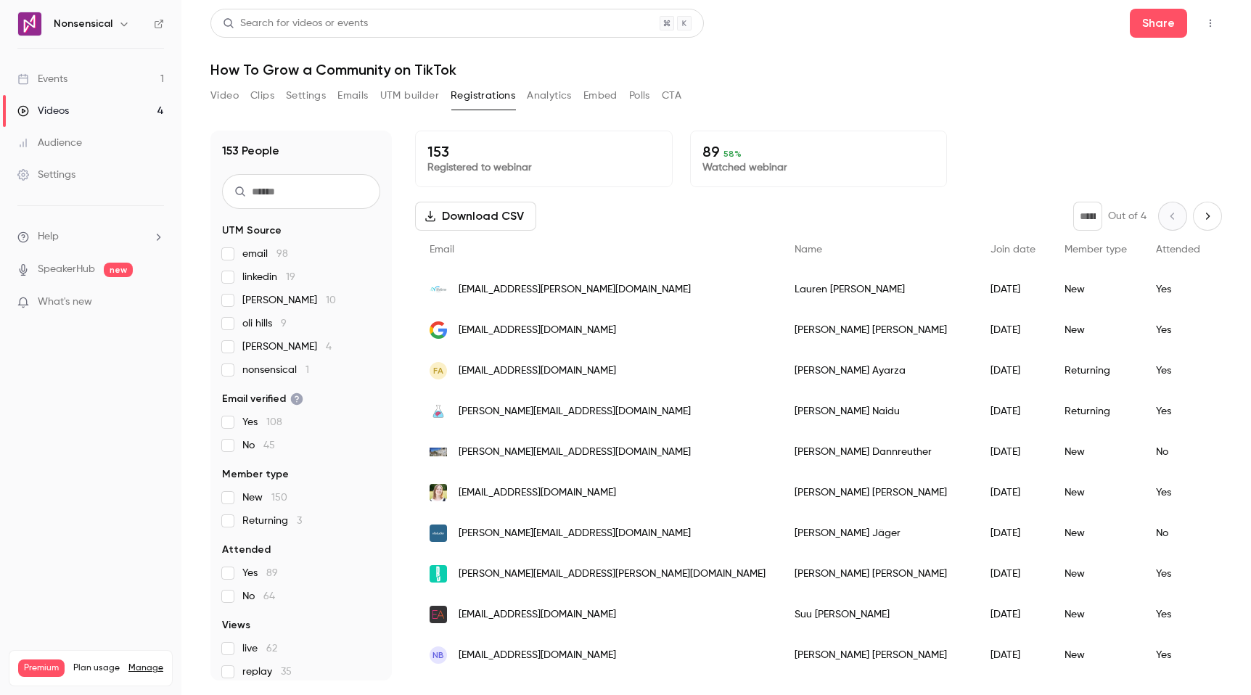
click at [121, 104] on link "Videos 4" at bounding box center [90, 111] width 181 height 32
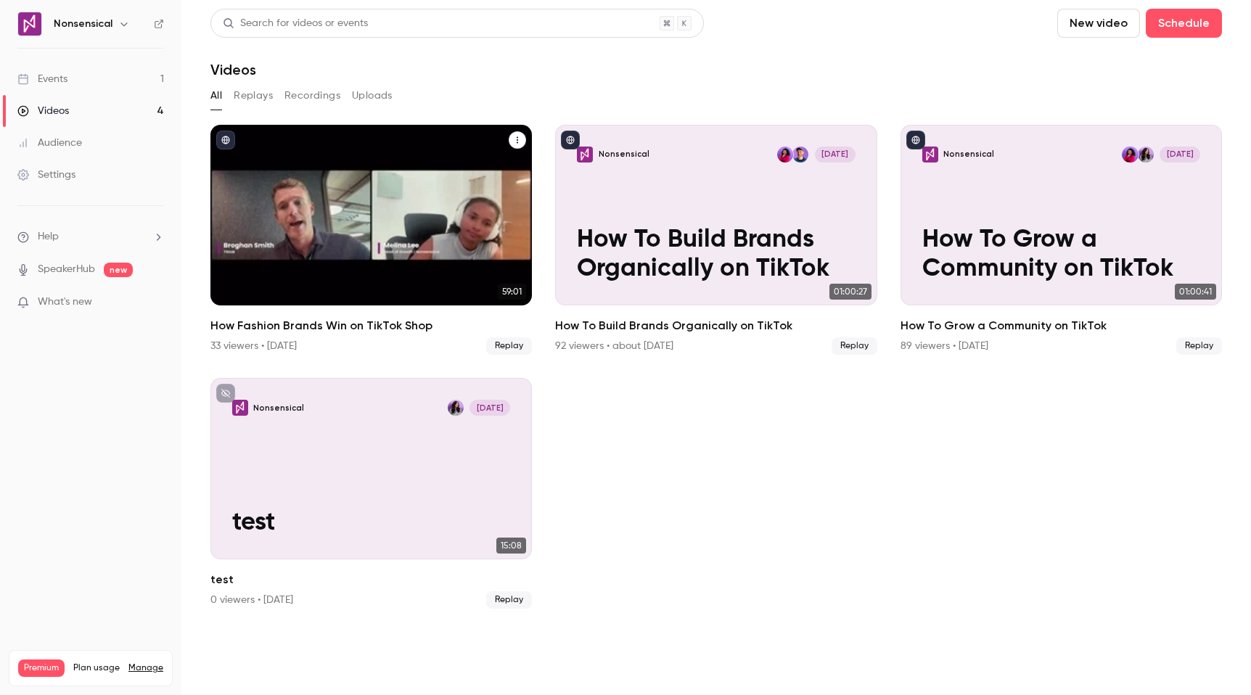
click at [453, 218] on div "Nonsensical [DATE] How Fashion Brands Win on TikTok Shop" at bounding box center [370, 215] width 321 height 181
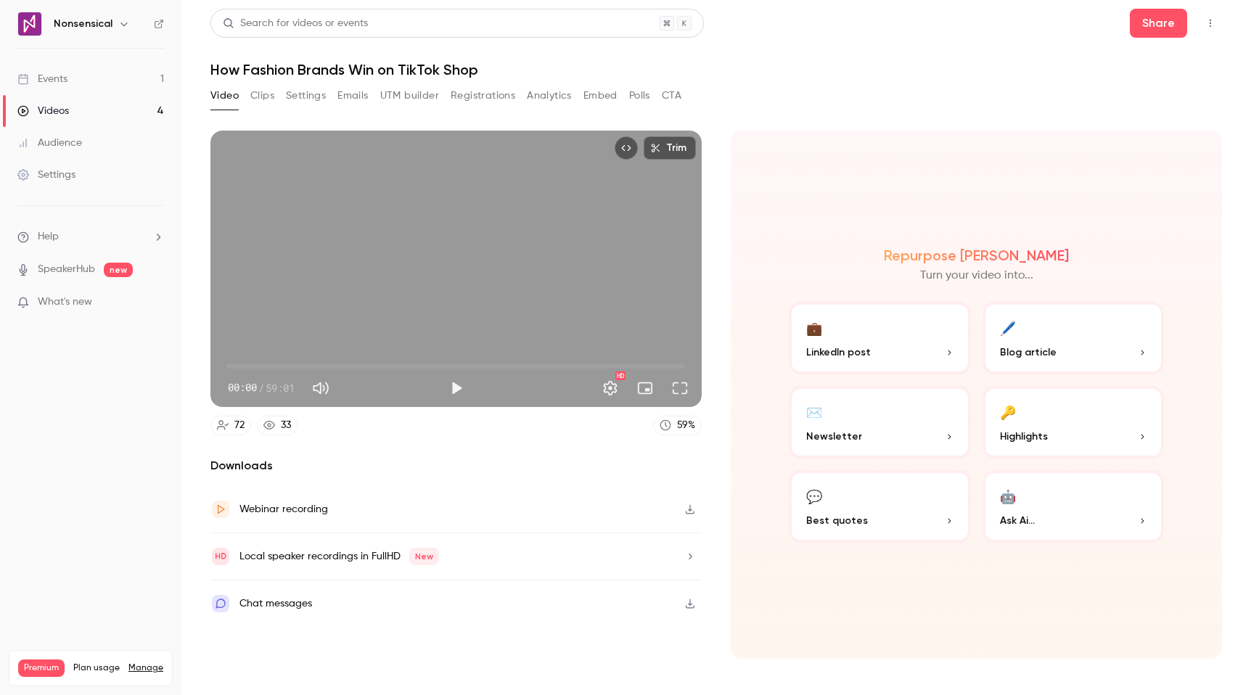
click at [474, 96] on button "Registrations" at bounding box center [482, 95] width 65 height 23
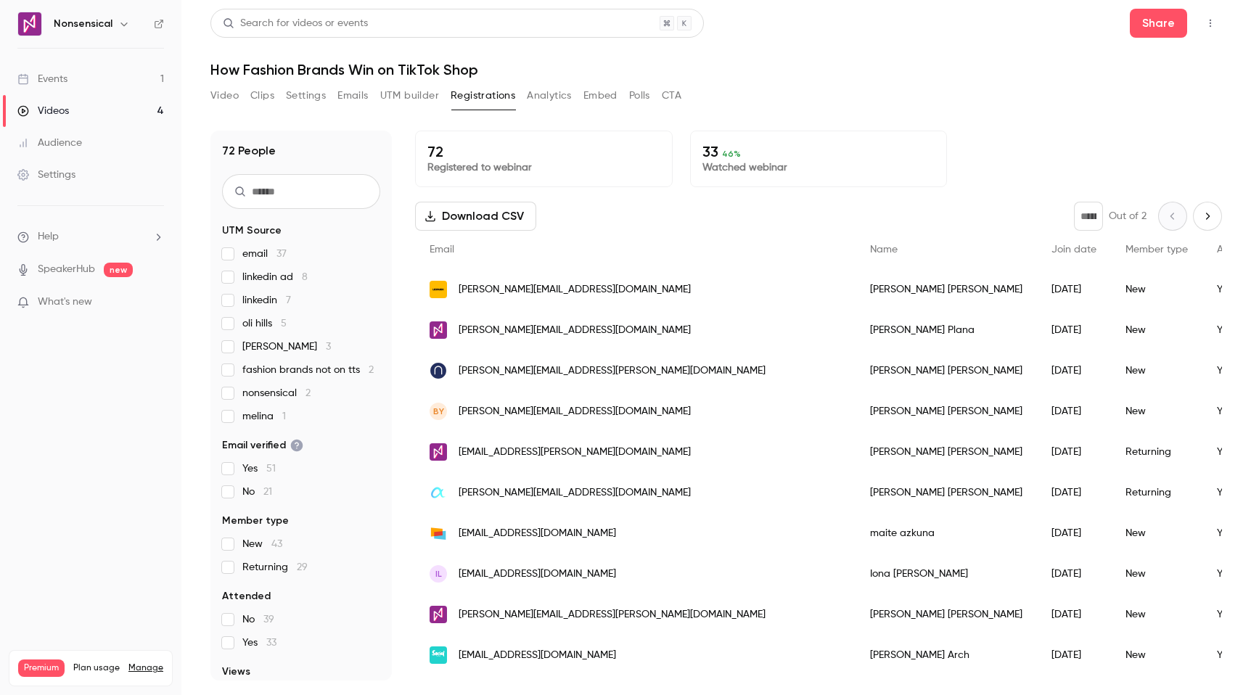
click at [92, 107] on link "Videos 4" at bounding box center [90, 111] width 181 height 32
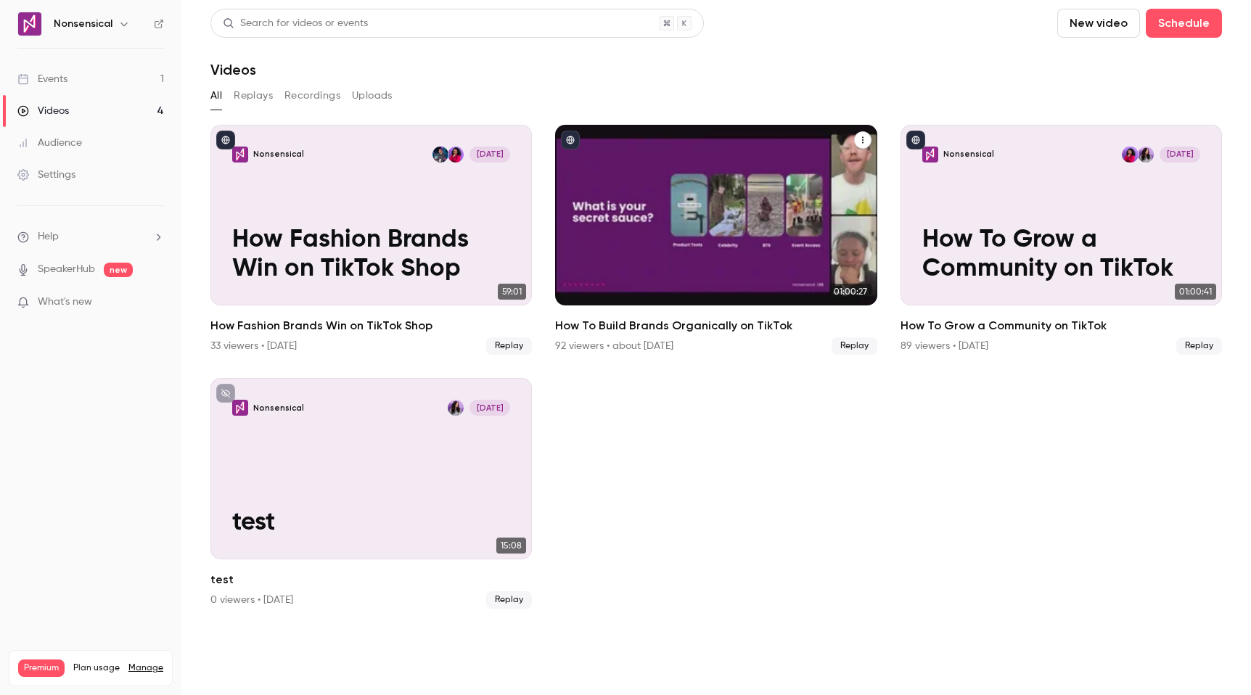
click at [767, 250] on p "How To Build Brands Organically on TikTok" at bounding box center [716, 255] width 279 height 58
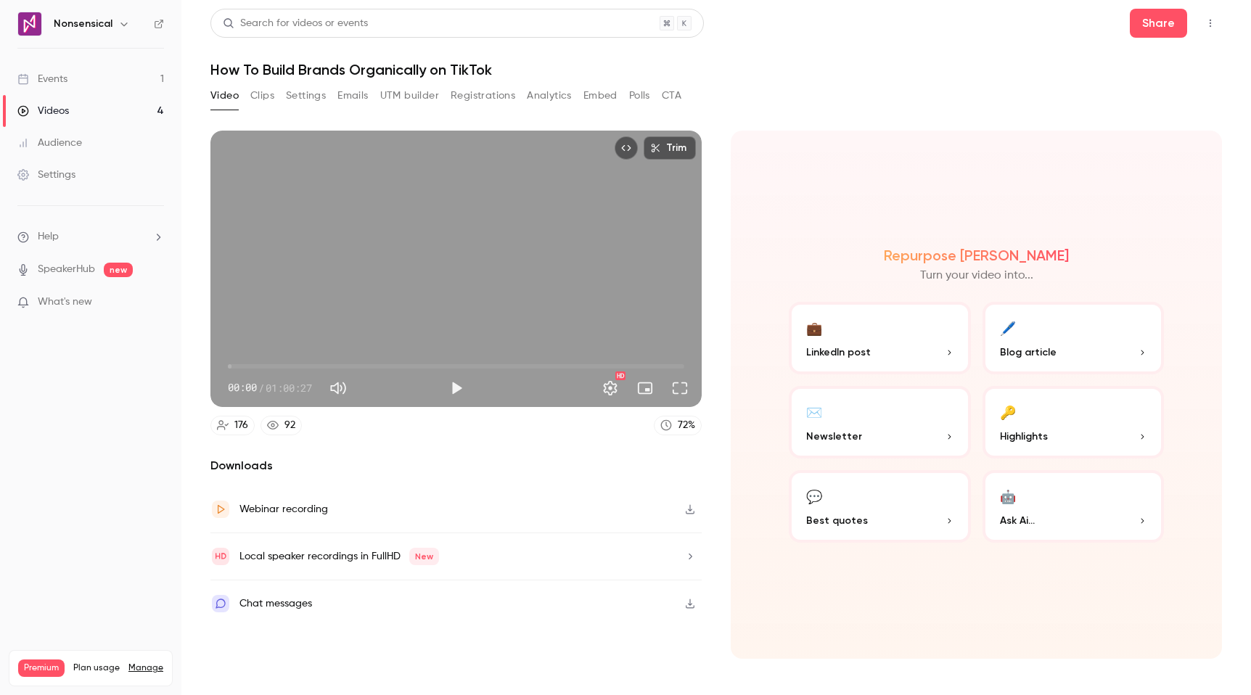
click at [475, 96] on button "Registrations" at bounding box center [482, 95] width 65 height 23
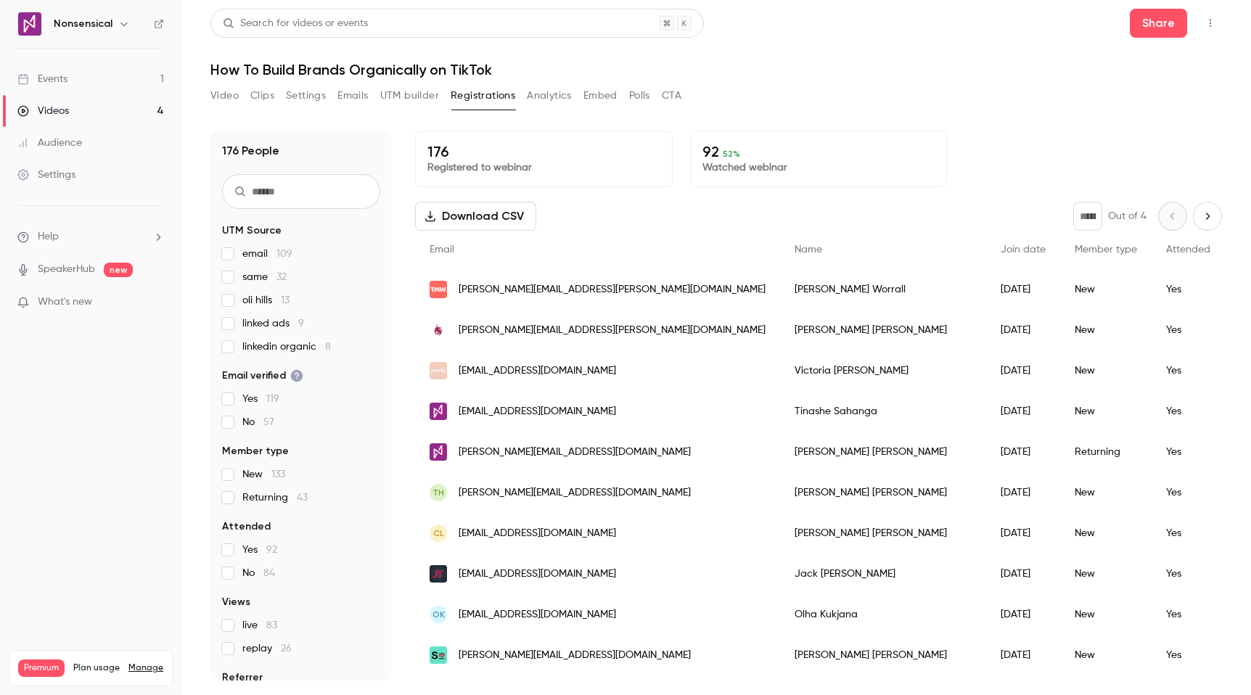
click at [487, 219] on button "Download CSV" at bounding box center [475, 216] width 121 height 29
click at [79, 81] on link "Events 1" at bounding box center [90, 79] width 181 height 32
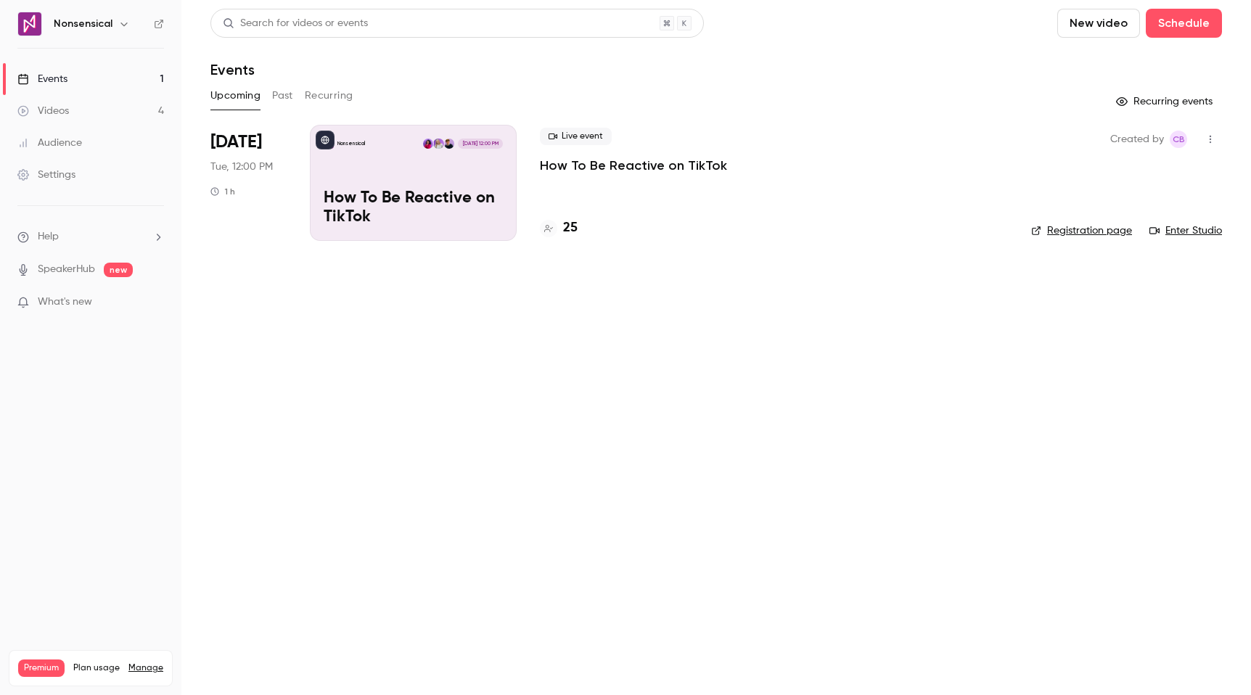
click at [622, 223] on div "25" at bounding box center [774, 228] width 468 height 20
click at [472, 170] on div "Nonsensical [DATE] 12:00 PM How To Be Reactive on TikTok" at bounding box center [413, 183] width 207 height 116
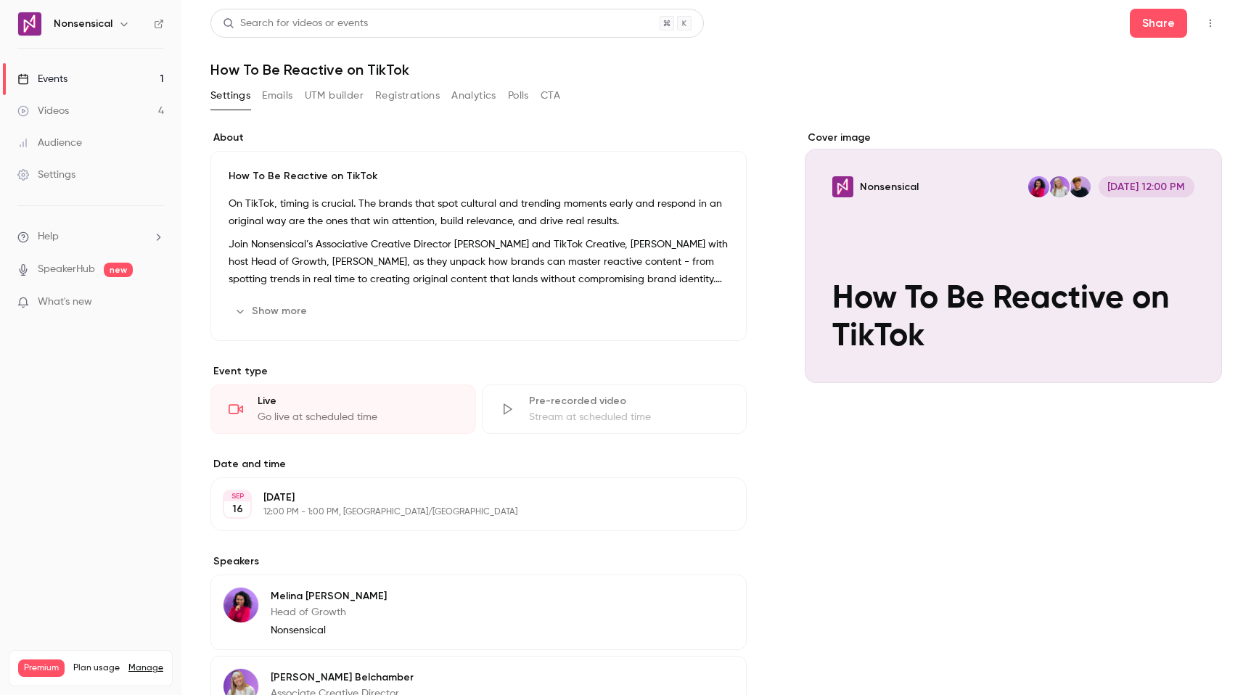
click at [413, 99] on button "Registrations" at bounding box center [407, 95] width 65 height 23
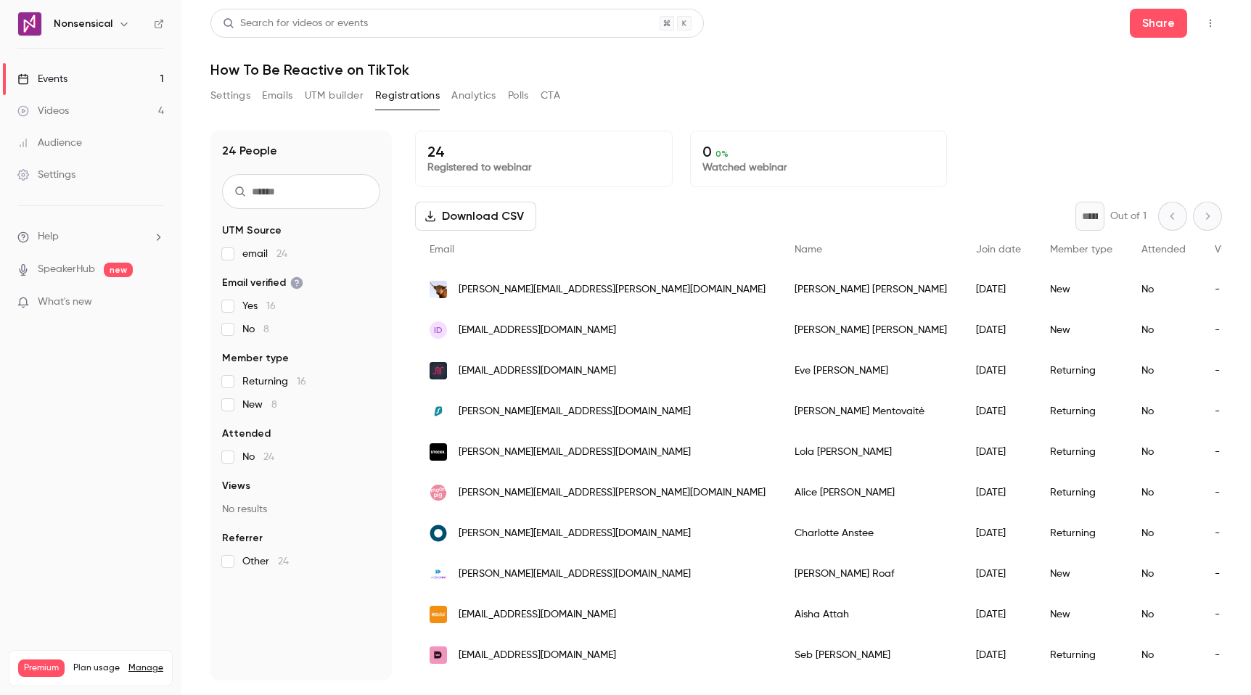
click at [358, 100] on button "UTM builder" at bounding box center [334, 95] width 59 height 23
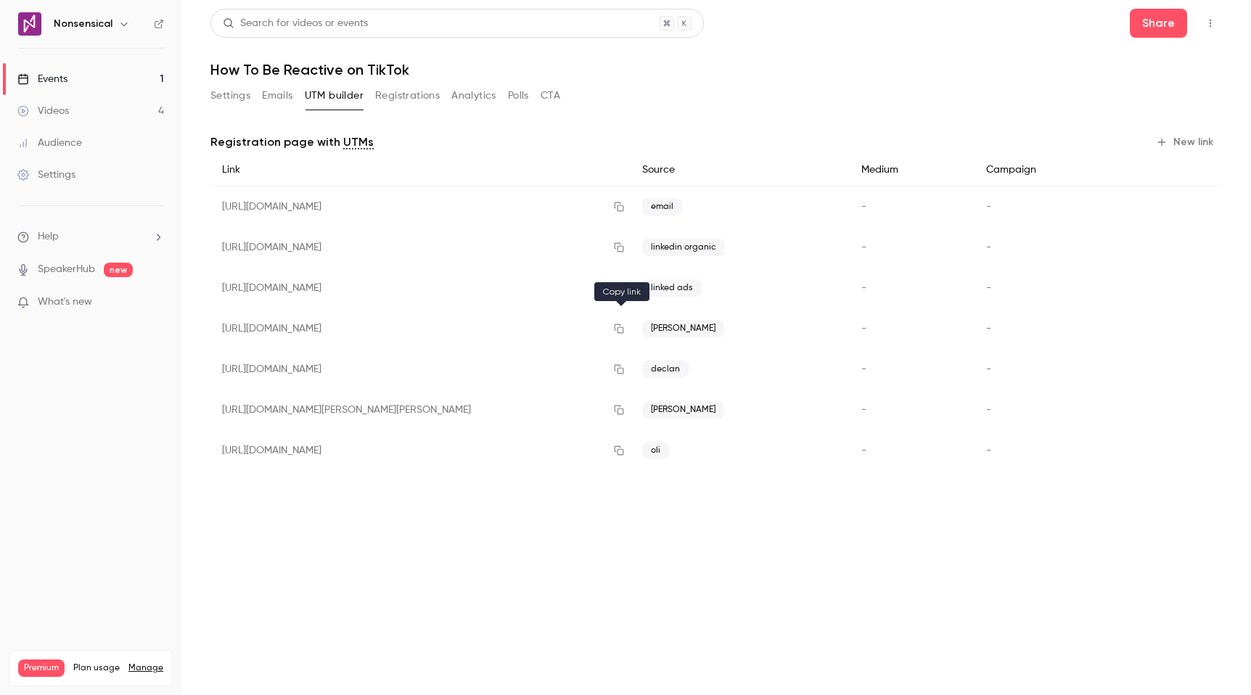
click at [624, 329] on icon "button" at bounding box center [619, 329] width 12 height 10
